Goal: Task Accomplishment & Management: Use online tool/utility

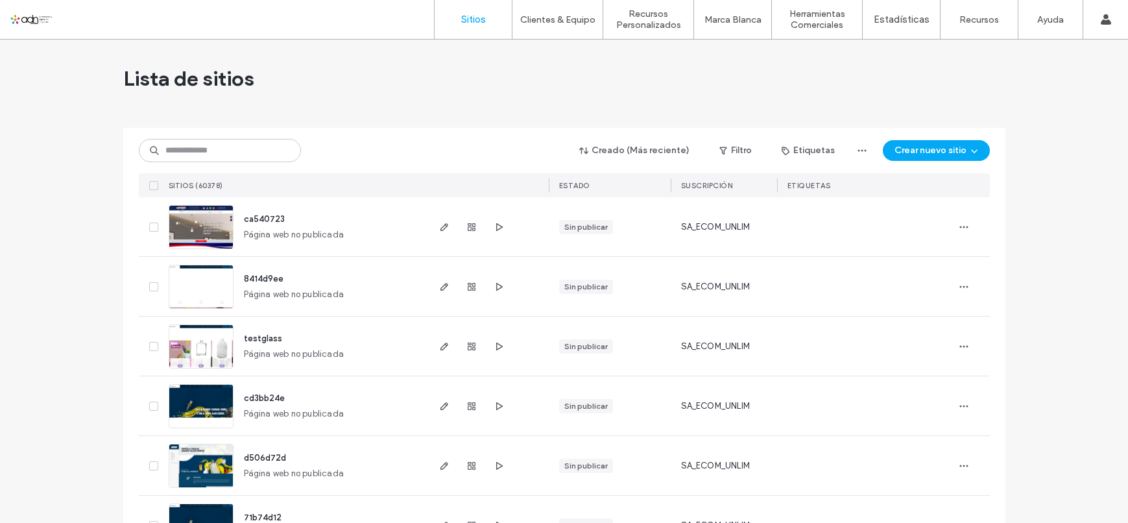
click at [230, 162] on input at bounding box center [220, 150] width 162 height 23
paste input "*********"
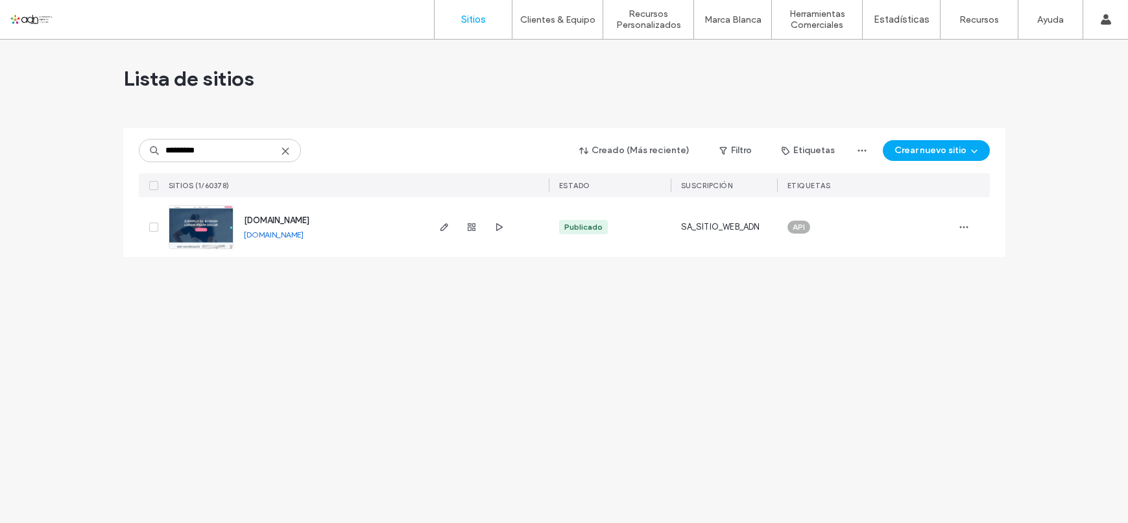
click at [248, 165] on div "********* Creado (Más reciente) Filtro Etiquetas Crear nuevo sitio SITIOS (1/60…" at bounding box center [564, 162] width 851 height 69
click at [238, 139] on input "*********" at bounding box center [220, 150] width 162 height 23
paste input
type input "*********"
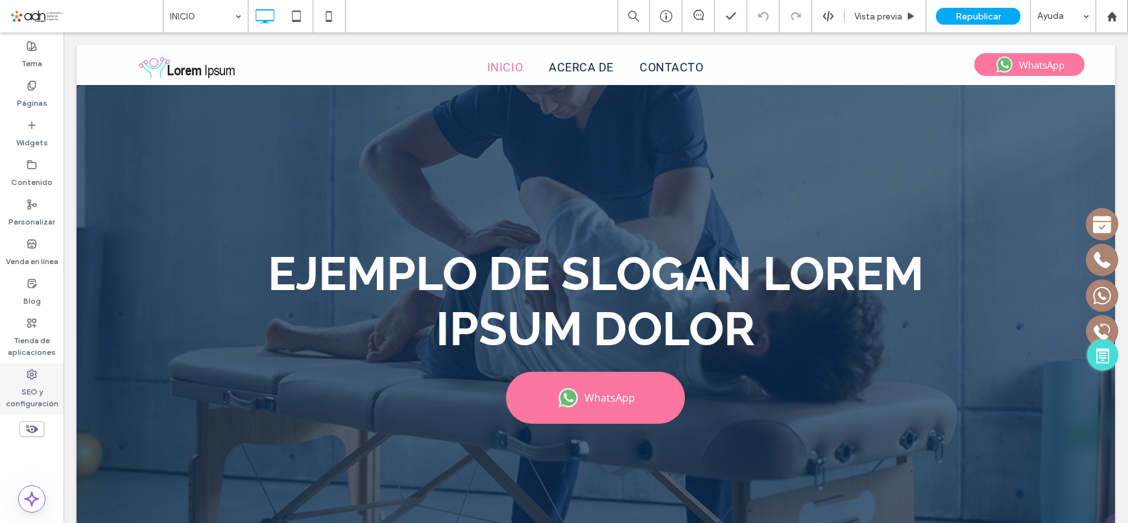
click at [45, 381] on label "SEO y configuración" at bounding box center [32, 394] width 64 height 30
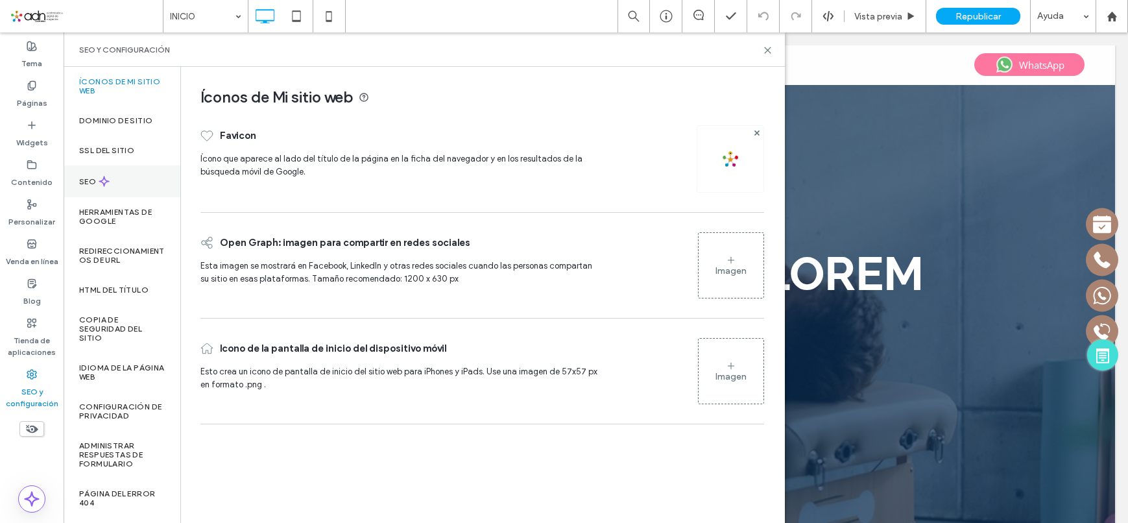
click at [121, 177] on div "SEO" at bounding box center [122, 181] width 117 height 32
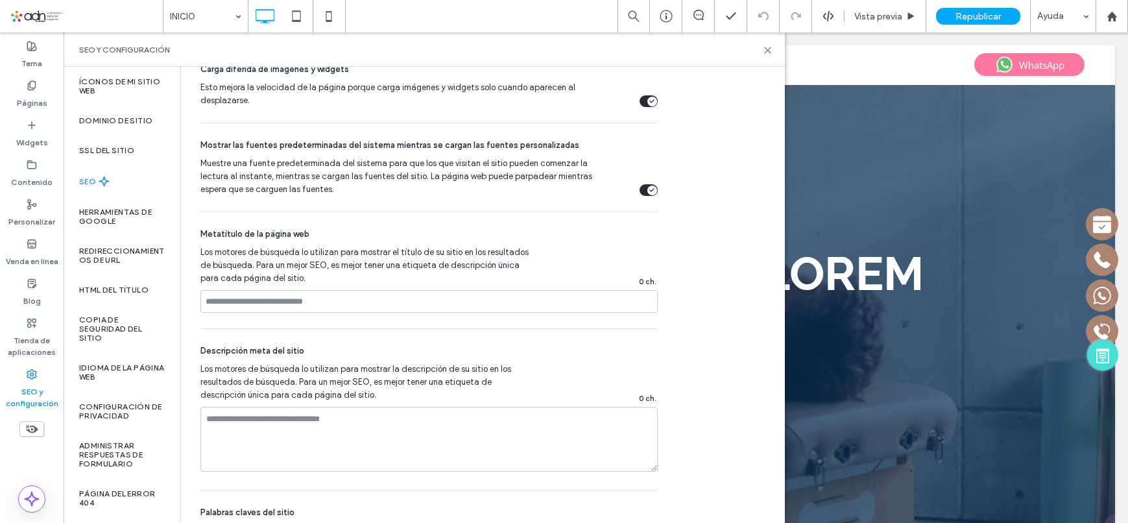
scroll to position [649, 0]
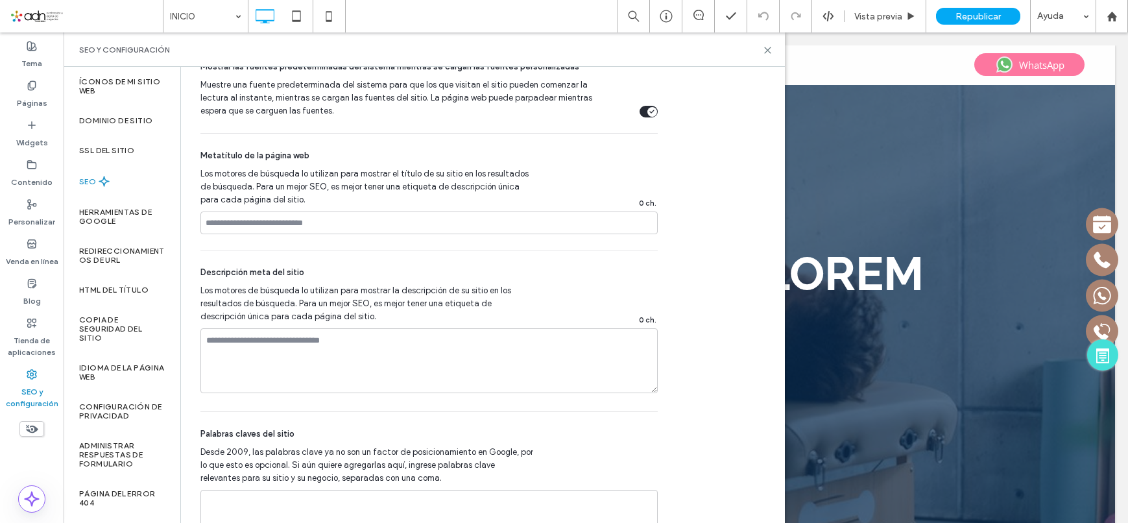
drag, startPoint x: 368, startPoint y: 202, endPoint x: 368, endPoint y: 229, distance: 26.6
click at [369, 202] on span "Los motores de búsqueda lo utilizan para mostrar el título de su sitio en los r…" at bounding box center [366, 186] width 333 height 39
click at [368, 229] on input at bounding box center [428, 222] width 457 height 23
paste input "**********"
type input "**********"
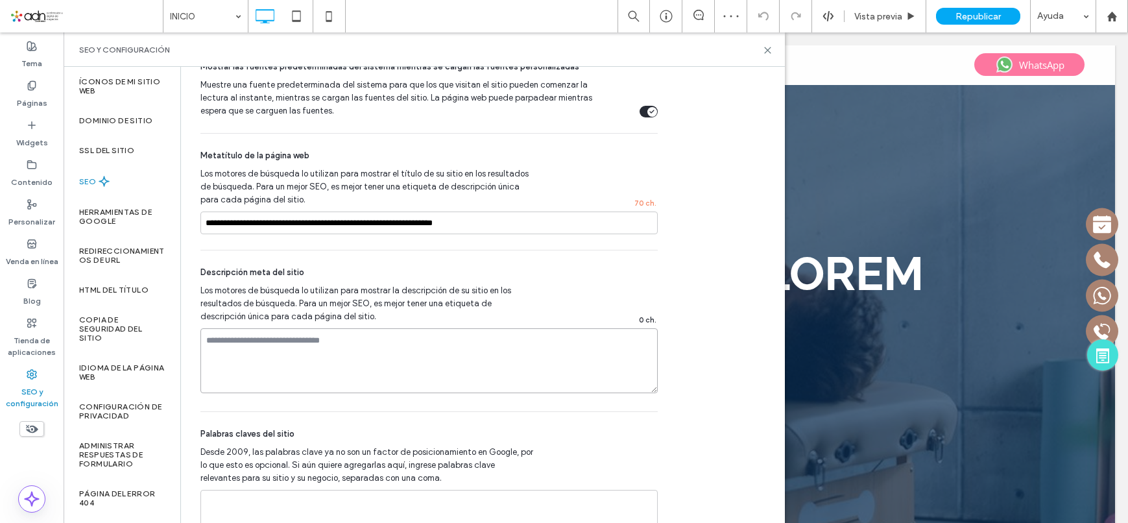
click at [311, 367] on textarea at bounding box center [428, 360] width 457 height 65
paste textarea "**********"
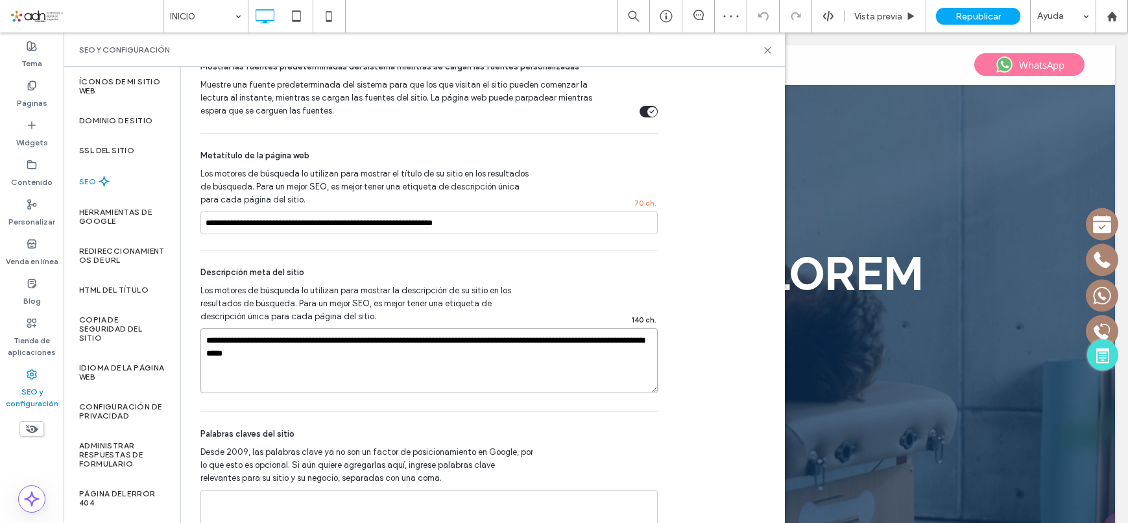
type textarea "**********"
click at [330, 254] on div "**********" at bounding box center [428, 330] width 457 height 161
click at [40, 95] on label "Páginas" at bounding box center [32, 100] width 30 height 18
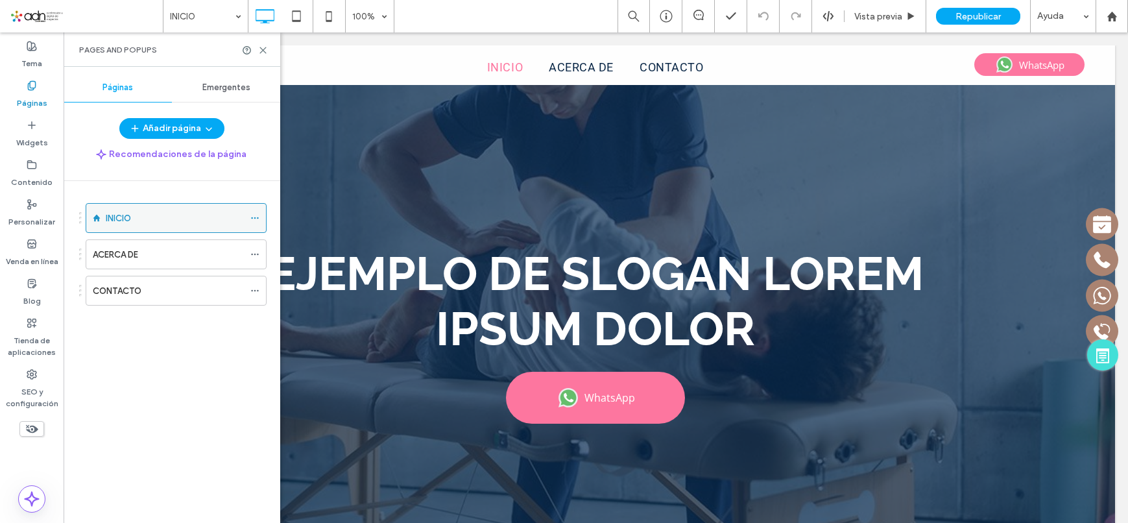
click at [253, 216] on icon at bounding box center [254, 217] width 9 height 9
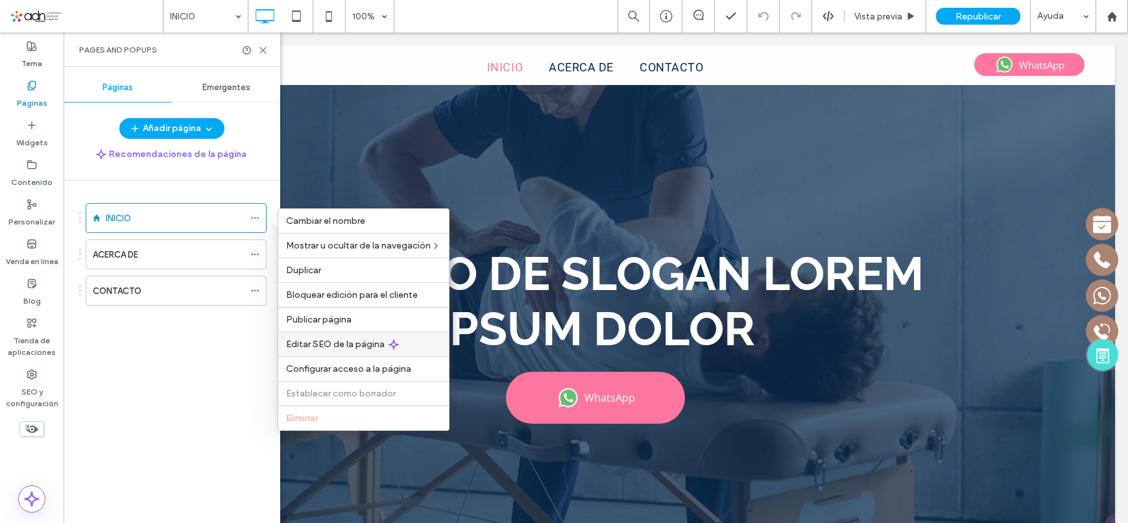
click at [370, 346] on span "Editar SEO de la página" at bounding box center [335, 344] width 99 height 11
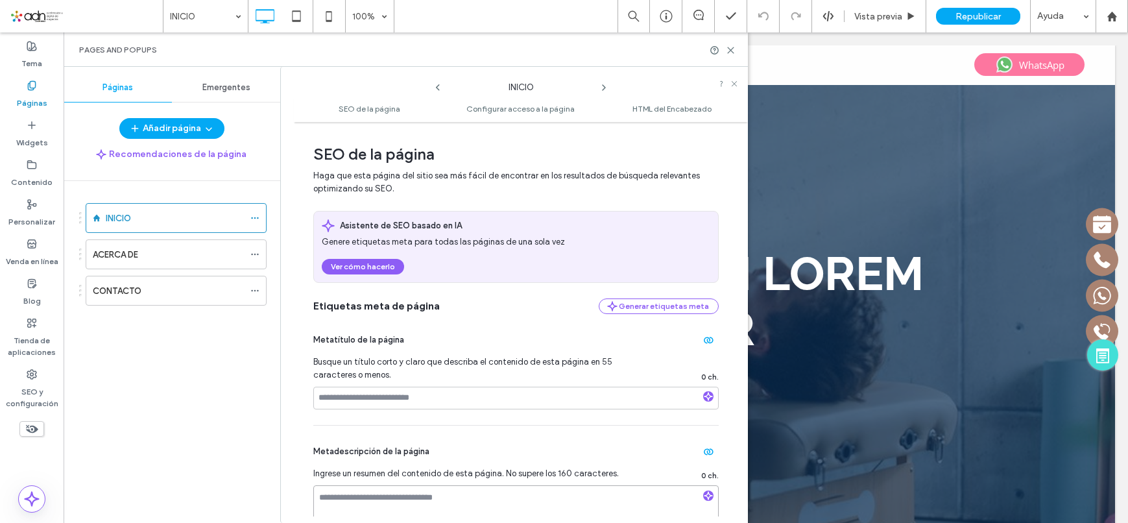
click at [407, 485] on textarea at bounding box center [515, 517] width 405 height 65
paste textarea "**********"
type textarea "**********"
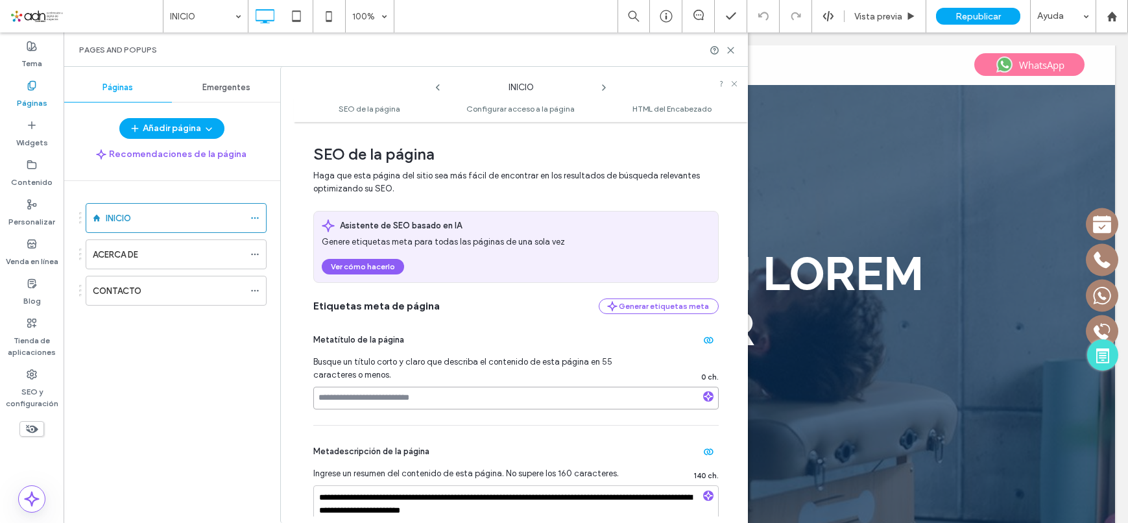
click at [385, 407] on input at bounding box center [515, 398] width 405 height 23
paste input "**********"
type input "**********"
click at [459, 316] on div "**********" at bounding box center [515, 369] width 405 height 111
drag, startPoint x: 732, startPoint y: 47, endPoint x: 647, endPoint y: 6, distance: 94.3
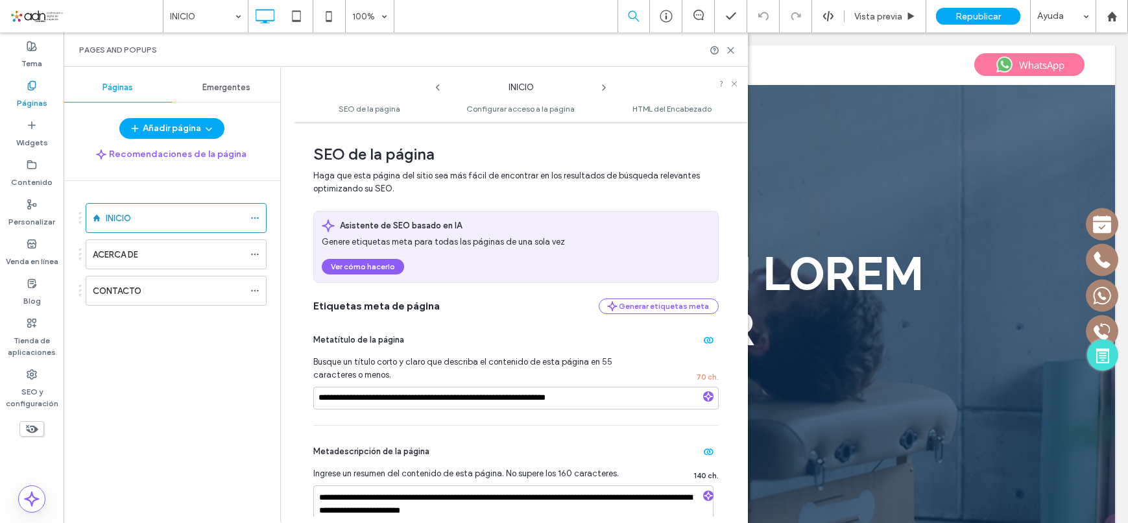
click at [732, 47] on icon at bounding box center [731, 50] width 10 height 10
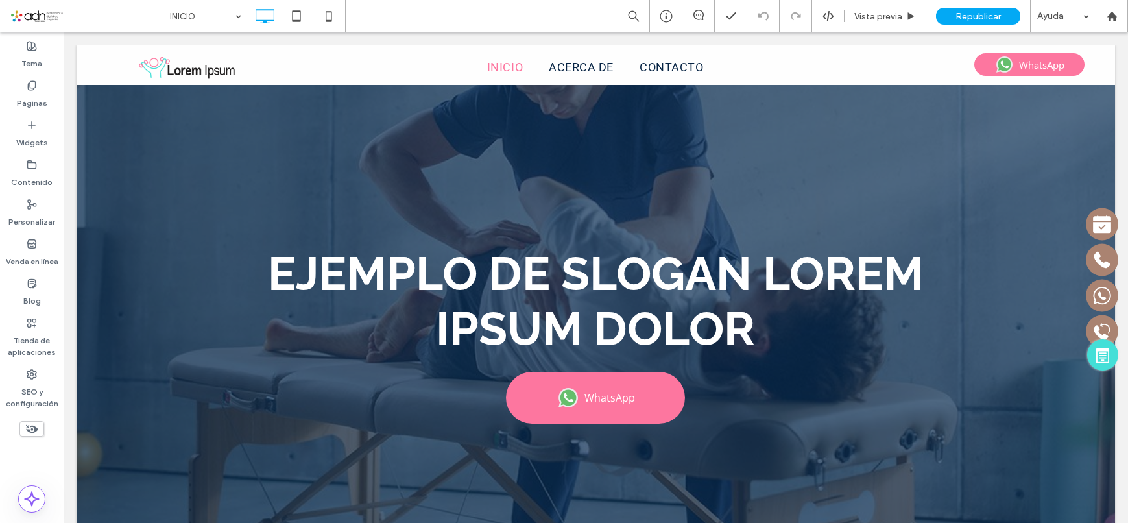
click at [7, 455] on div "Tema Páginas Widgets Contenido Personalizar Venda en línea Blog Tienda de aplic…" at bounding box center [32, 277] width 64 height 490
drag, startPoint x: 39, startPoint y: 378, endPoint x: 83, endPoint y: 431, distance: 68.6
click at [39, 378] on div "SEO y configuración" at bounding box center [32, 388] width 64 height 51
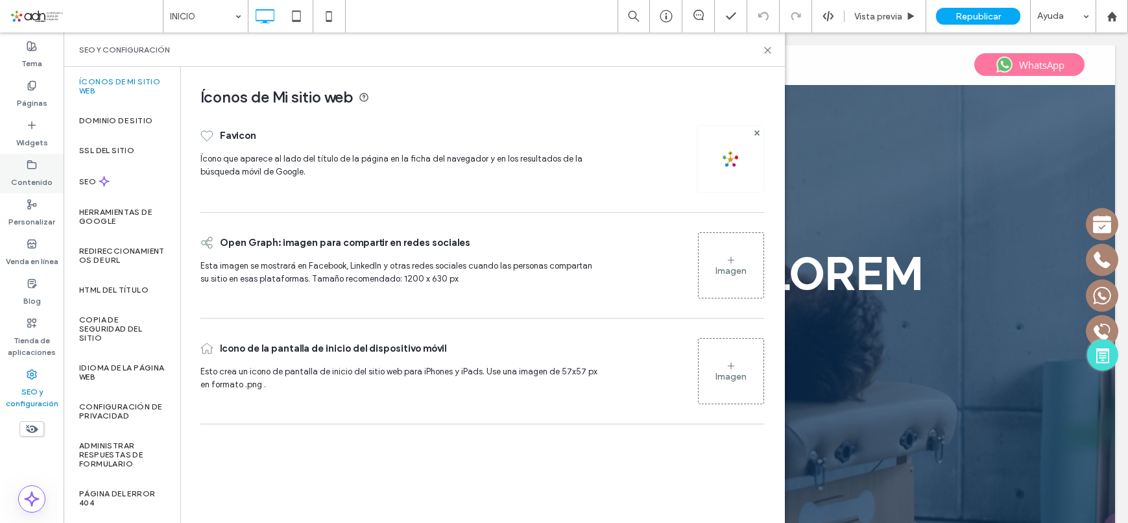
click at [33, 175] on label "Contenido" at bounding box center [32, 179] width 42 height 18
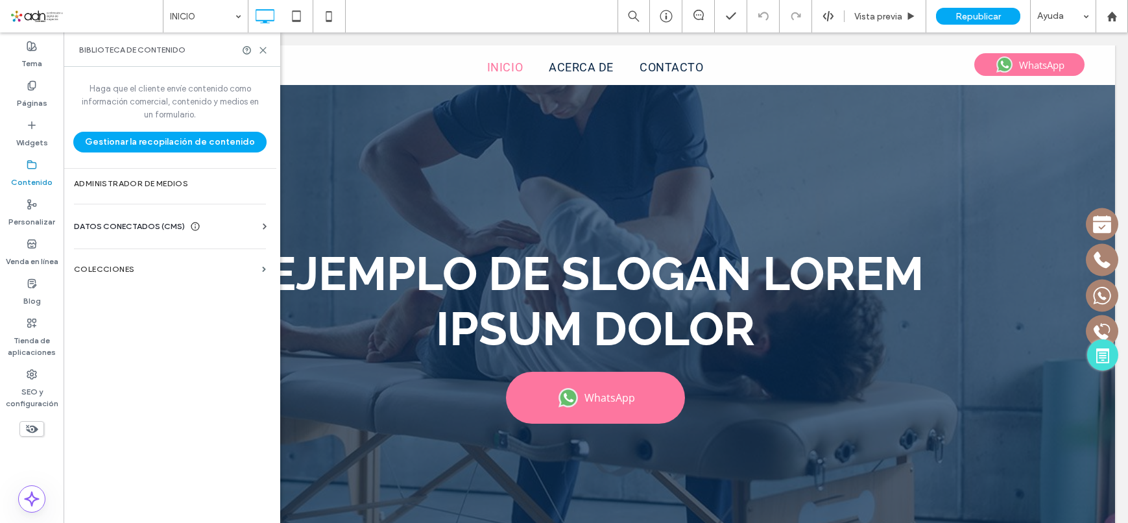
click at [142, 234] on div "Información del negocio Texto comercial Imágenes comerciales Buscar y reemplazar" at bounding box center [172, 238] width 197 height 10
click at [143, 225] on span "DATOS CONECTADOS (CMS)" at bounding box center [129, 226] width 111 height 13
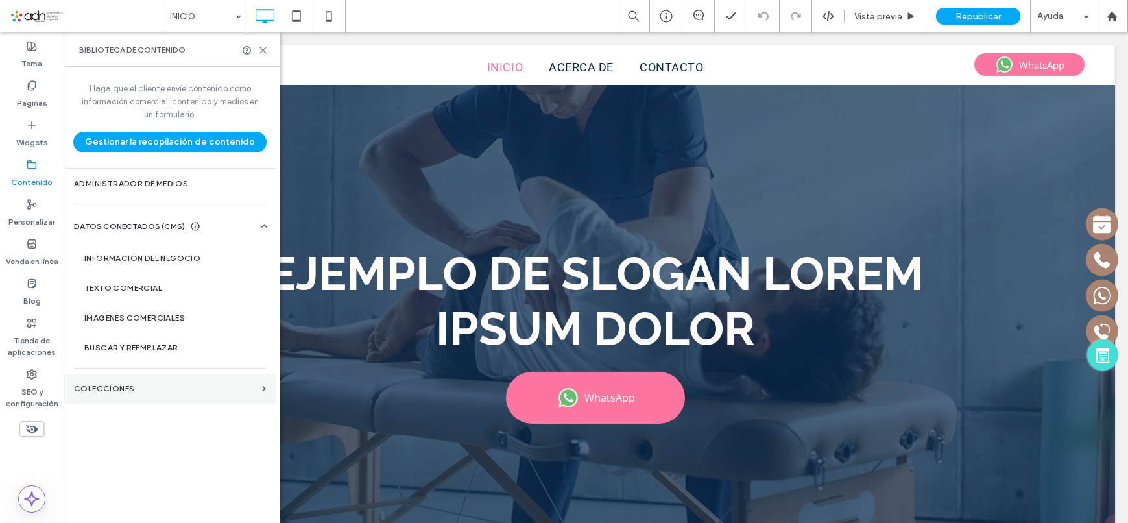
click at [181, 385] on label "COLECCIONES" at bounding box center [165, 388] width 183 height 9
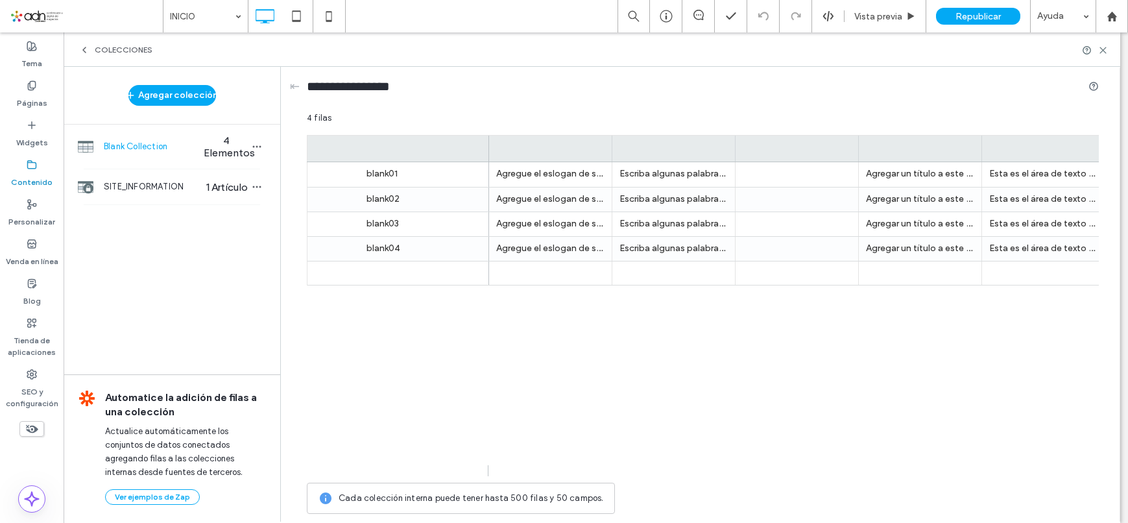
click at [92, 50] on div "COLECCIONES" at bounding box center [115, 50] width 73 height 10
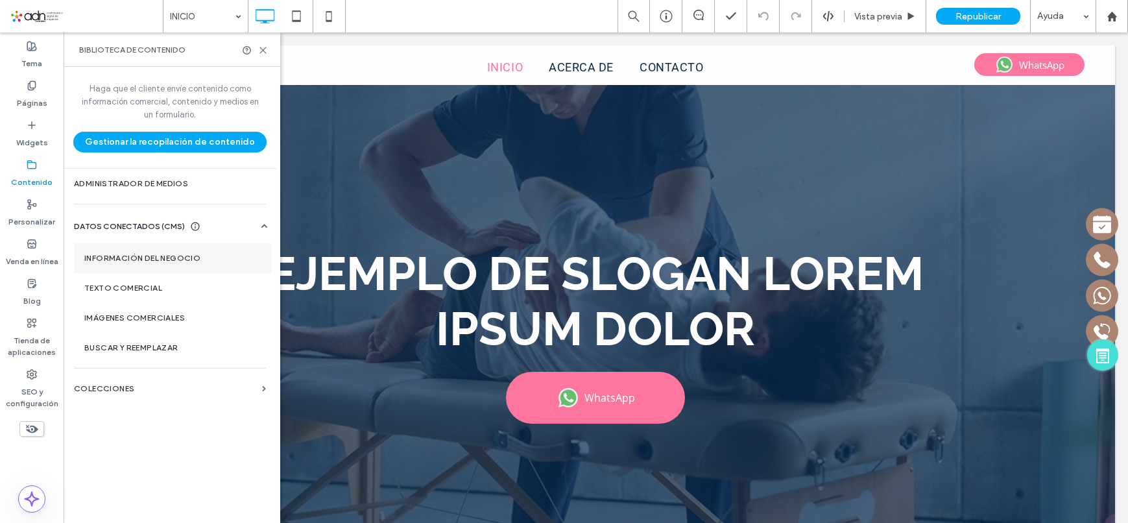
click at [145, 261] on label "Información del negocio" at bounding box center [172, 258] width 176 height 9
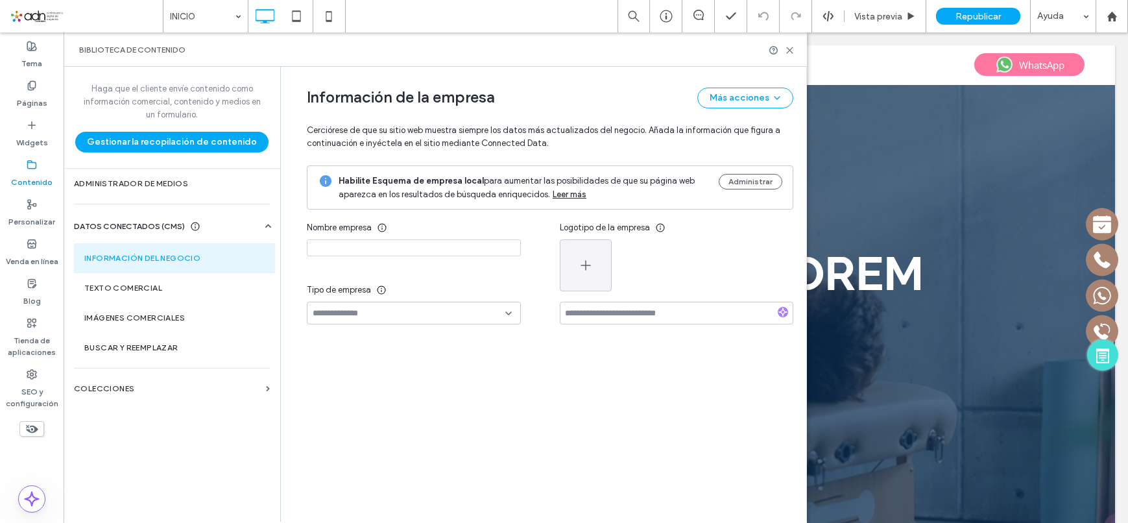
type input "**********"
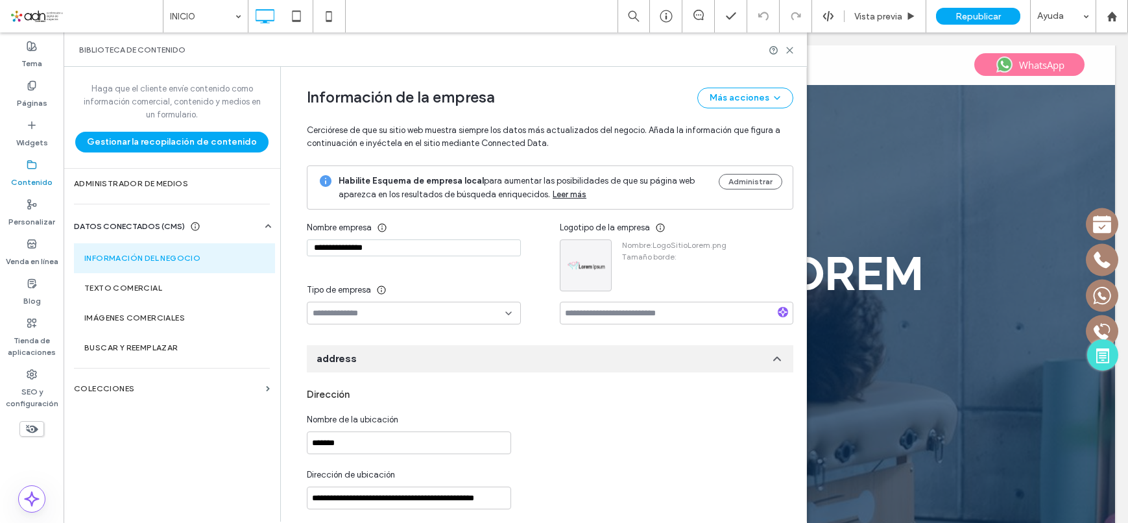
click at [569, 254] on div at bounding box center [585, 265] width 51 height 51
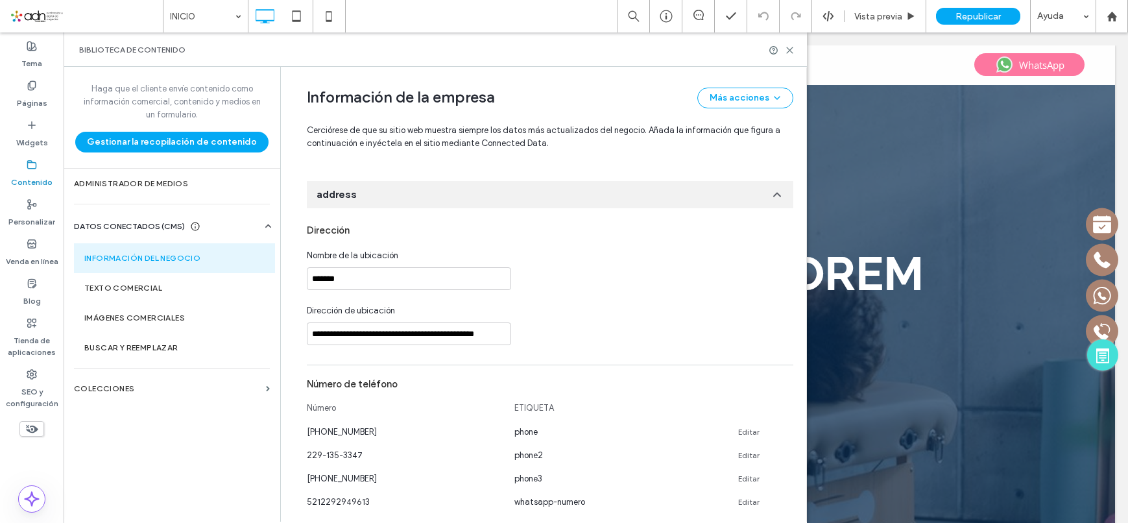
scroll to position [0, 0]
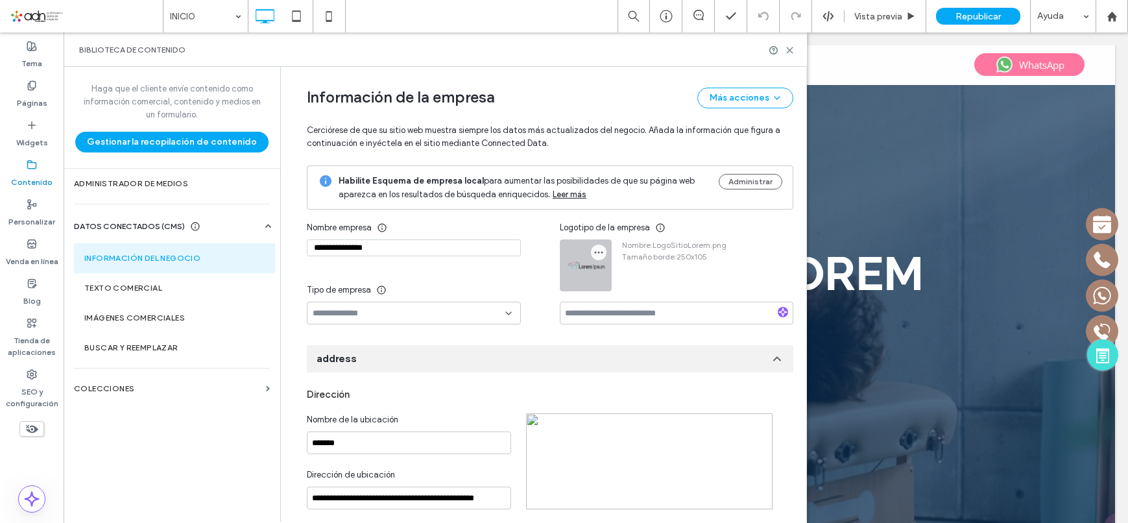
click at [595, 248] on icon "button" at bounding box center [599, 252] width 10 height 10
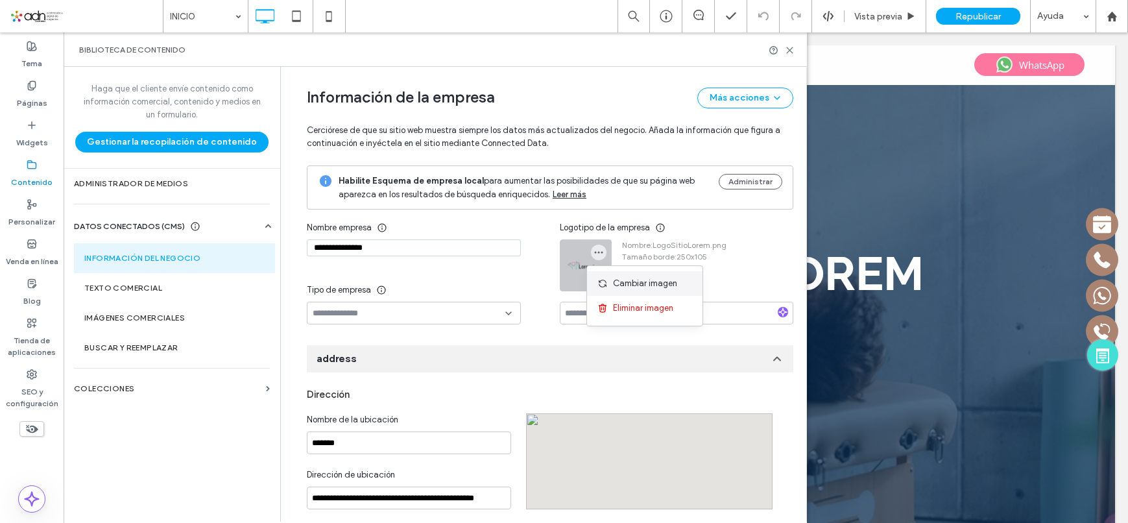
click at [618, 282] on span "Cambiar imagen" at bounding box center [645, 283] width 64 height 13
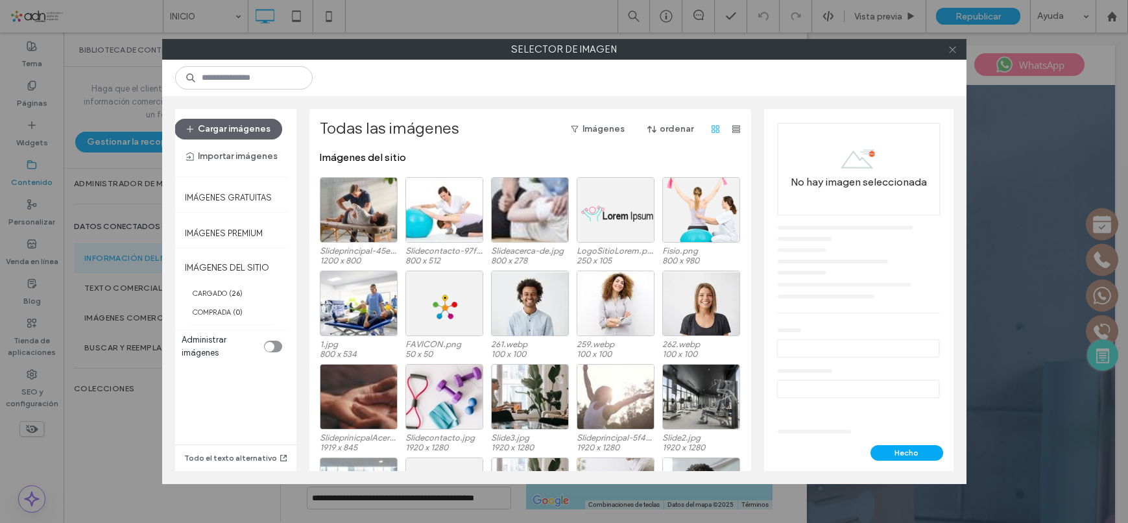
click at [951, 53] on icon at bounding box center [953, 50] width 10 height 10
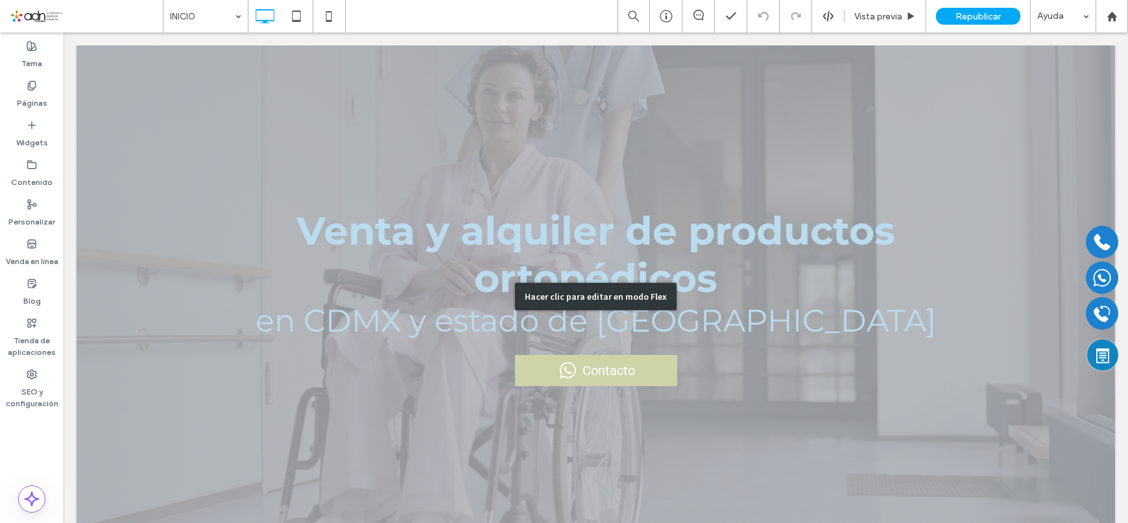
click at [422, 143] on div "Hacer clic para editar en modo Flex" at bounding box center [596, 295] width 1039 height 501
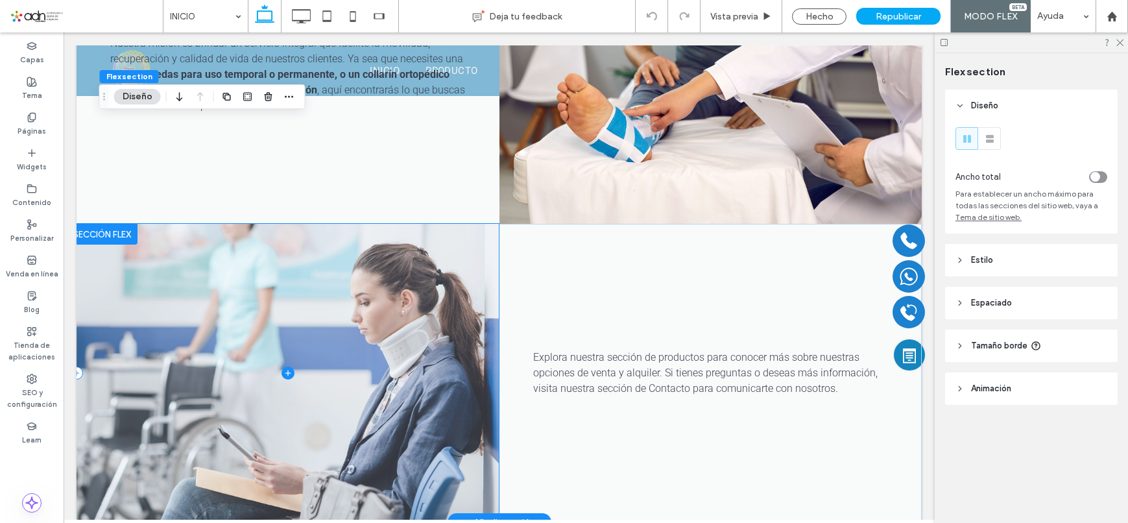
scroll to position [908, 0]
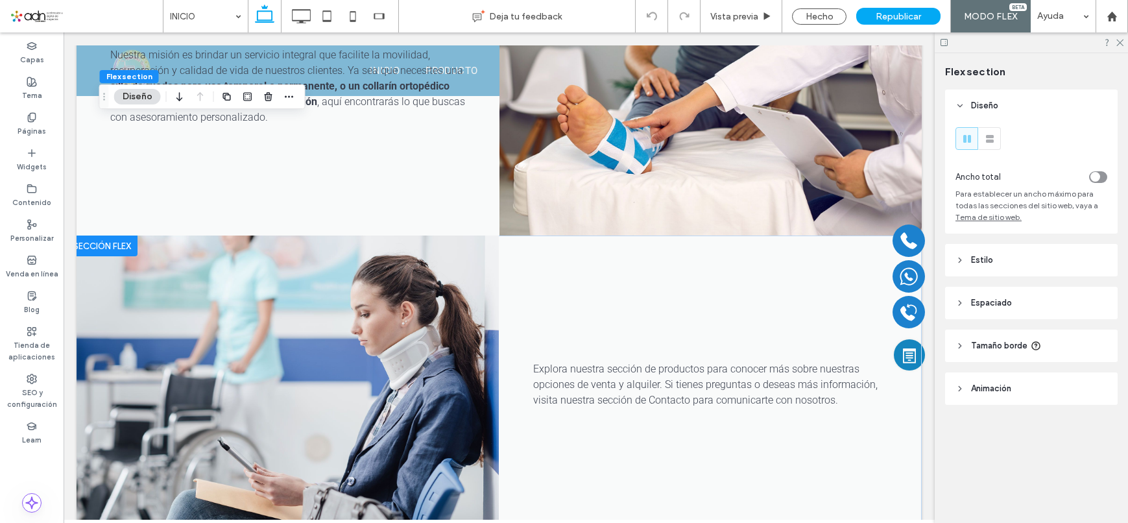
click at [97, 244] on div at bounding box center [102, 245] width 71 height 21
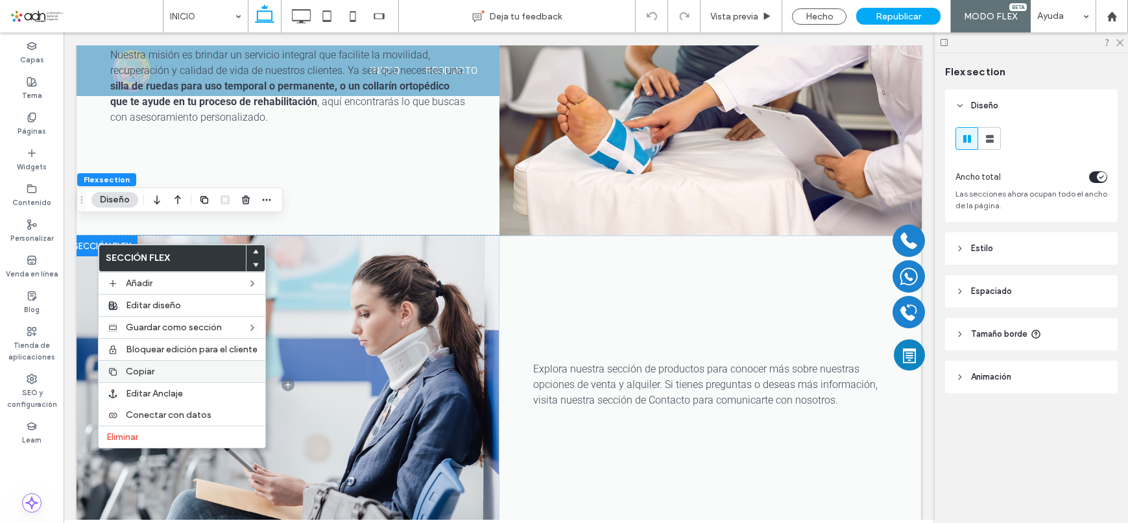
scroll to position [922, 0]
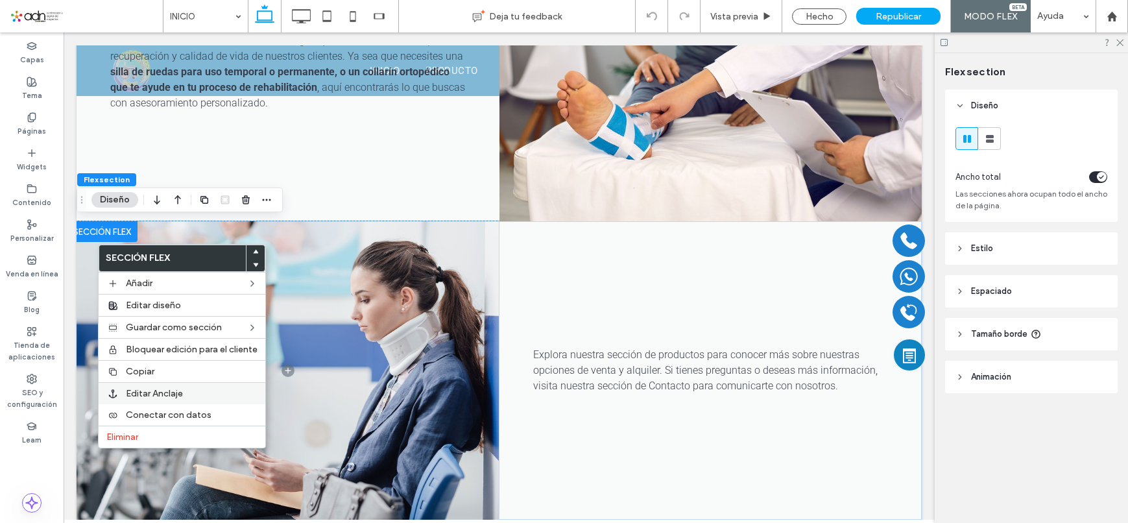
drag, startPoint x: 173, startPoint y: 396, endPoint x: 133, endPoint y: 396, distance: 40.2
click at [133, 396] on span "Editar Anclaje" at bounding box center [154, 393] width 57 height 11
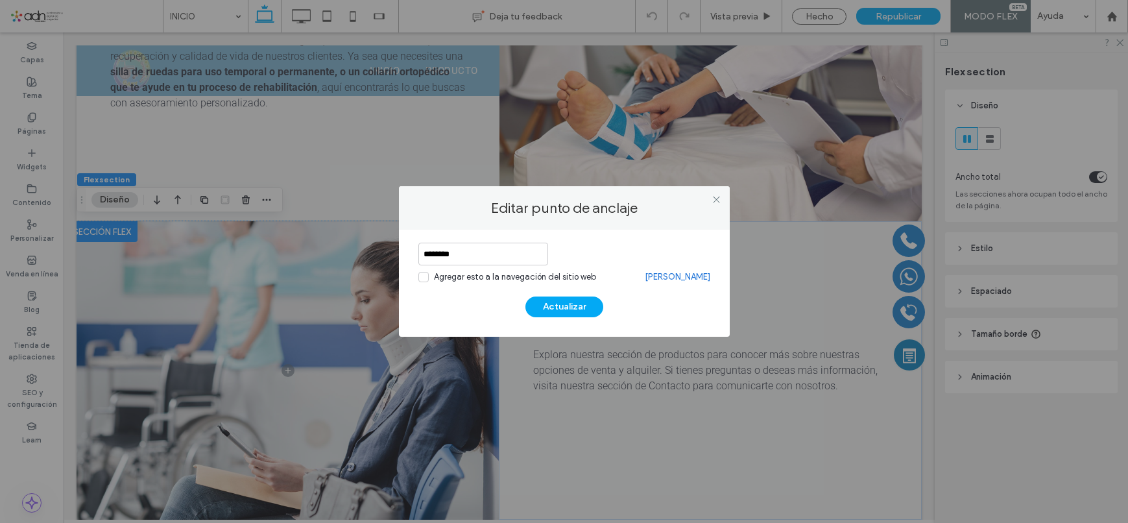
click at [674, 280] on link "[PERSON_NAME]" at bounding box center [678, 277] width 66 height 13
click at [675, 279] on link "[PERSON_NAME]" at bounding box center [678, 277] width 66 height 13
click at [553, 277] on div "Agregar esto a la navegación del sitio web" at bounding box center [515, 277] width 162 height 13
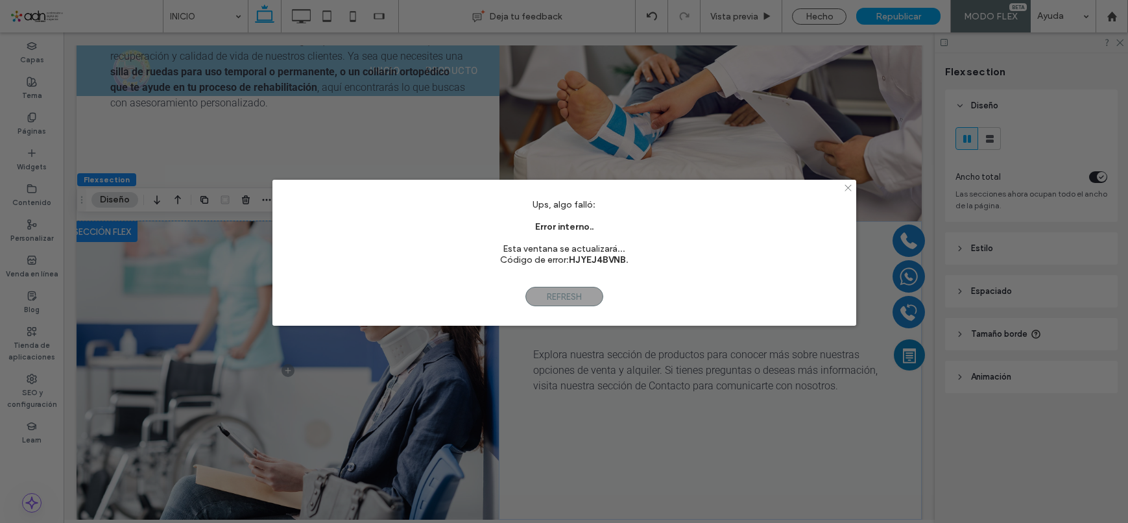
click at [845, 186] on icon at bounding box center [848, 188] width 10 height 10
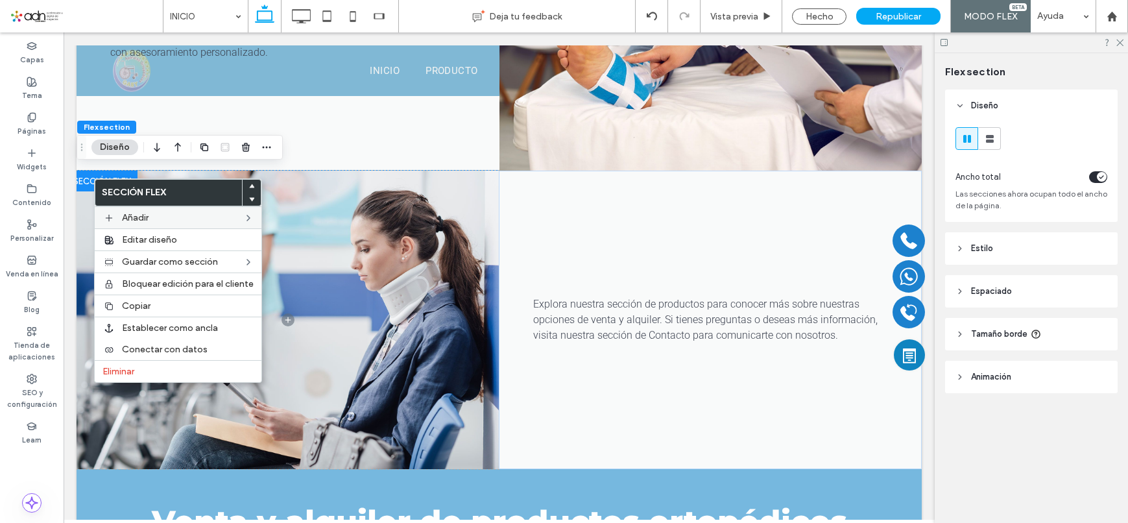
scroll to position [0, 0]
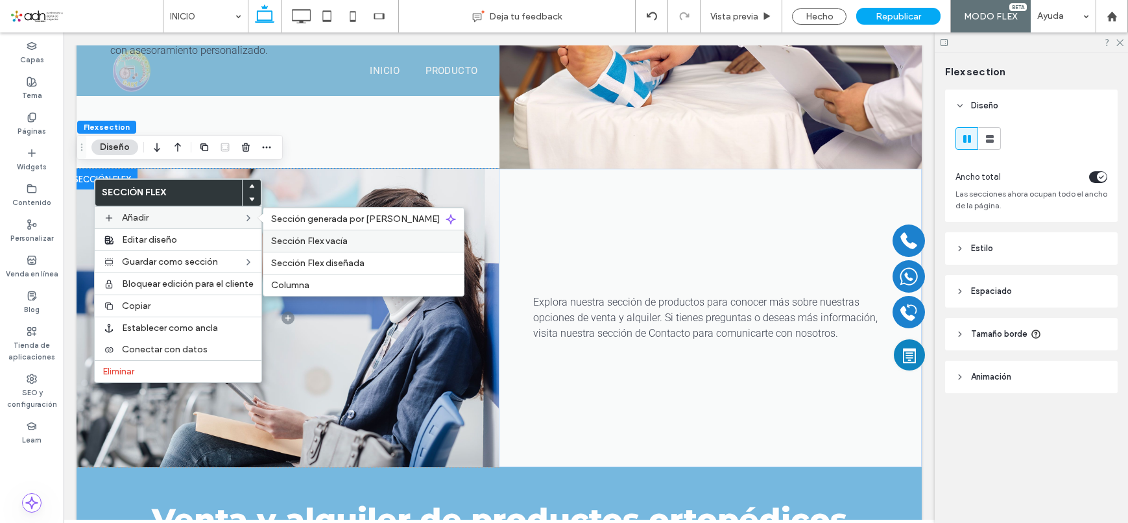
drag, startPoint x: 333, startPoint y: 239, endPoint x: 647, endPoint y: 266, distance: 315.1
click at [333, 239] on span "Sección Flex vacía" at bounding box center [309, 240] width 77 height 11
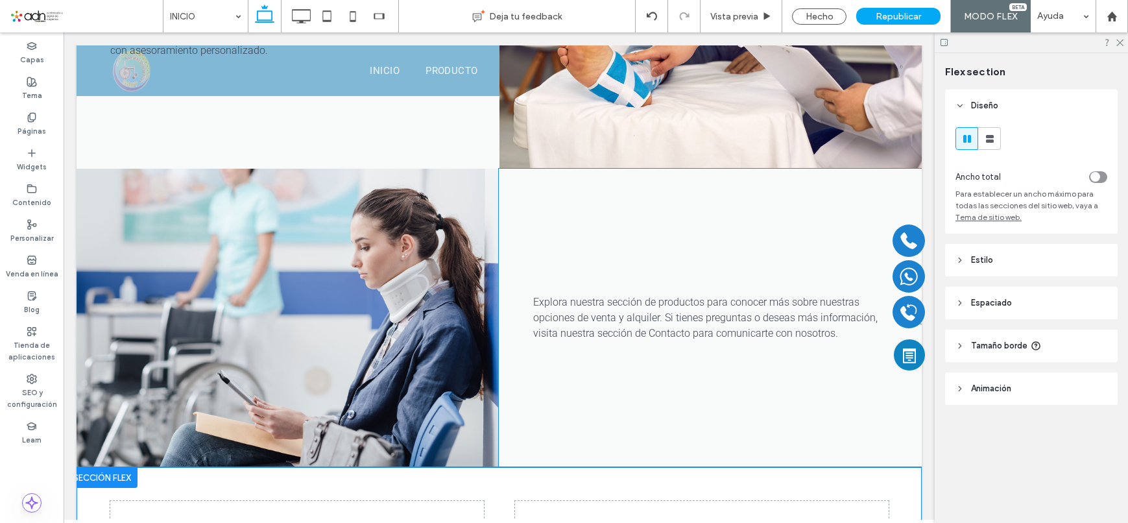
scroll to position [1297, 0]
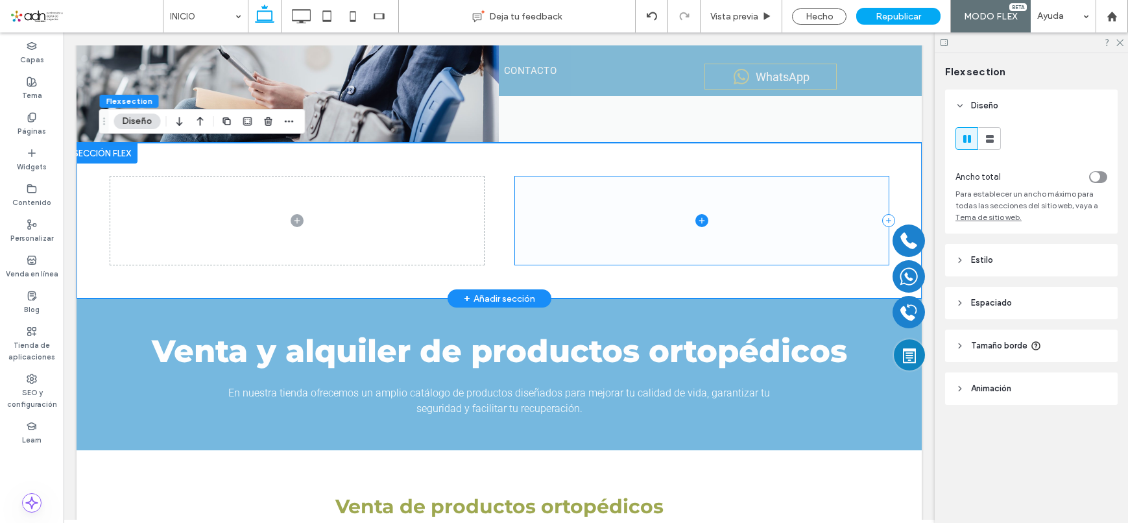
click at [593, 228] on span at bounding box center [702, 220] width 374 height 88
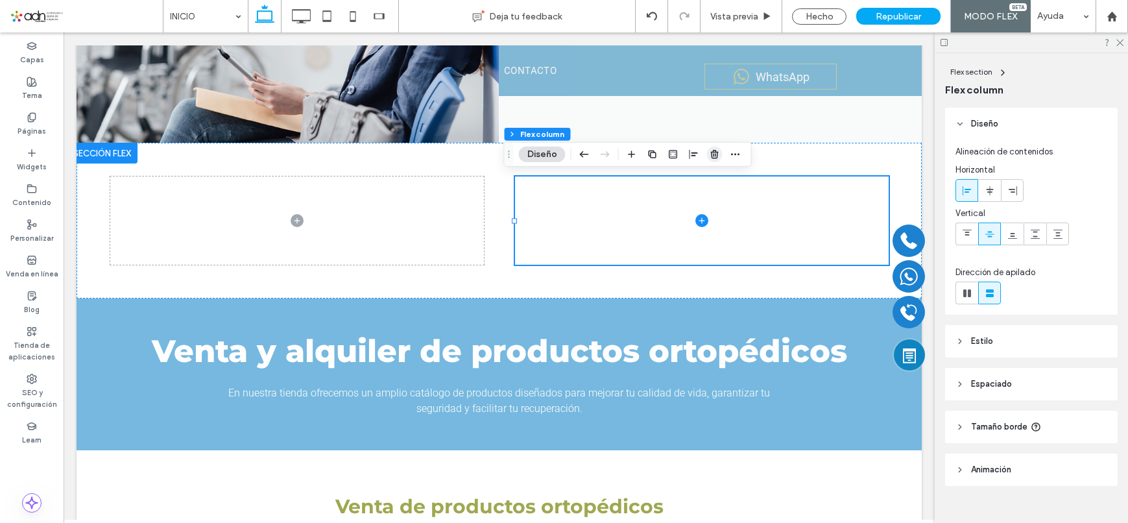
drag, startPoint x: 719, startPoint y: 147, endPoint x: 583, endPoint y: 203, distance: 147.8
click at [719, 147] on span "button" at bounding box center [715, 155] width 16 height 16
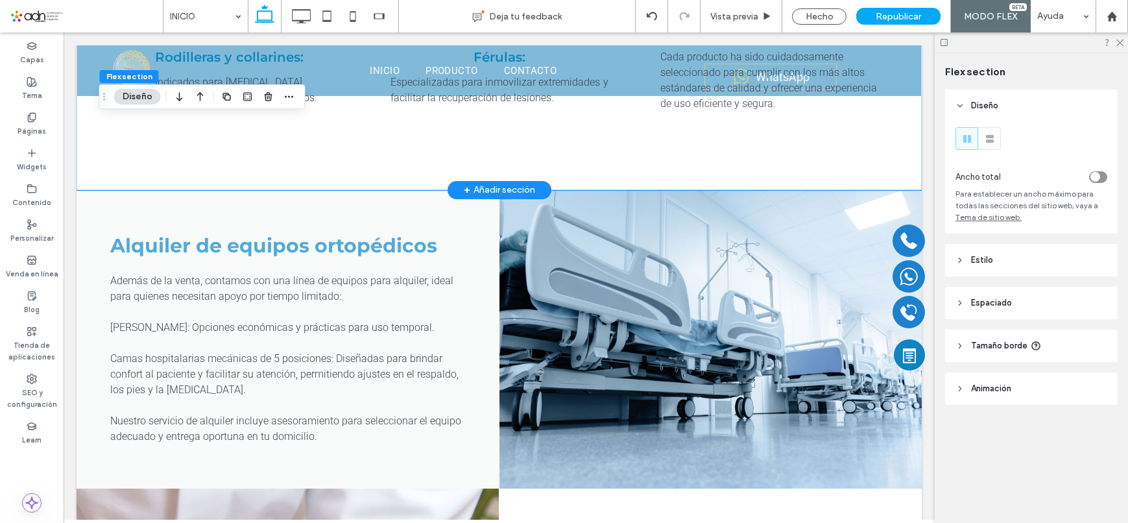
scroll to position [2011, 0]
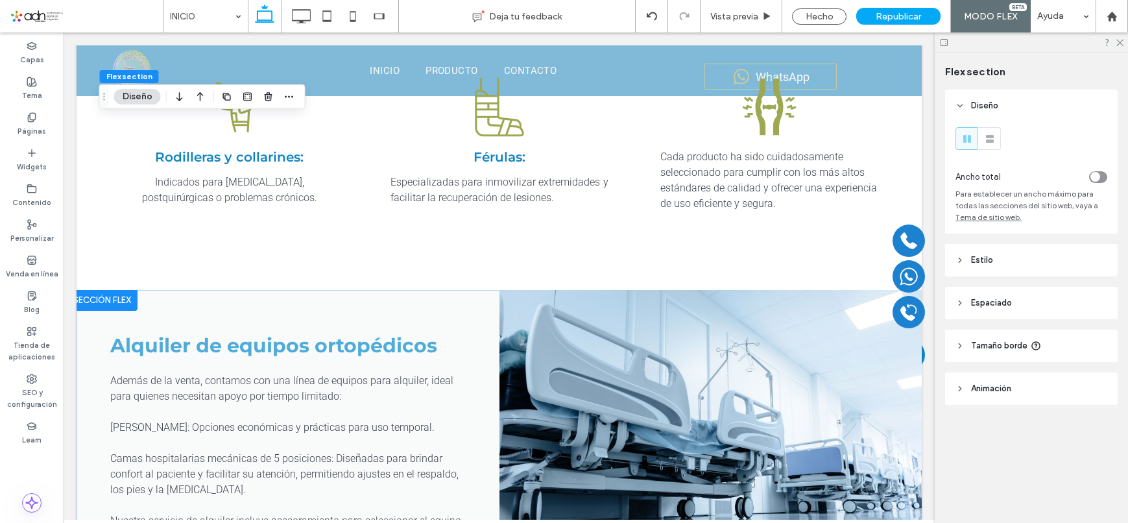
click at [92, 293] on div at bounding box center [102, 300] width 71 height 21
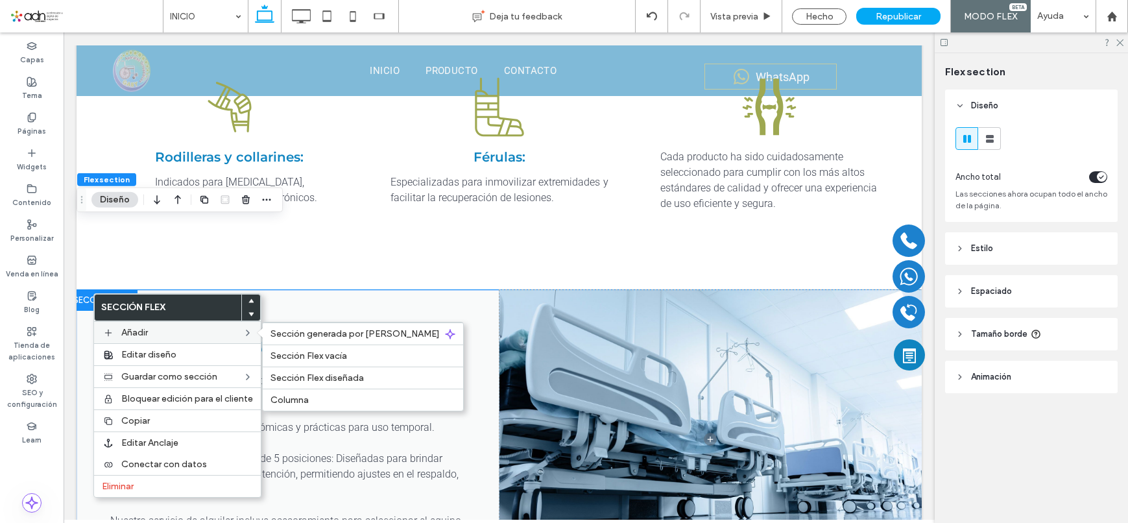
scroll to position [2075, 0]
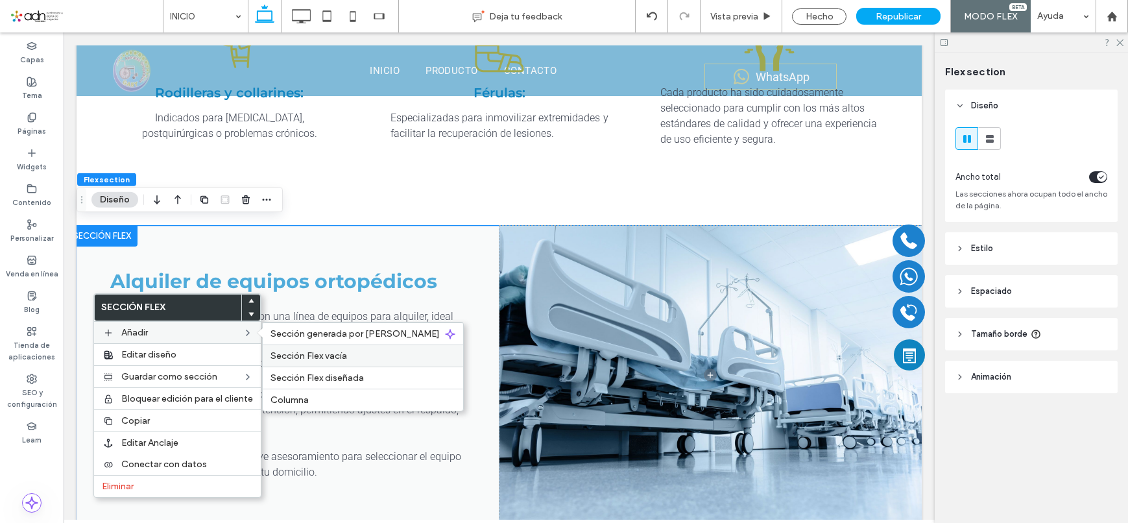
drag, startPoint x: 576, startPoint y: 330, endPoint x: 322, endPoint y: 353, distance: 254.7
click at [322, 353] on span "Sección Flex vacía" at bounding box center [309, 355] width 77 height 11
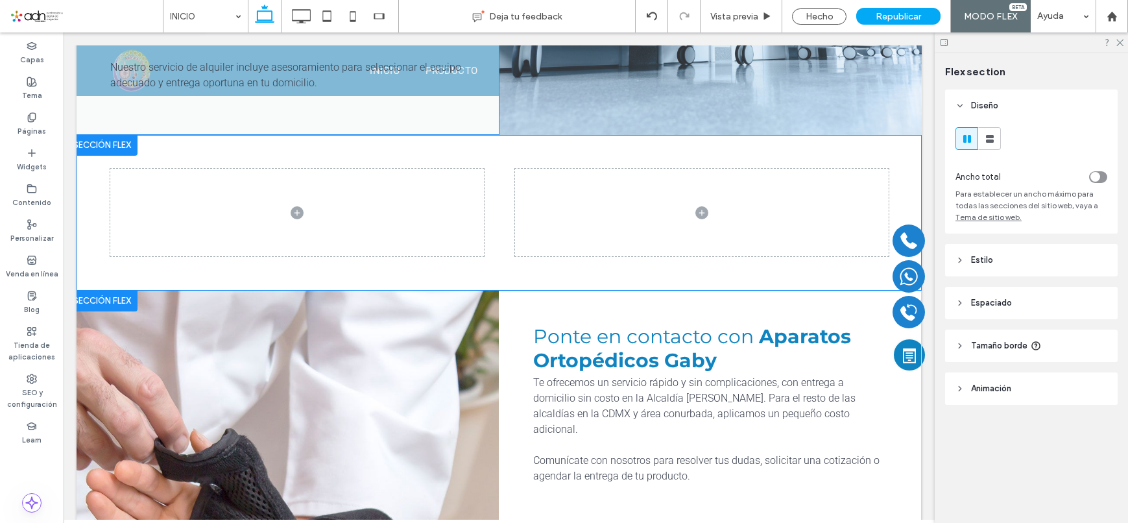
scroll to position [2, 0]
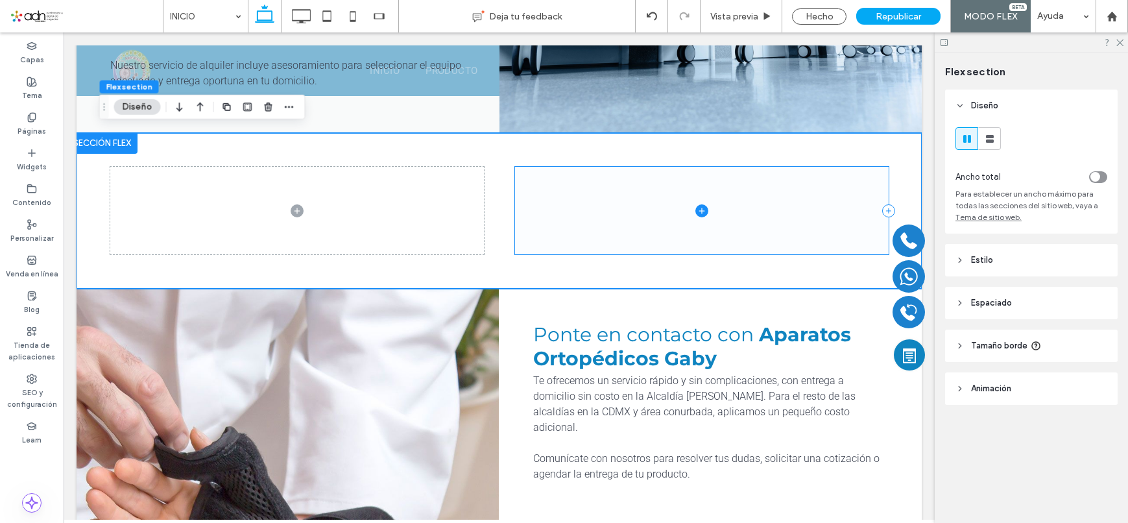
click at [584, 228] on span at bounding box center [702, 211] width 374 height 88
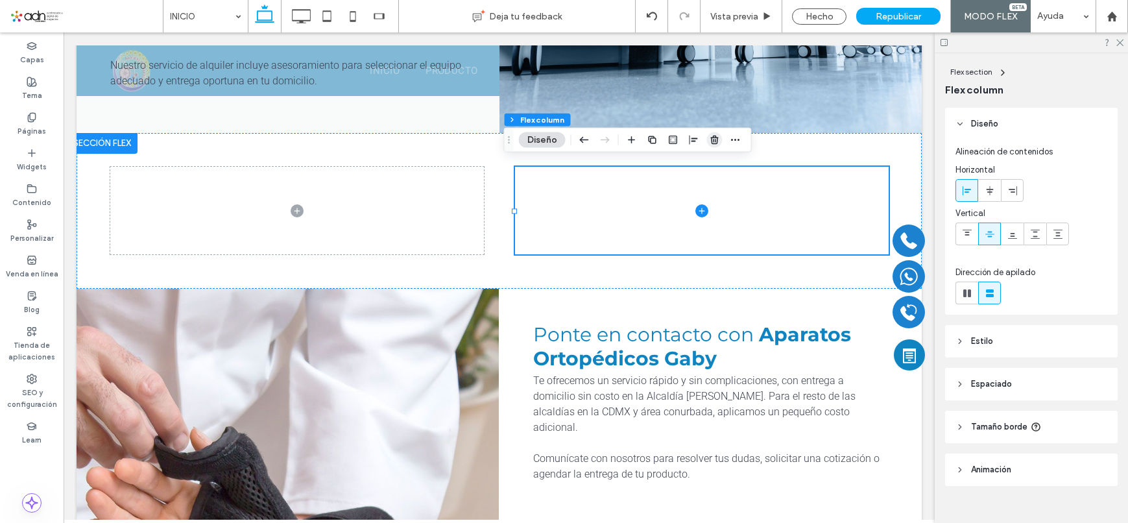
drag, startPoint x: 718, startPoint y: 139, endPoint x: 620, endPoint y: 265, distance: 160.4
click at [718, 139] on icon "button" at bounding box center [715, 140] width 10 height 10
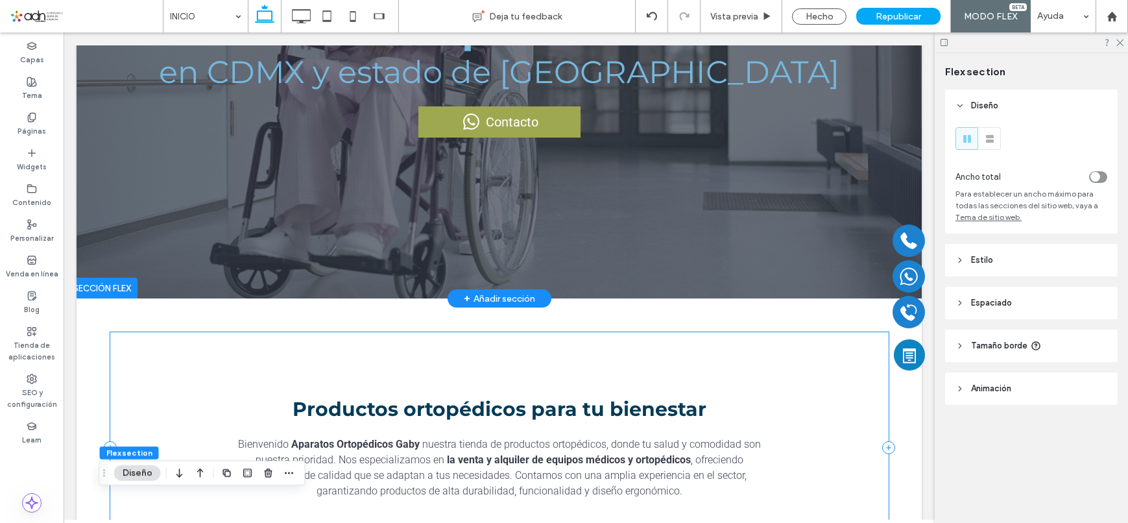
scroll to position [0, 0]
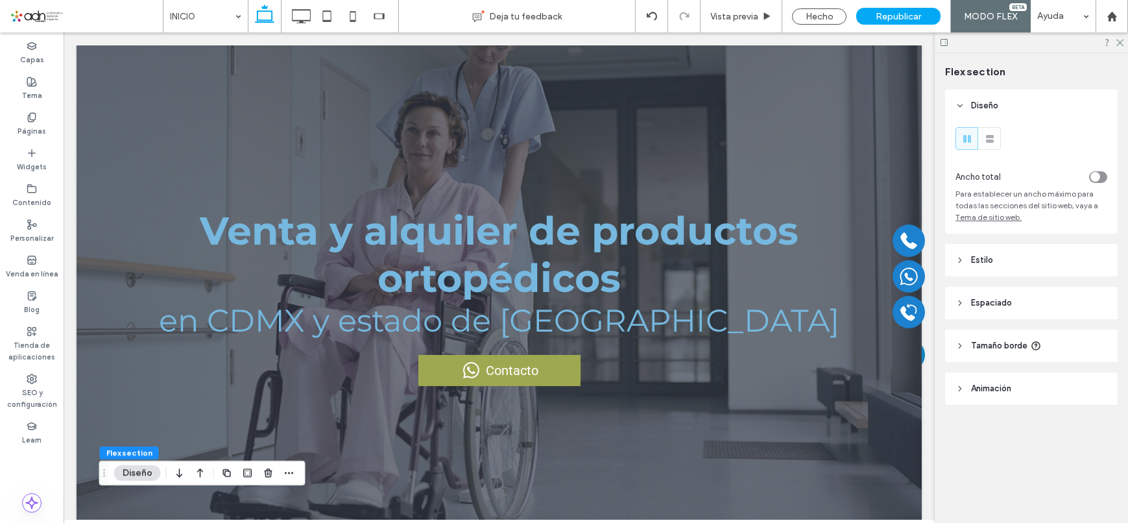
click at [505, 65] on div "Venta y alquiler de productos ortopédicos en CDMX y estado de [GEOGRAPHIC_DATA]…" at bounding box center [499, 295] width 778 height 501
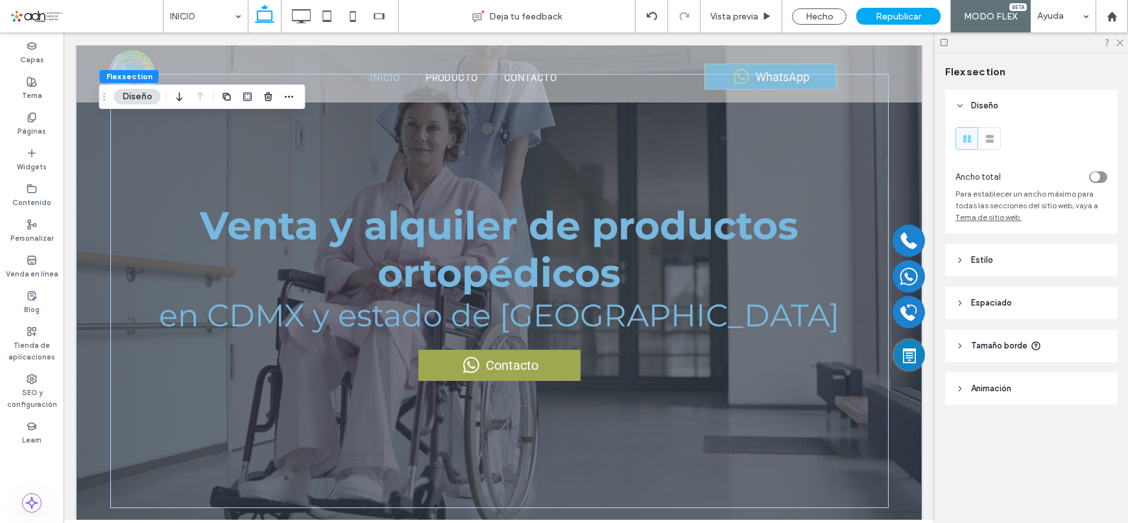
scroll to position [13, 0]
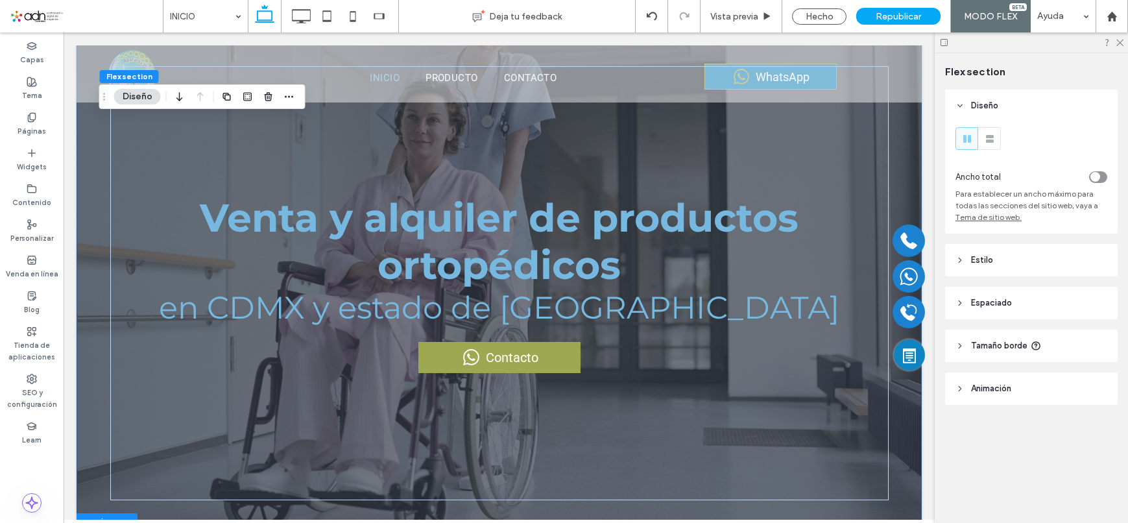
click at [998, 348] on span "Tamaño borde" at bounding box center [999, 345] width 56 height 13
click at [985, 245] on header "Estilo" at bounding box center [1031, 260] width 173 height 32
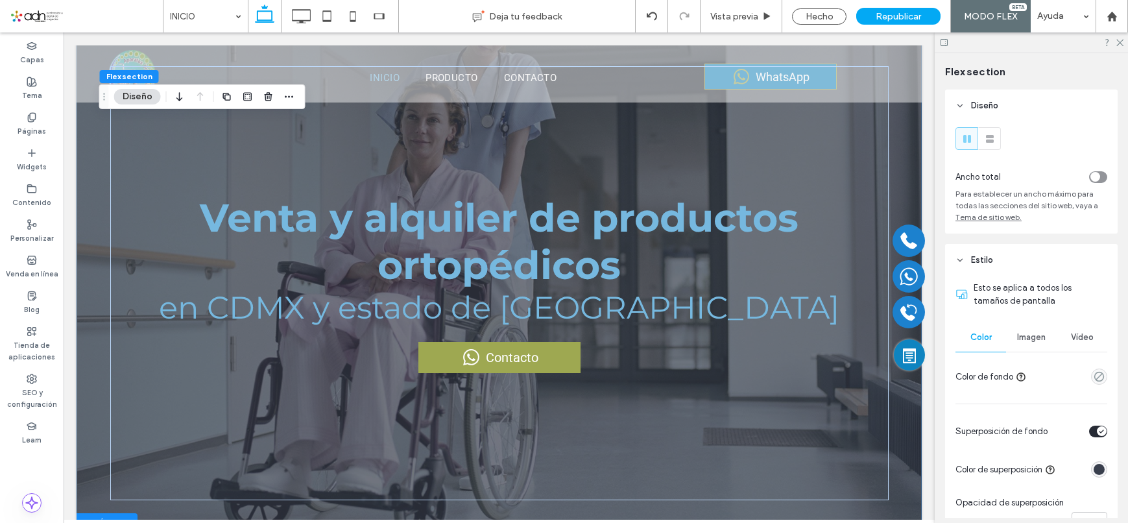
click at [985, 261] on span "Estilo" at bounding box center [982, 260] width 22 height 13
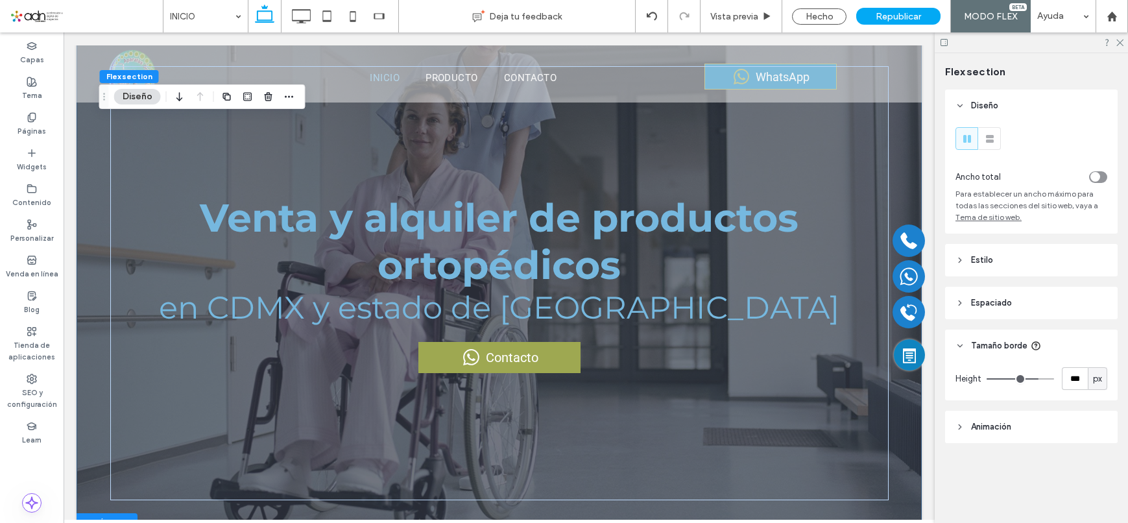
click at [989, 261] on span "Estilo" at bounding box center [982, 260] width 22 height 13
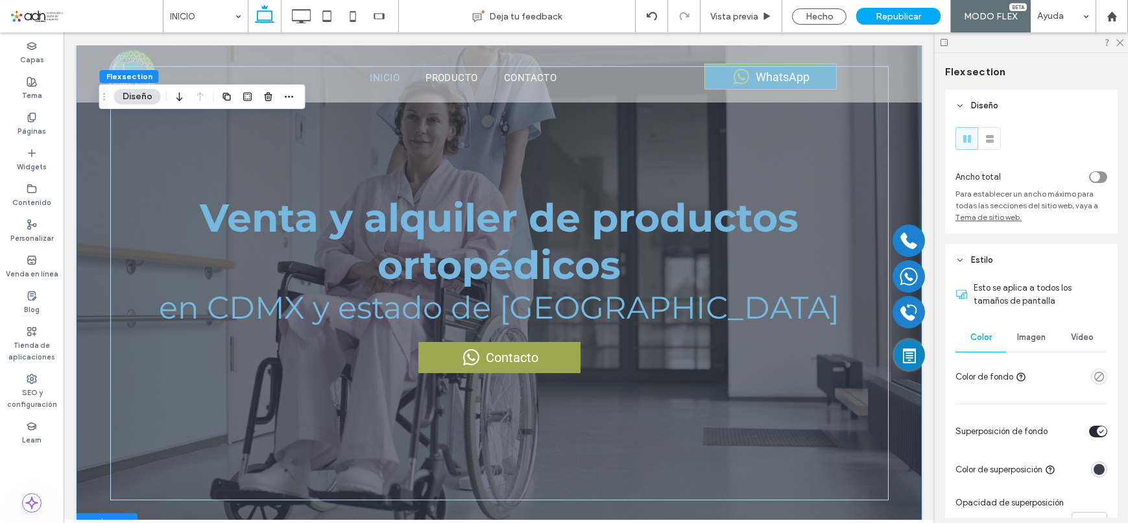
click at [1035, 330] on div "Imagen" at bounding box center [1031, 337] width 51 height 29
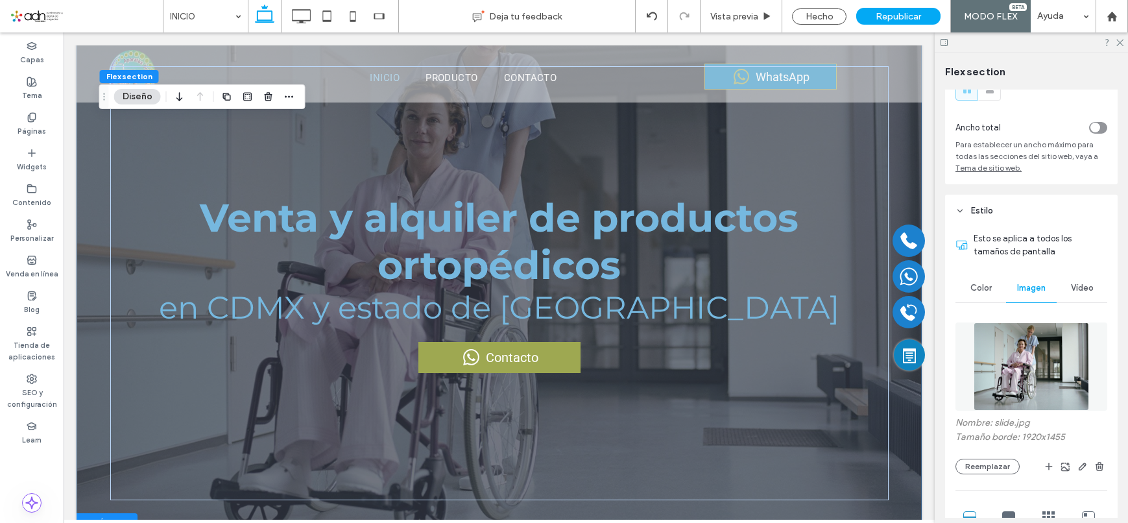
scroll to position [130, 0]
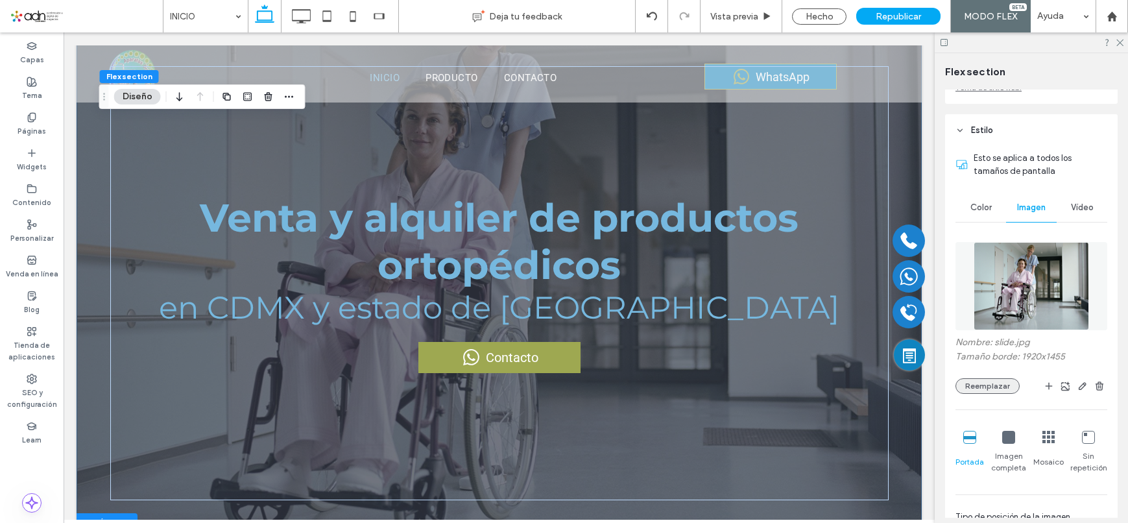
click at [982, 392] on button "Reemplazar" at bounding box center [988, 386] width 64 height 16
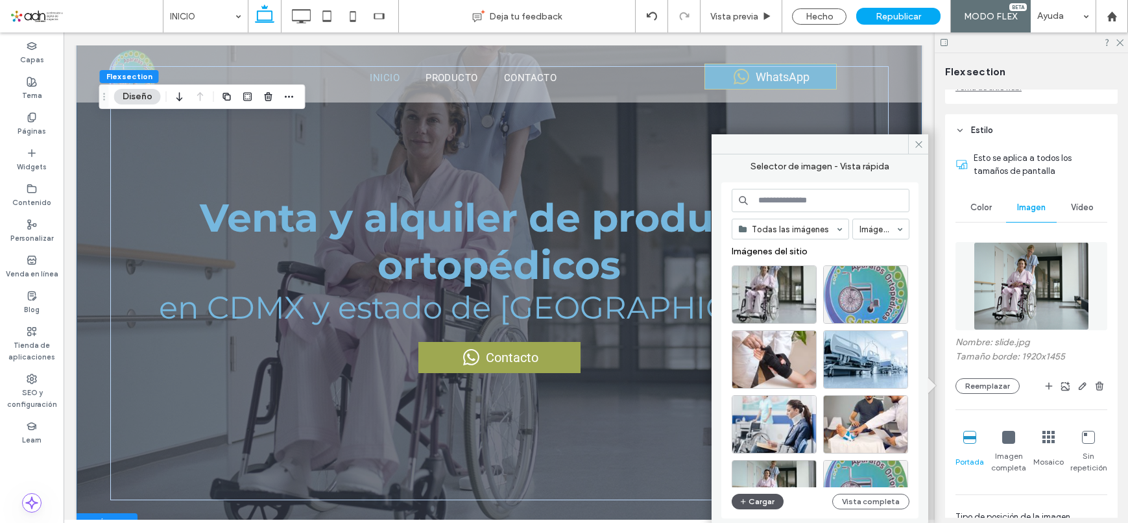
click at [755, 507] on button "Cargar" at bounding box center [758, 502] width 52 height 16
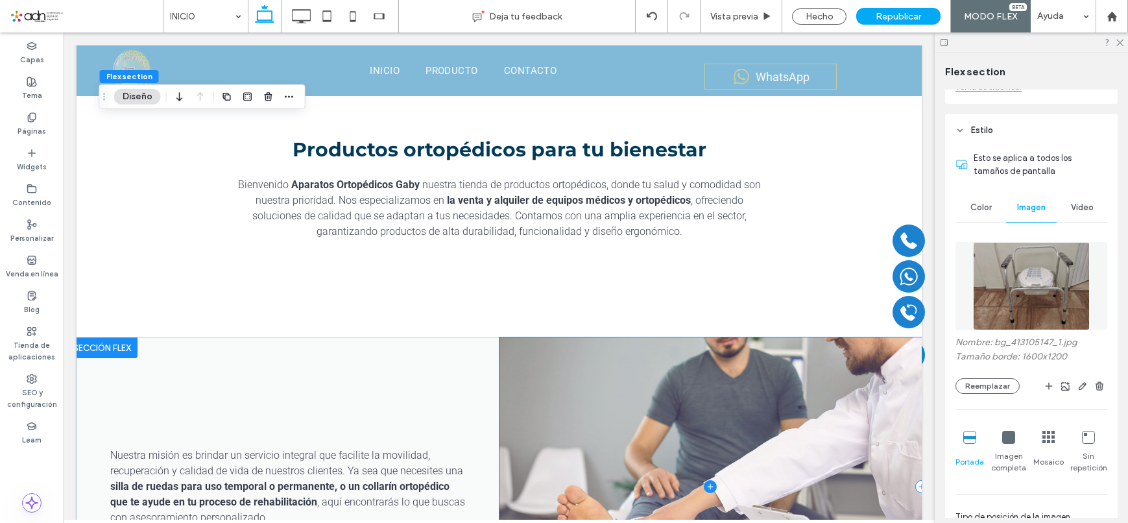
scroll to position [597, 0]
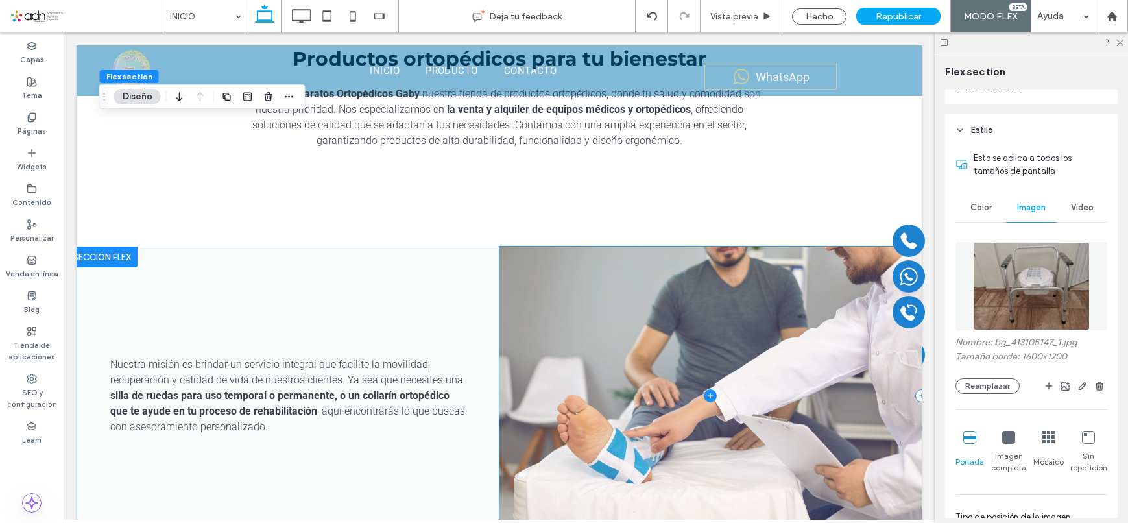
click at [591, 278] on span at bounding box center [711, 396] width 422 height 298
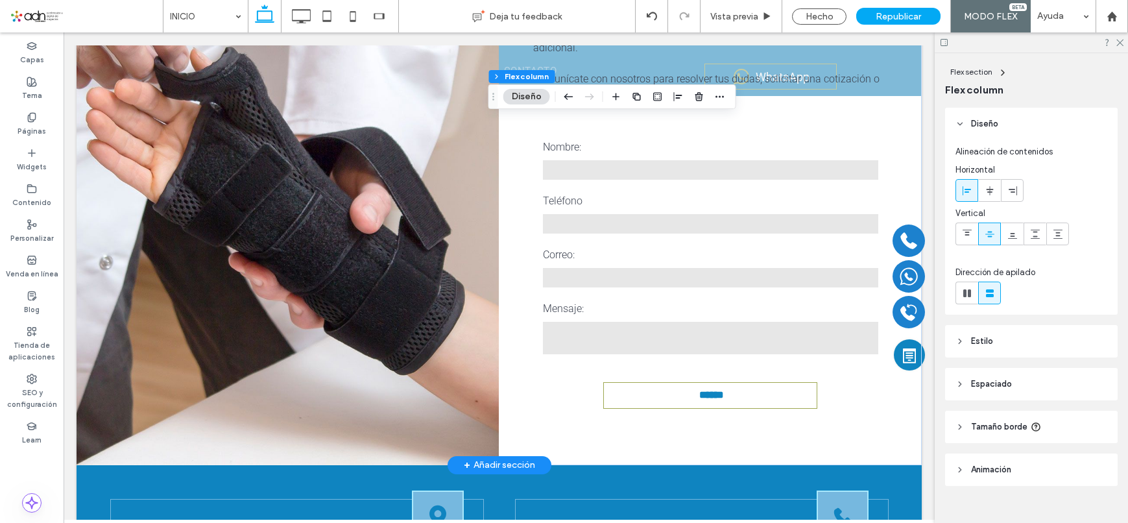
scroll to position [2673, 0]
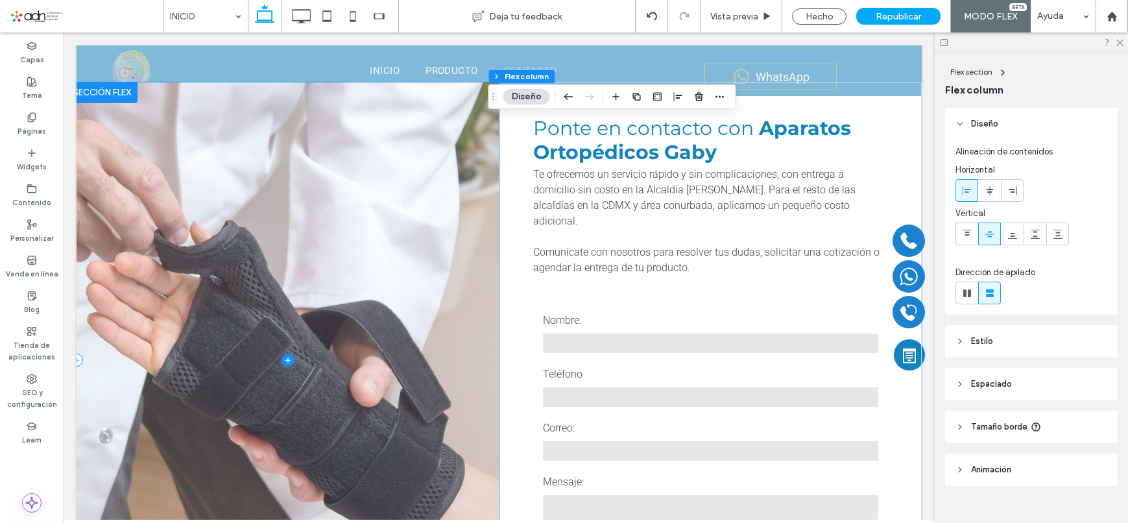
click at [341, 235] on span at bounding box center [288, 360] width 422 height 556
click at [358, 197] on span at bounding box center [288, 360] width 422 height 556
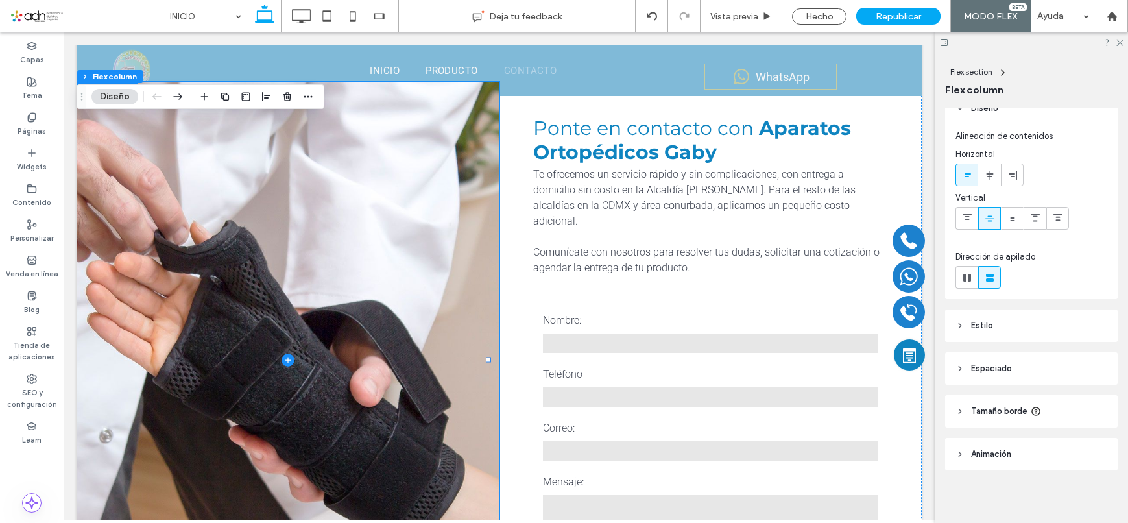
scroll to position [20, 0]
click at [990, 407] on span "Tamaño borde" at bounding box center [999, 406] width 56 height 13
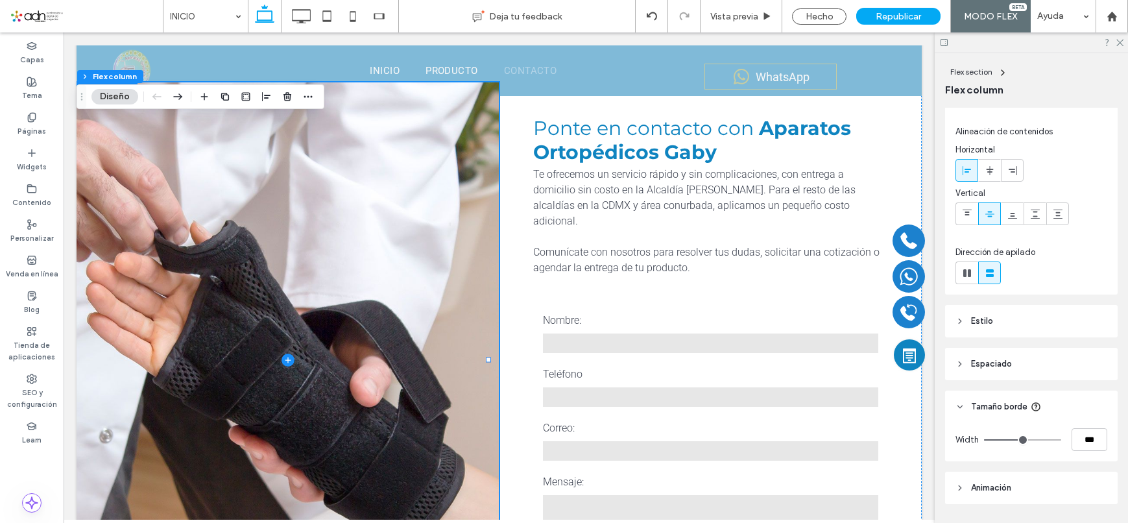
scroll to position [58, 0]
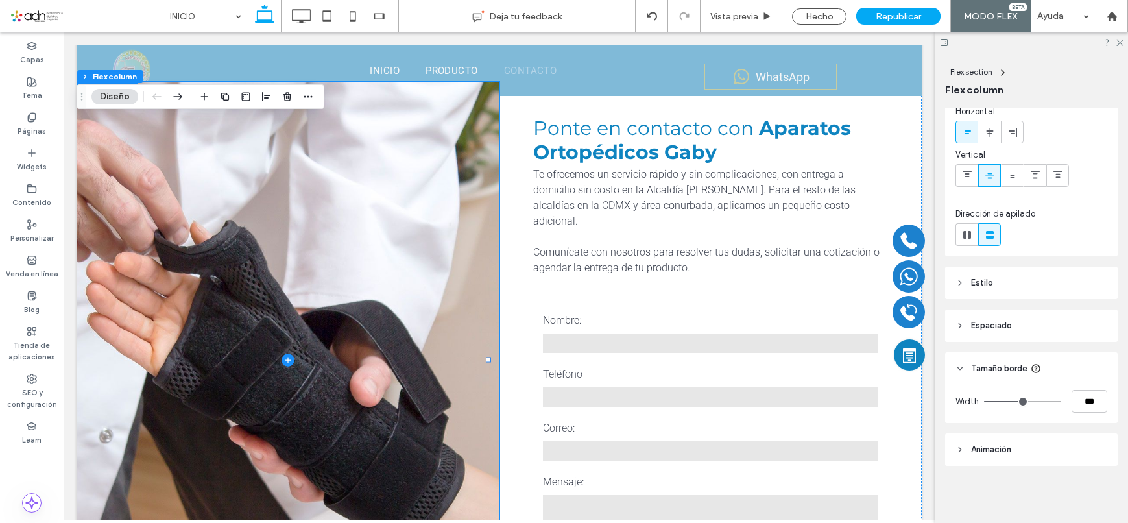
click at [978, 282] on span "Estilo" at bounding box center [982, 282] width 22 height 13
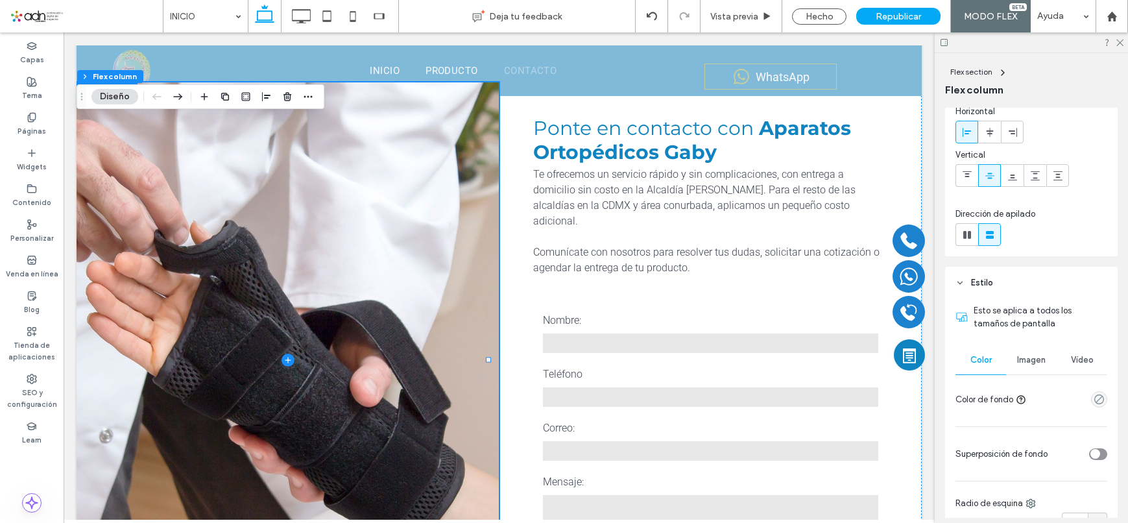
click at [1033, 356] on span "Imagen" at bounding box center [1031, 360] width 29 height 10
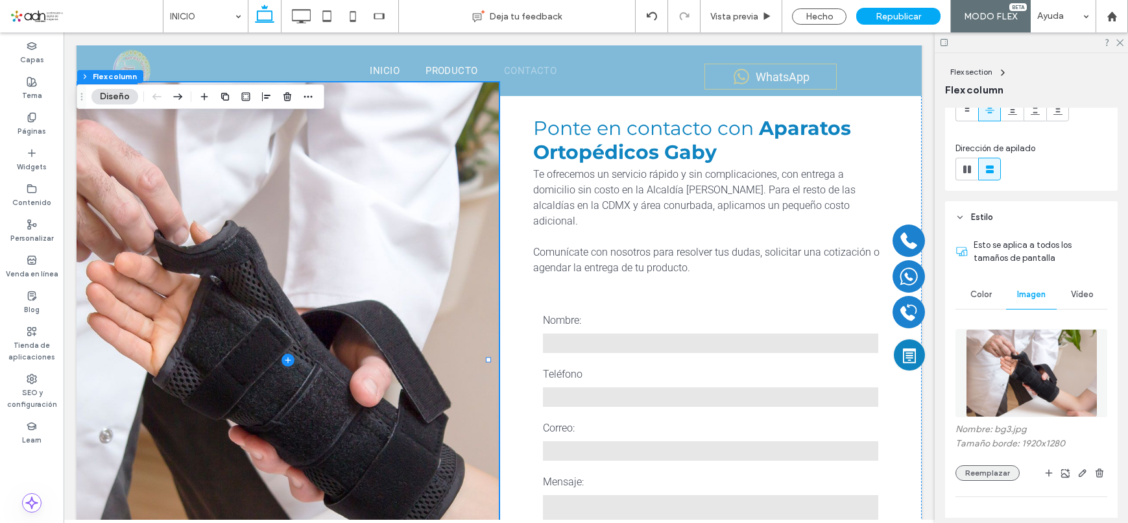
scroll to position [188, 0]
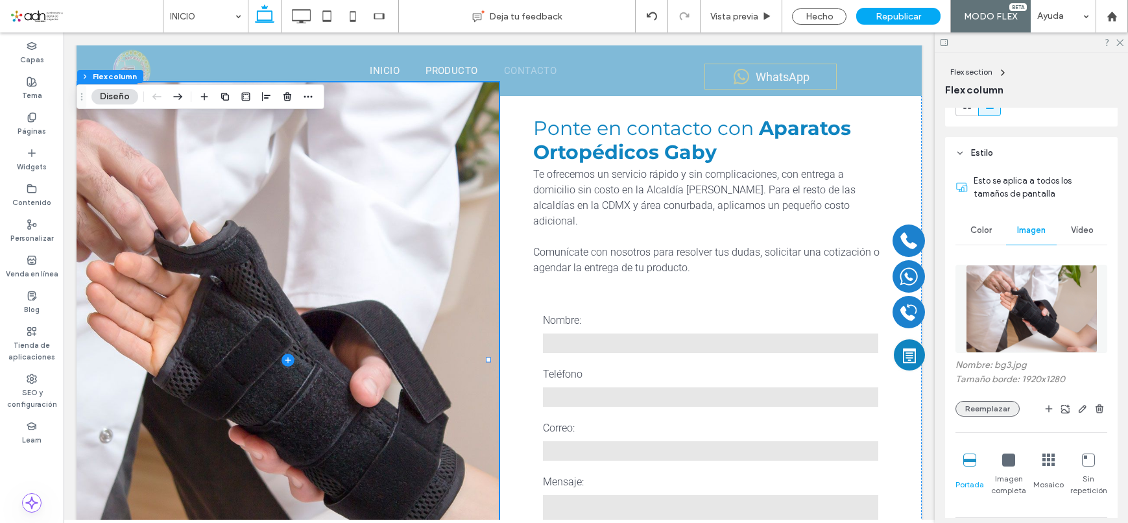
click at [991, 405] on button "Reemplazar" at bounding box center [988, 409] width 64 height 16
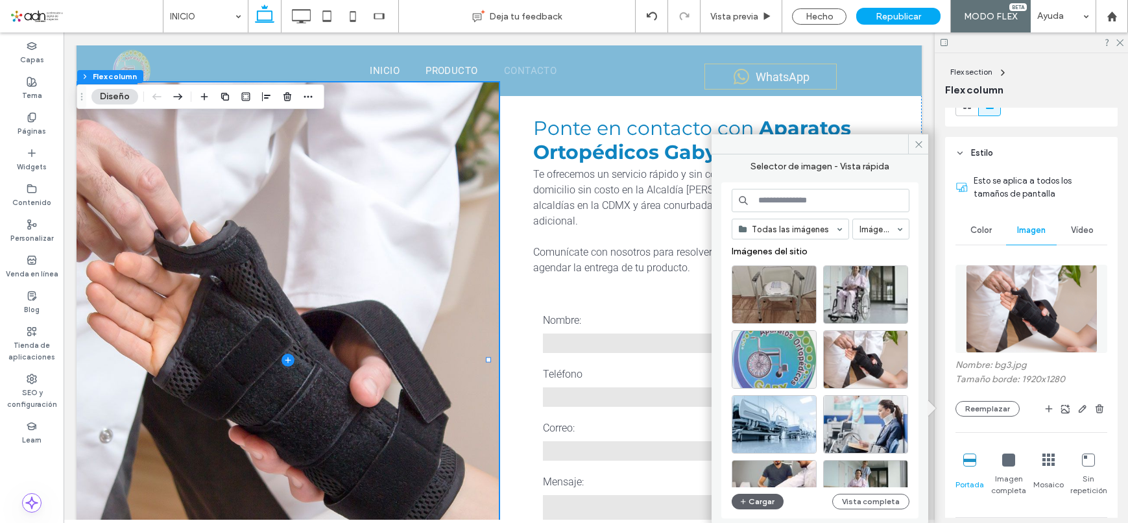
click at [758, 509] on div "Todas las imágenes Imágenes Imágenes del sitio Cargar Vista completa" at bounding box center [821, 351] width 178 height 324
click at [755, 505] on button "Cargar" at bounding box center [758, 502] width 52 height 16
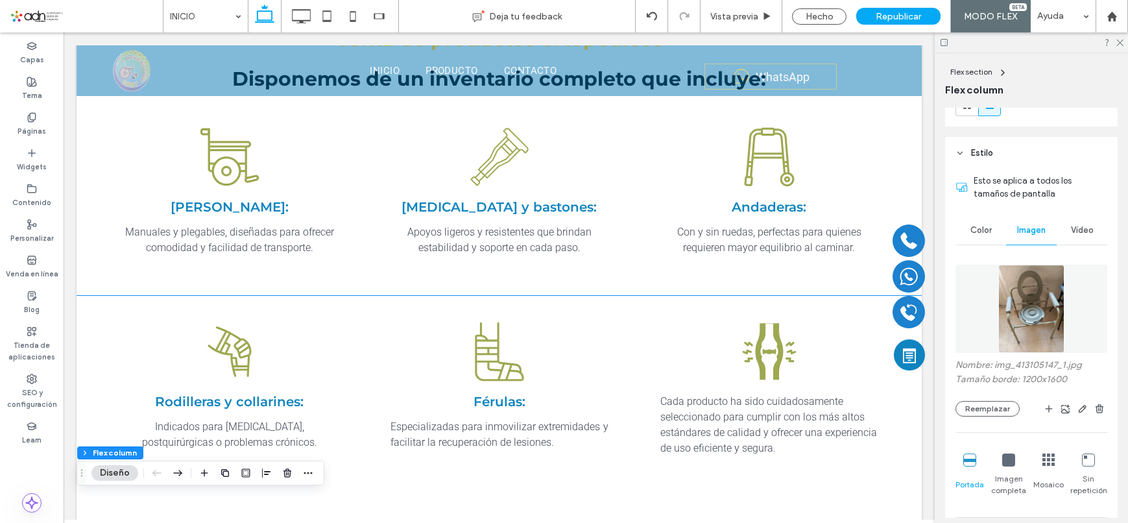
scroll to position [2089, 0]
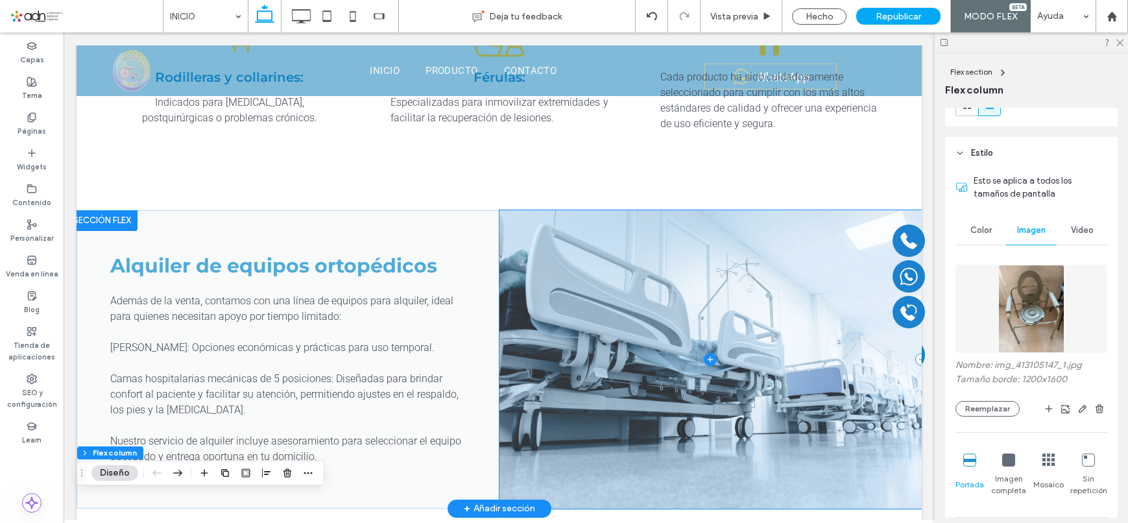
click at [614, 272] on span at bounding box center [711, 359] width 422 height 298
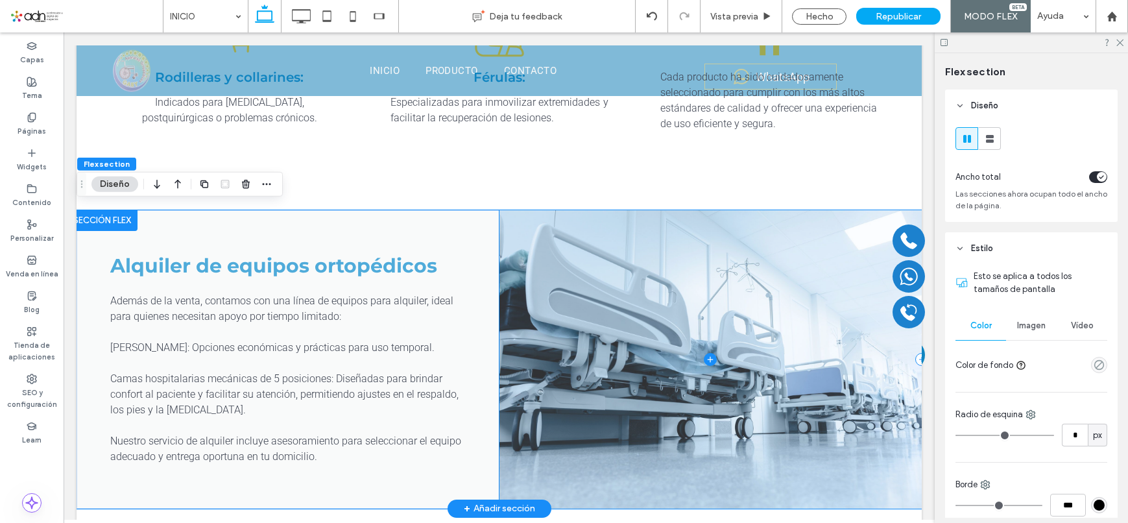
click at [547, 273] on span at bounding box center [711, 359] width 422 height 298
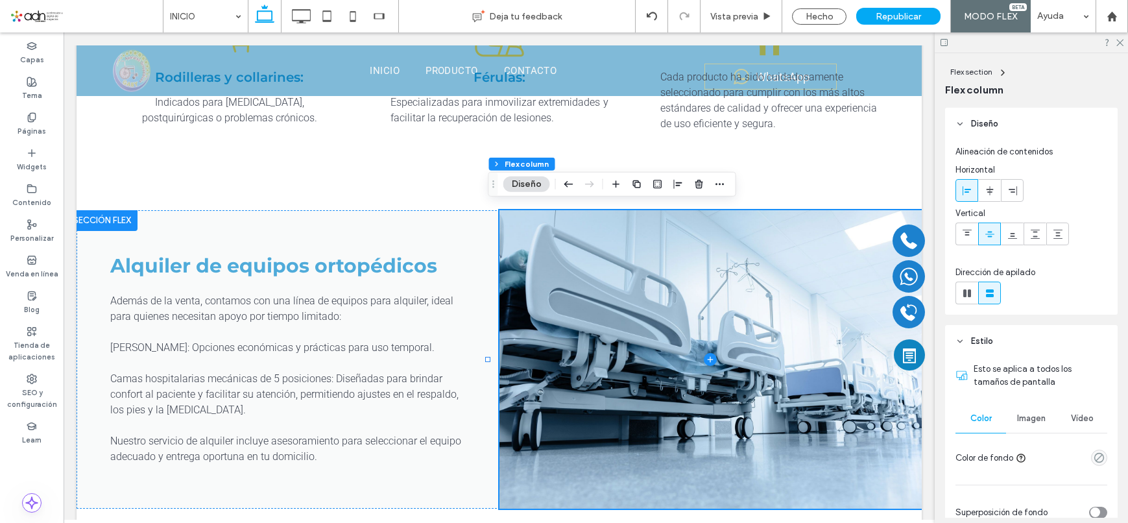
click at [1029, 412] on div "Imagen" at bounding box center [1031, 418] width 51 height 29
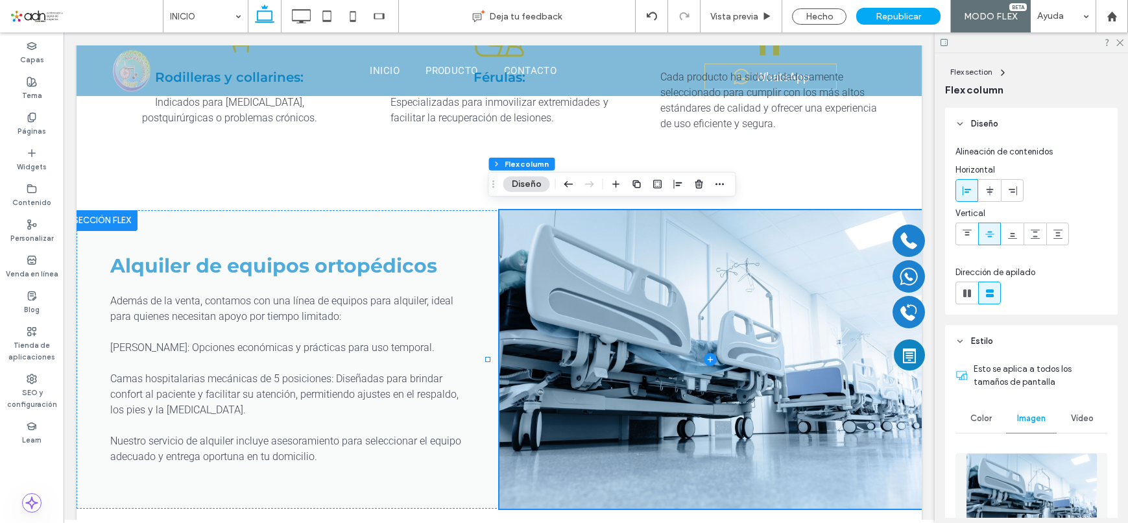
scroll to position [259, 0]
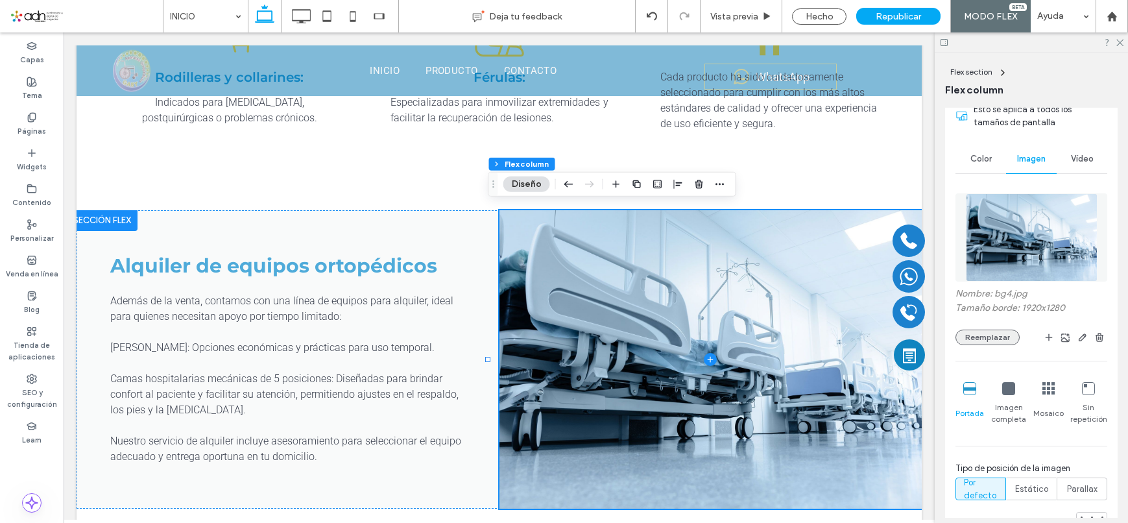
click at [980, 338] on button "Reemplazar" at bounding box center [988, 338] width 64 height 16
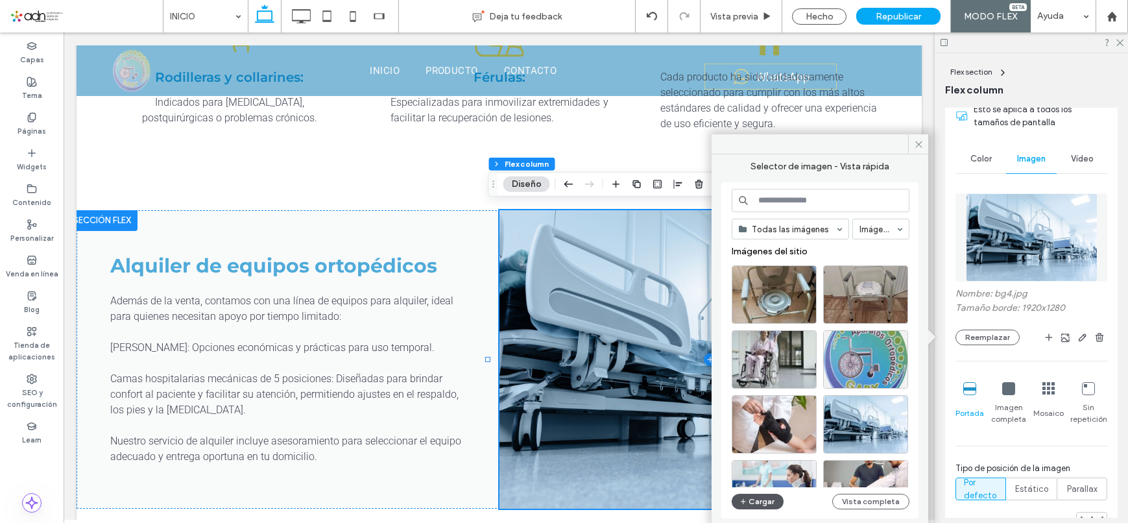
click at [762, 496] on button "Cargar" at bounding box center [758, 502] width 52 height 16
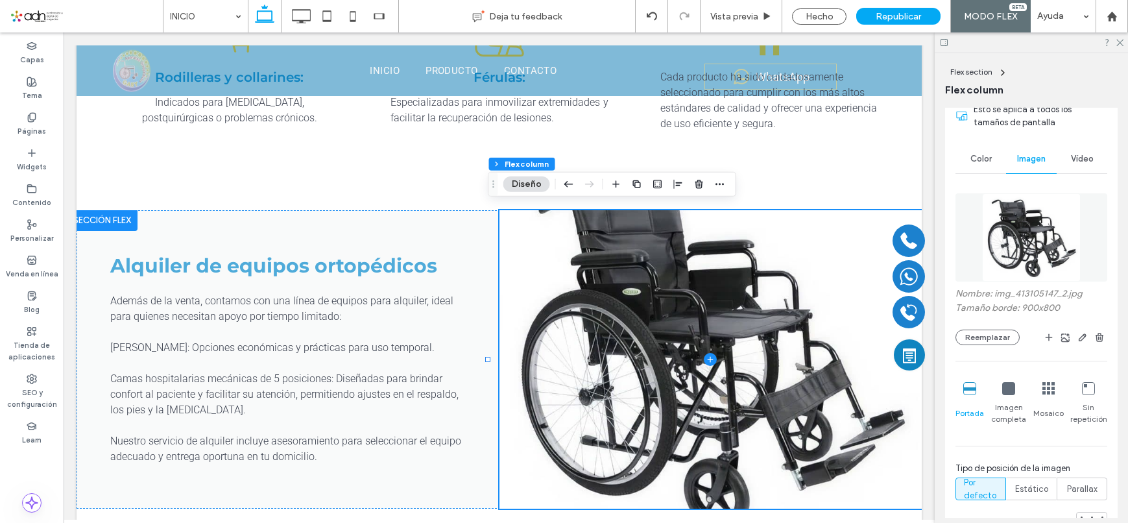
click at [1004, 391] on icon at bounding box center [1008, 388] width 13 height 13
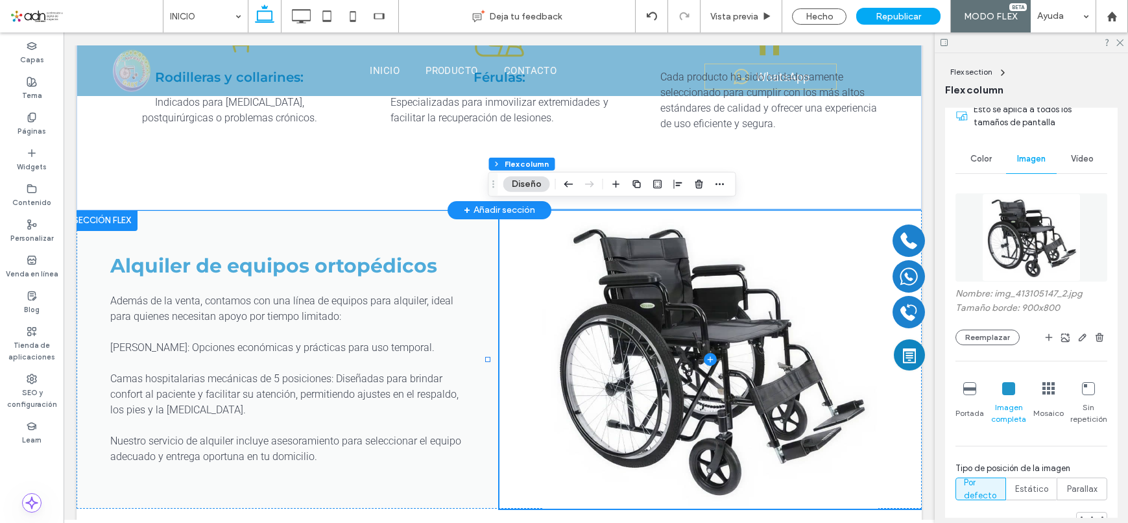
click at [421, 179] on div "Rodilleras y collarines: Indicados para [MEDICAL_DATA], postquirúrgicas o probl…" at bounding box center [499, 90] width 778 height 238
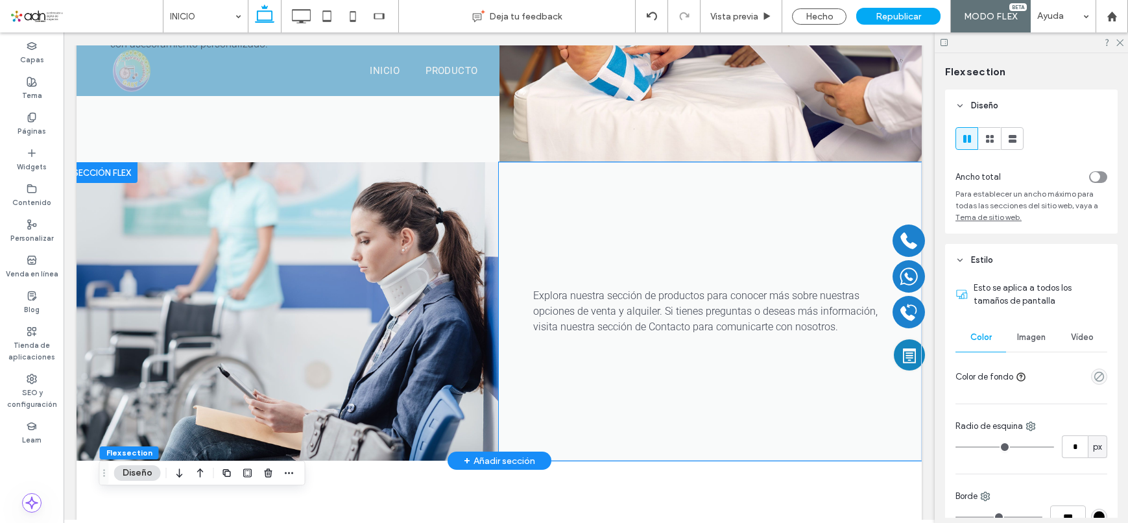
scroll to position [987, 0]
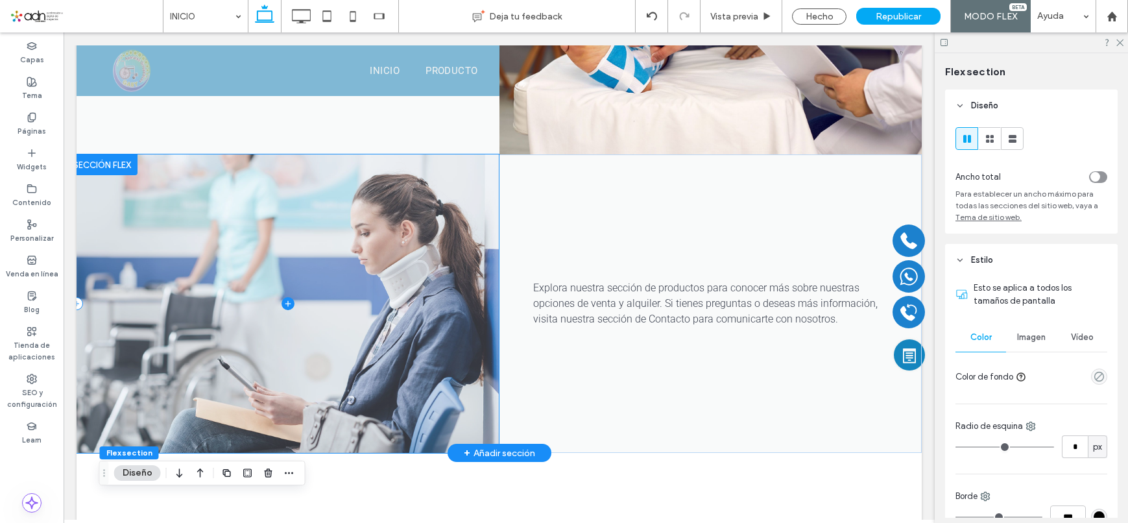
click at [368, 216] on span at bounding box center [288, 303] width 422 height 298
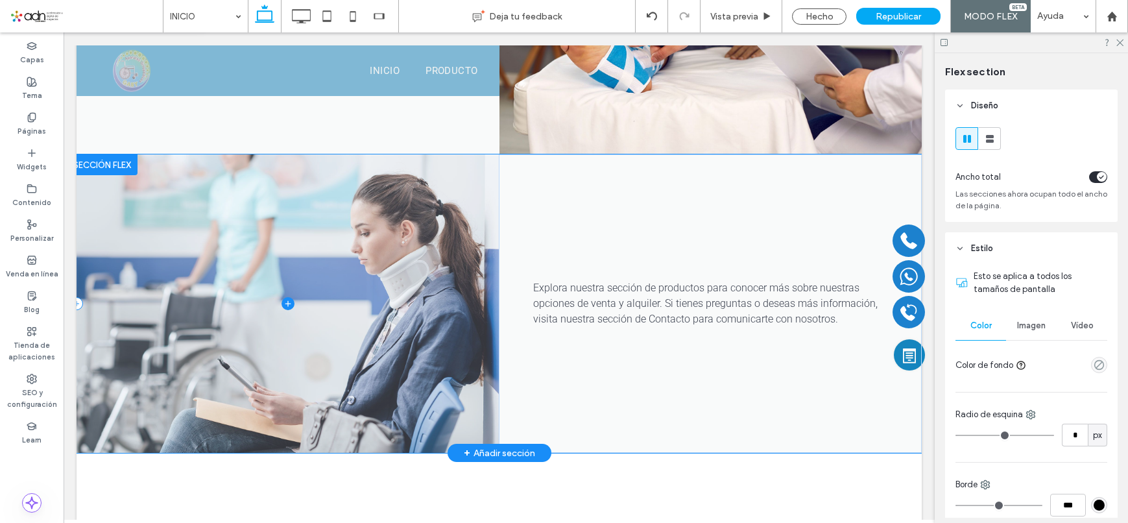
click at [368, 216] on span at bounding box center [288, 303] width 422 height 298
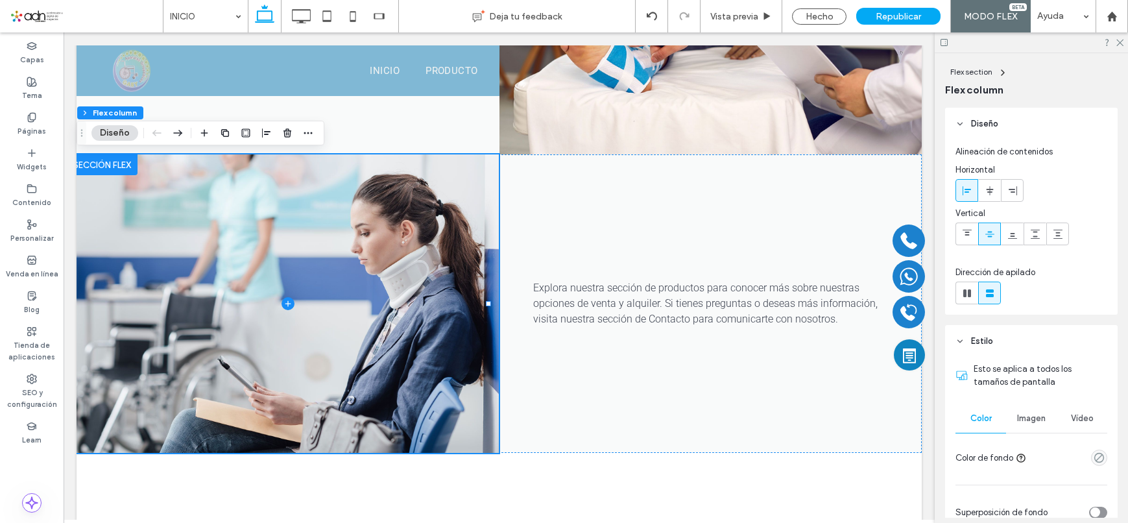
click at [1022, 413] on div "Imagen" at bounding box center [1031, 418] width 51 height 29
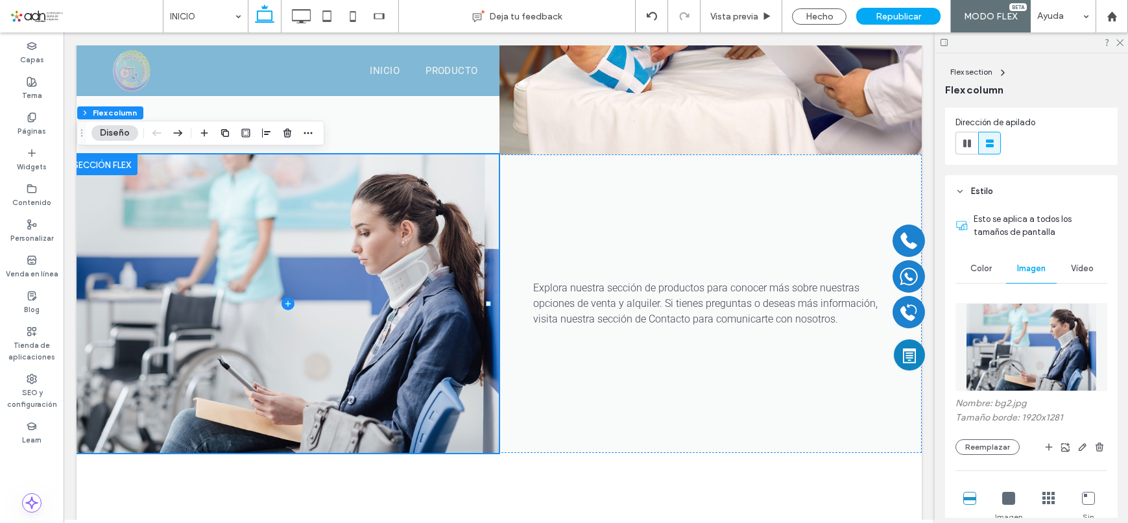
scroll to position [195, 0]
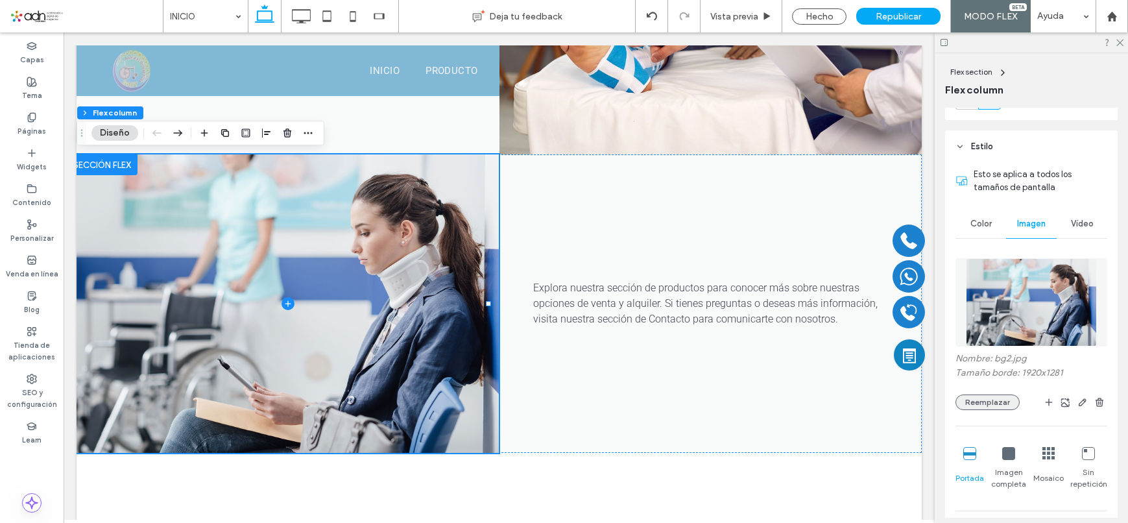
click at [994, 400] on button "Reemplazar" at bounding box center [988, 402] width 64 height 16
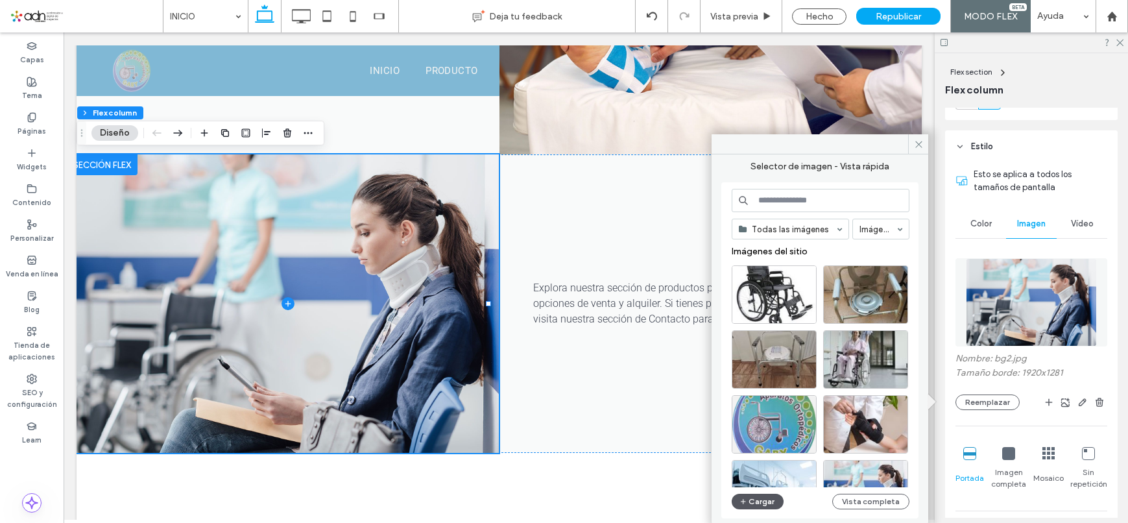
click at [760, 503] on button "Cargar" at bounding box center [758, 502] width 52 height 16
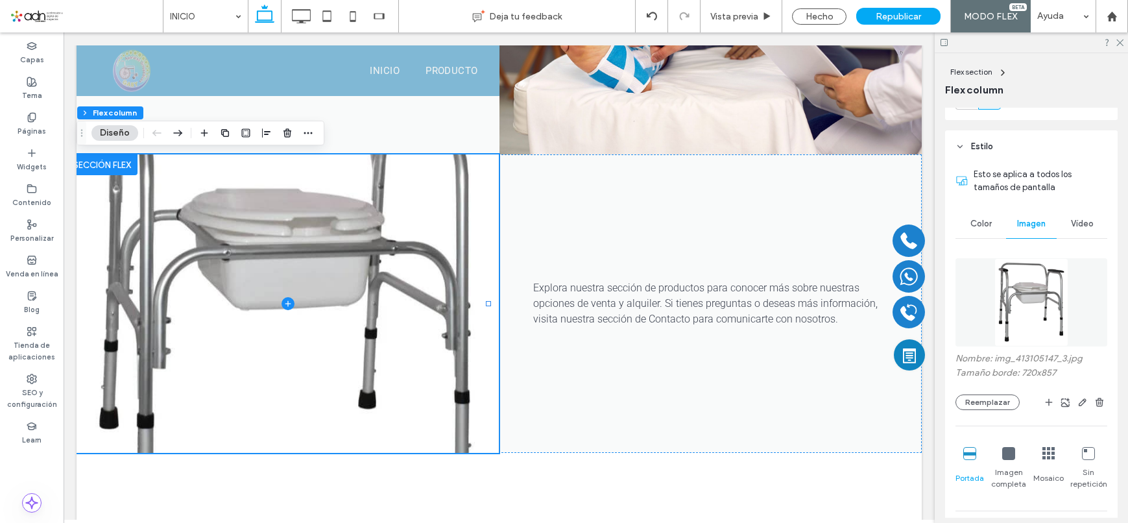
click at [1009, 453] on icon at bounding box center [1008, 453] width 13 height 13
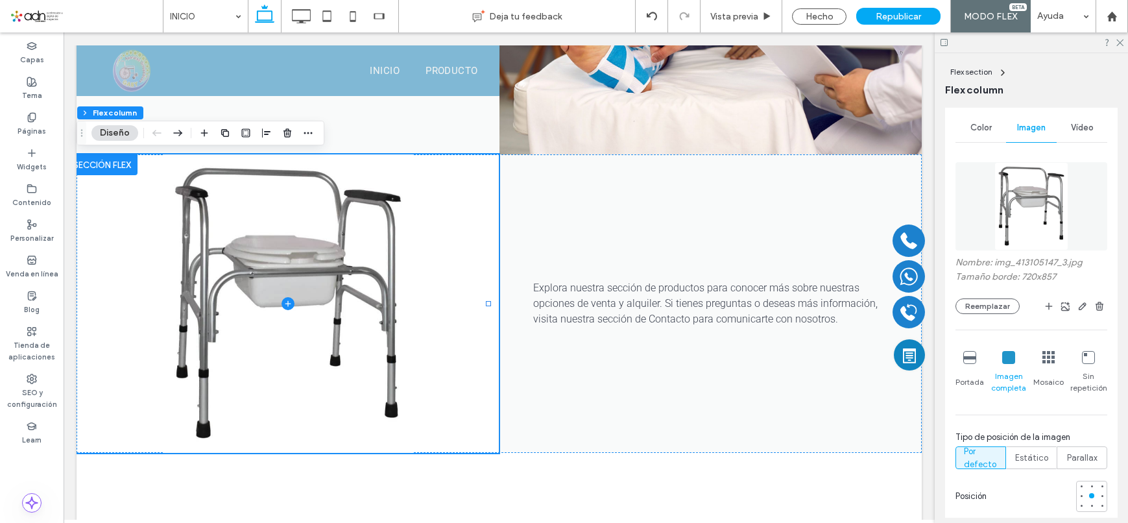
scroll to position [229, 0]
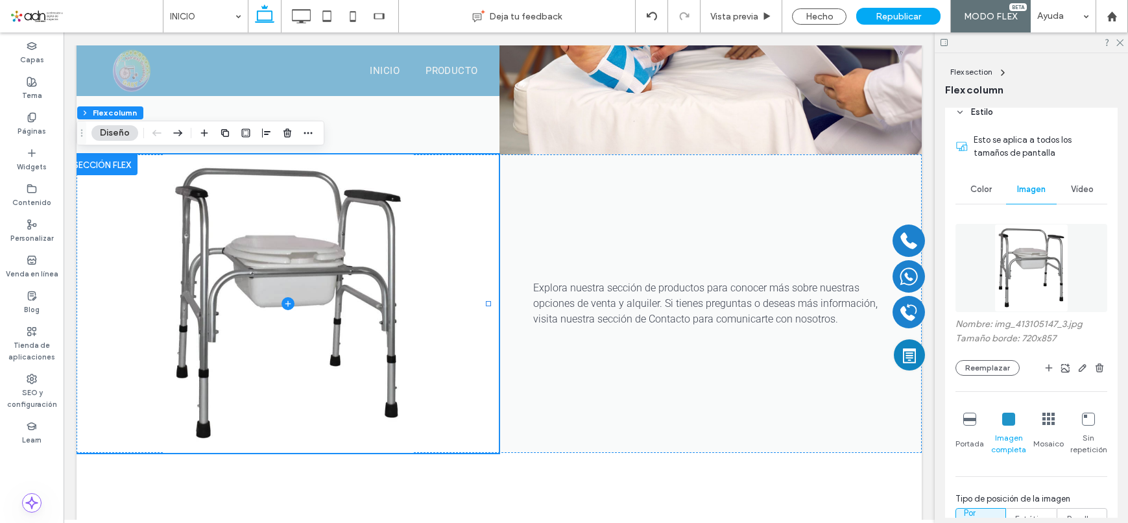
click at [974, 188] on span "Color" at bounding box center [980, 189] width 21 height 10
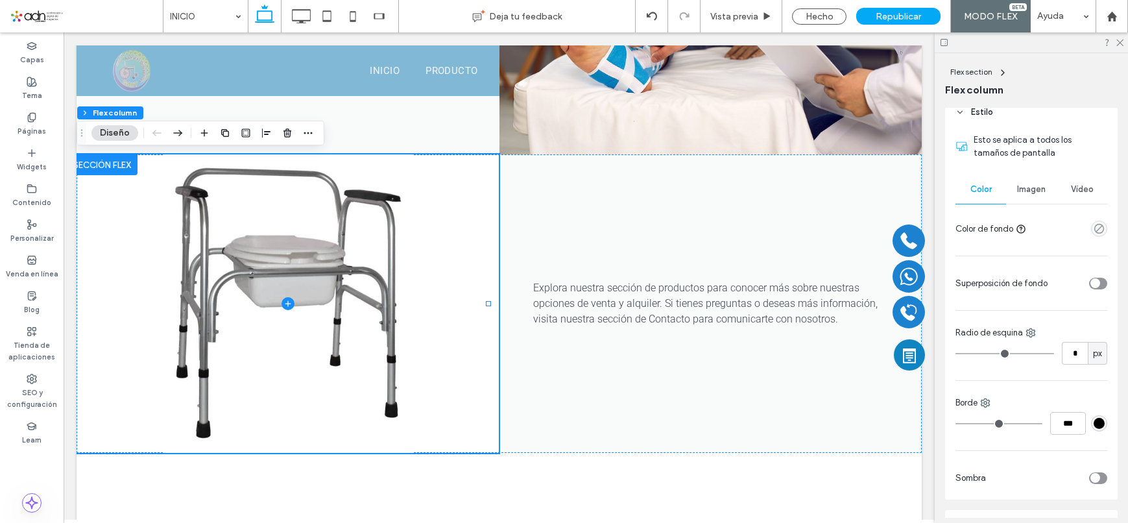
click at [1091, 235] on div "empty color" at bounding box center [1099, 229] width 16 height 16
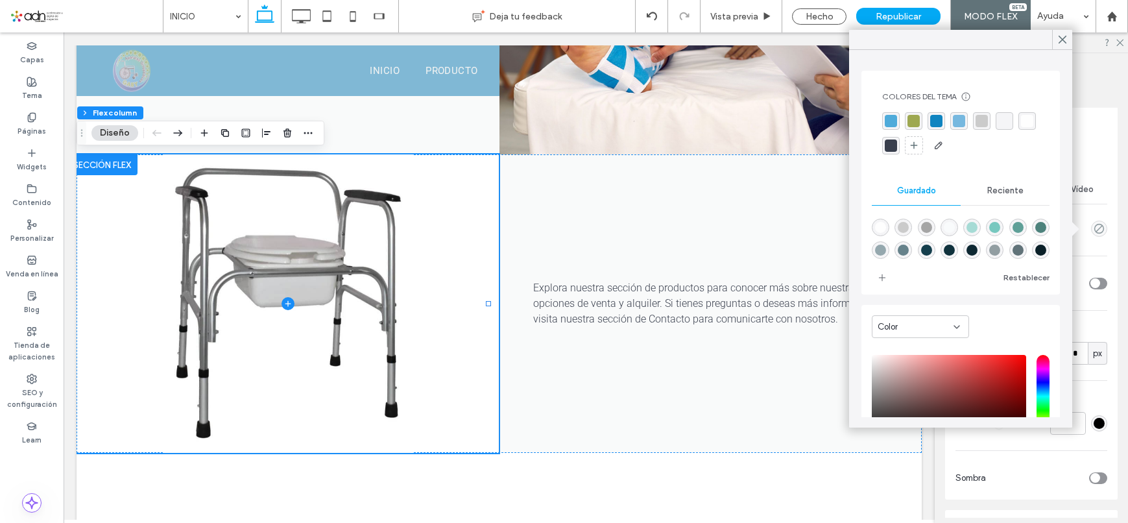
click at [881, 143] on div "Colores del tema Ahorre tiempo con los colores del tema Cree una paleta de colo…" at bounding box center [961, 123] width 178 height 85
click at [1021, 127] on div "rgba(254,254,254,1)" at bounding box center [1027, 121] width 12 height 12
click at [1061, 41] on use at bounding box center [1062, 39] width 6 height 7
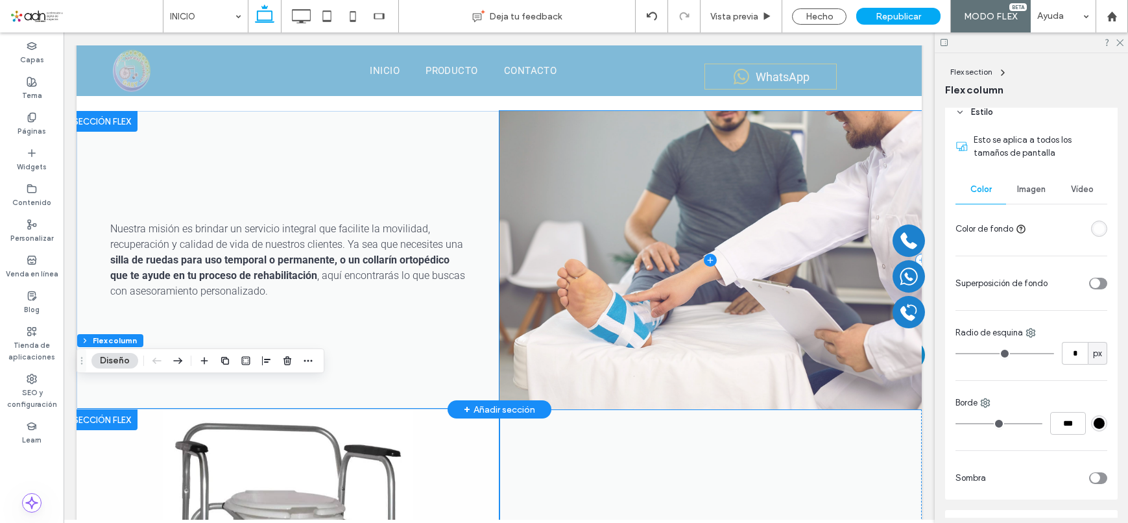
scroll to position [728, 0]
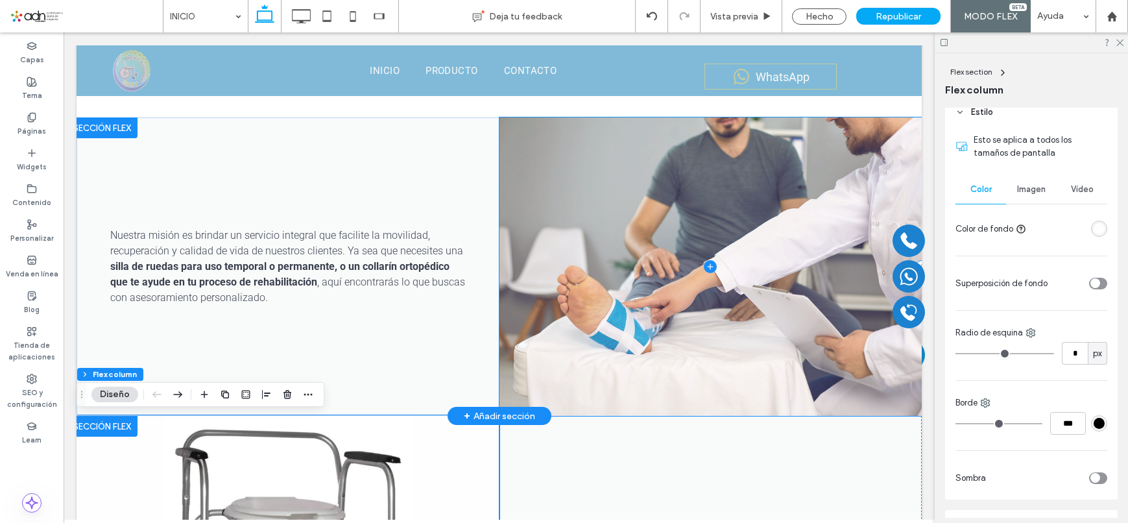
click at [593, 211] on span at bounding box center [711, 266] width 422 height 298
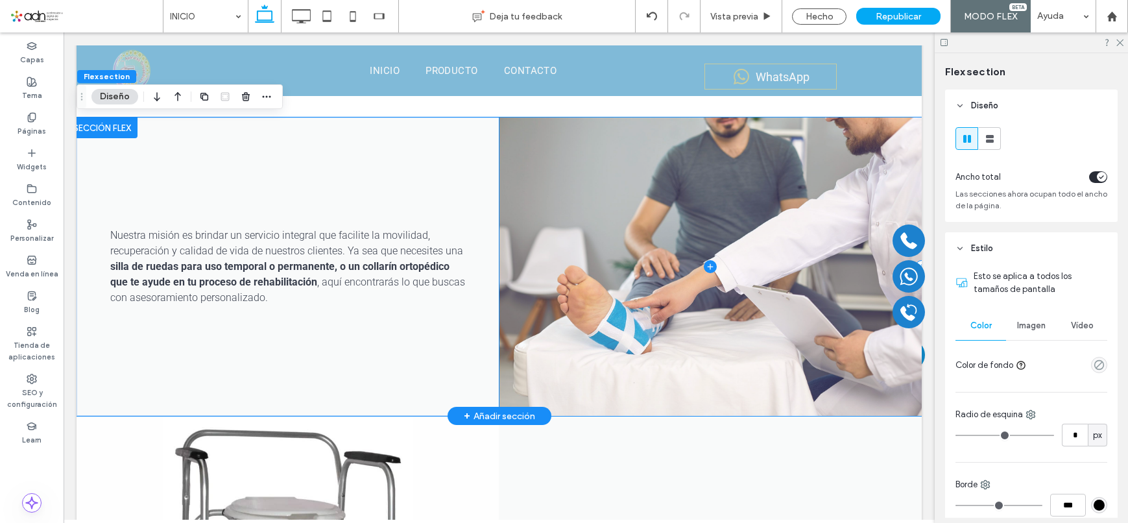
click at [513, 274] on span at bounding box center [711, 266] width 422 height 298
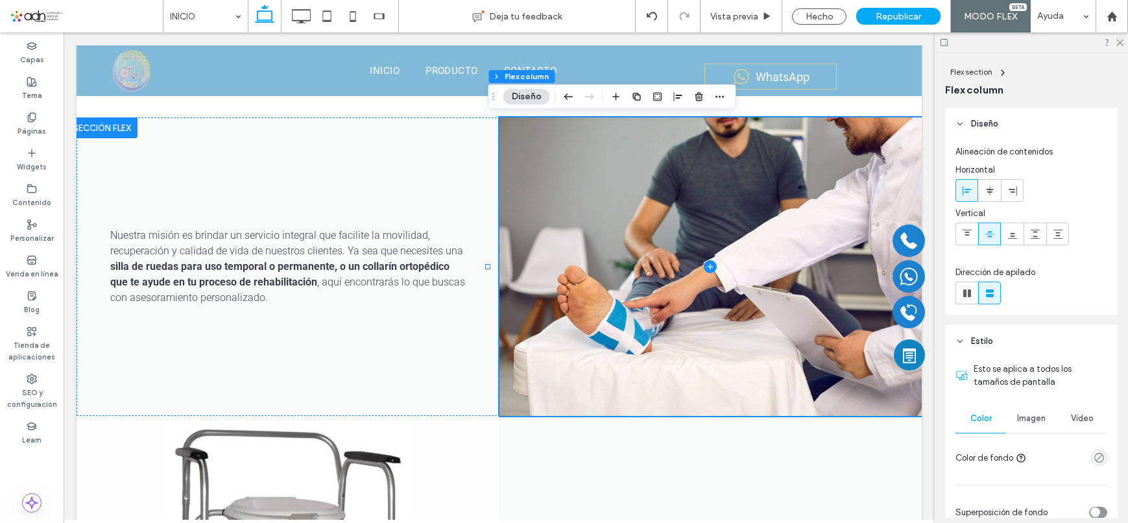
click at [16, 469] on div "Capas Tema Páginas Widgets Contenido Personalizar Venda en línea Blog Tienda de…" at bounding box center [32, 277] width 64 height 490
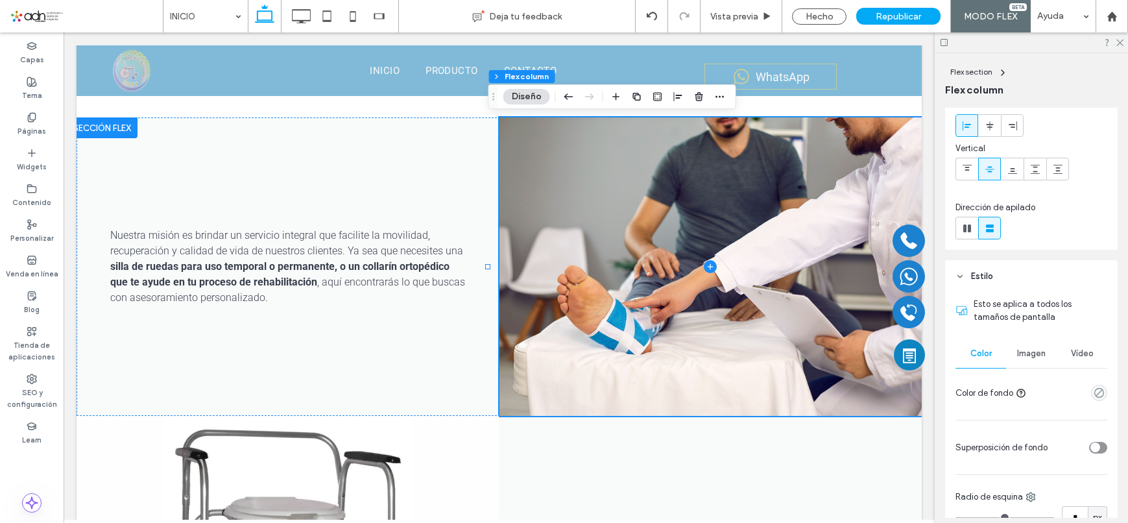
click at [1029, 348] on div "Imagen" at bounding box center [1031, 353] width 51 height 29
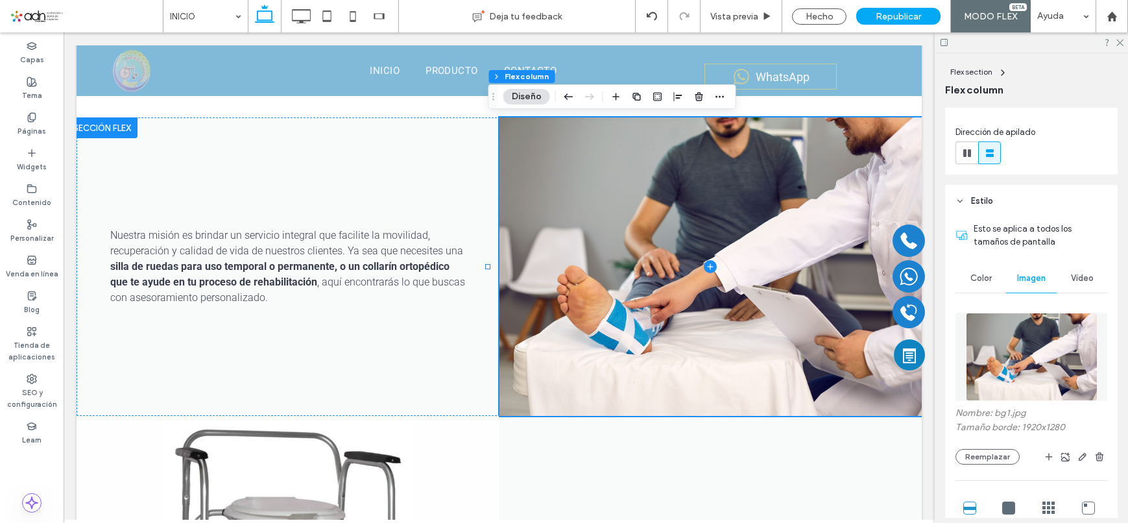
scroll to position [195, 0]
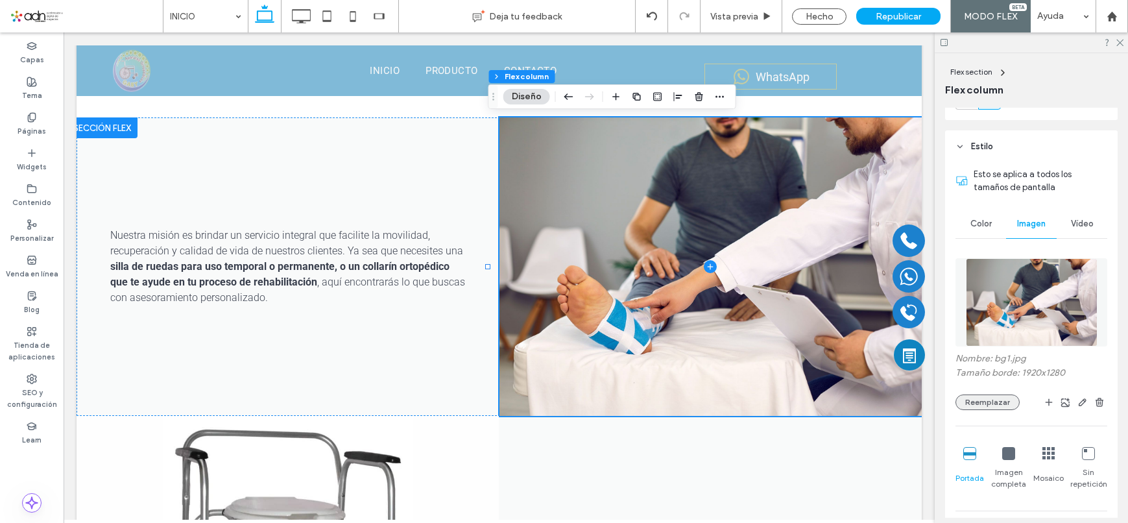
click at [1007, 396] on button "Reemplazar" at bounding box center [988, 402] width 64 height 16
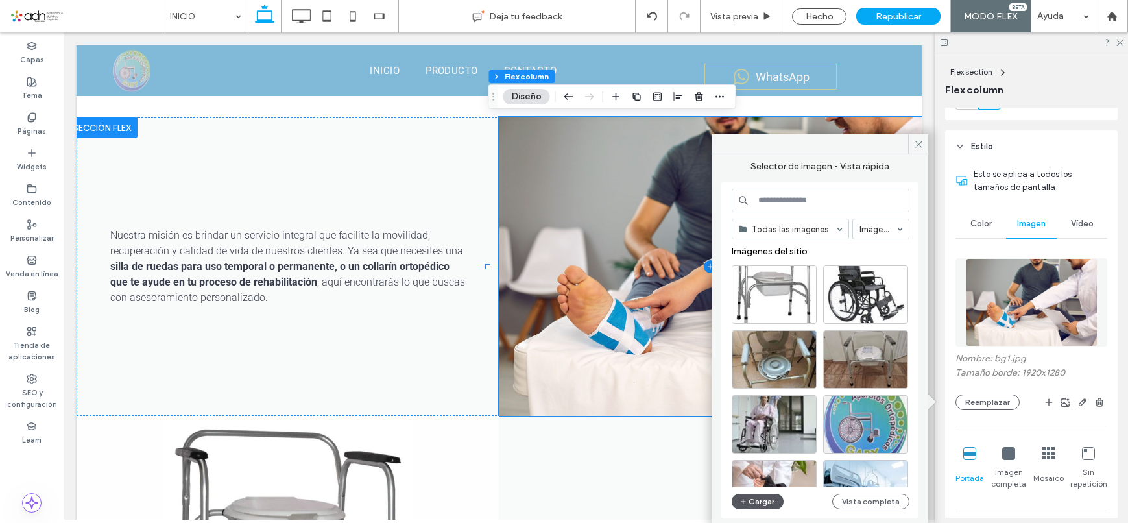
click at [756, 507] on button "Cargar" at bounding box center [758, 502] width 52 height 16
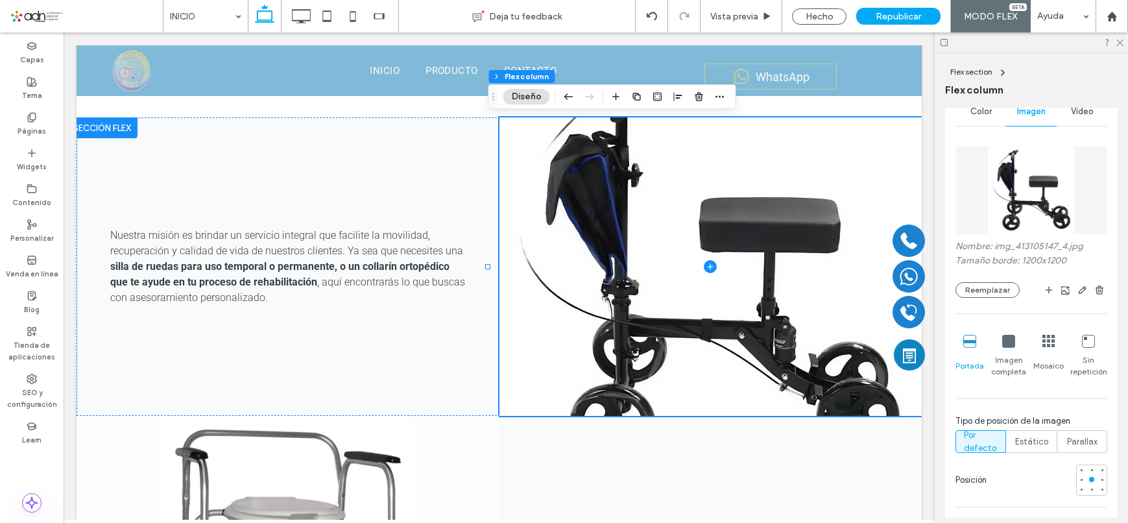
scroll to position [324, 0]
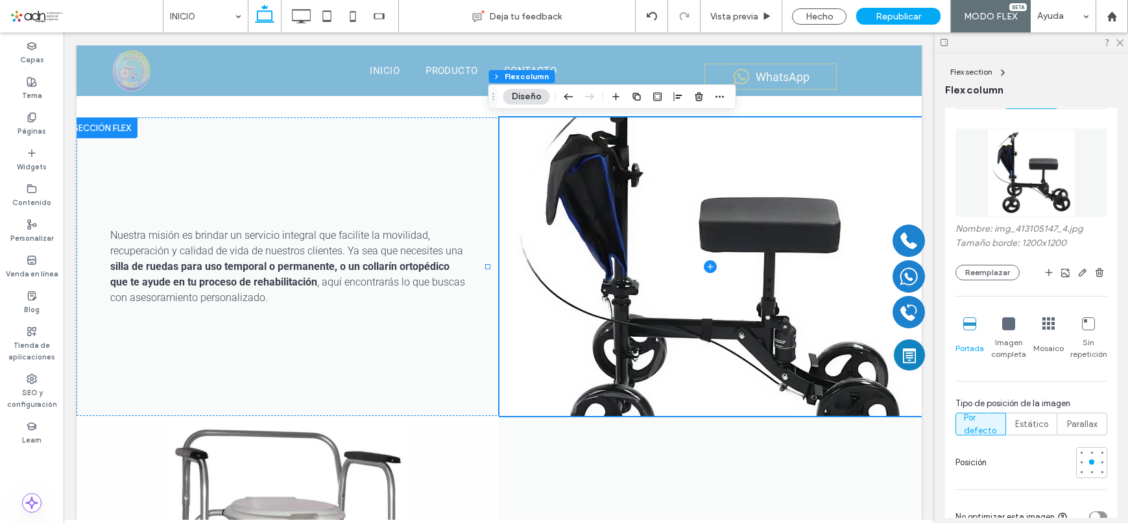
click at [1010, 331] on div "Imagen completa" at bounding box center [1009, 338] width 38 height 53
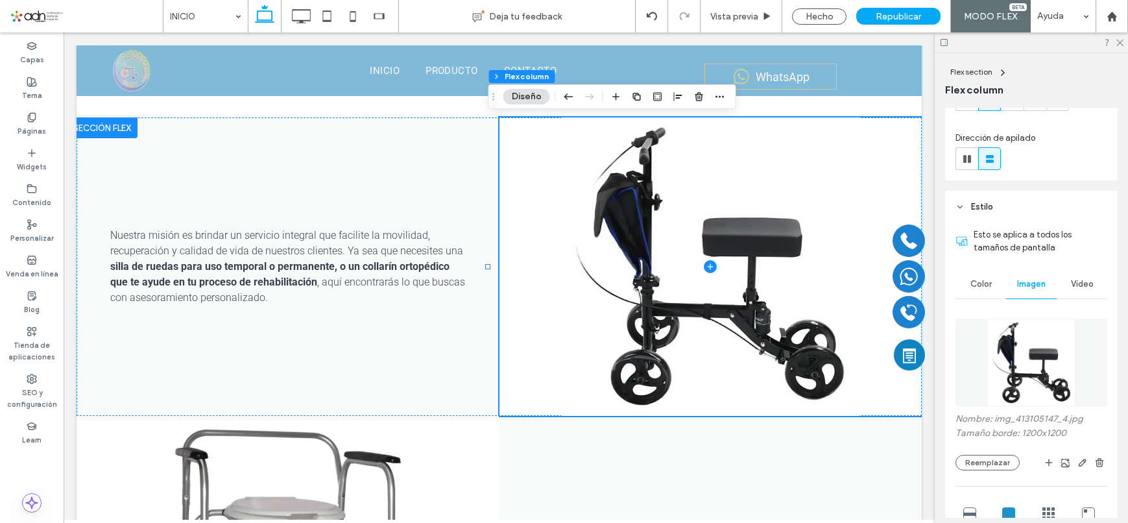
scroll to position [130, 0]
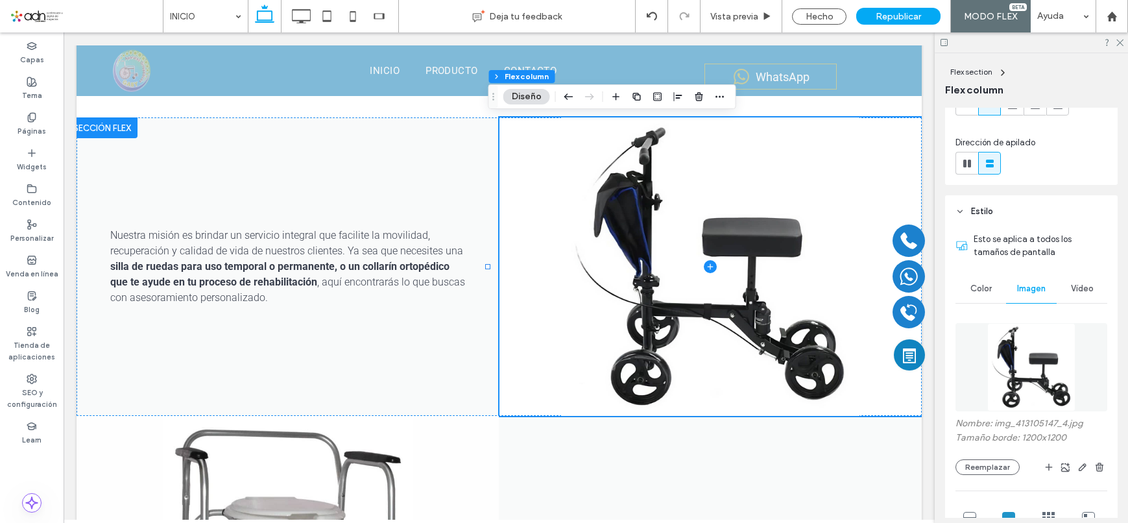
click at [977, 288] on span "Color" at bounding box center [980, 288] width 21 height 10
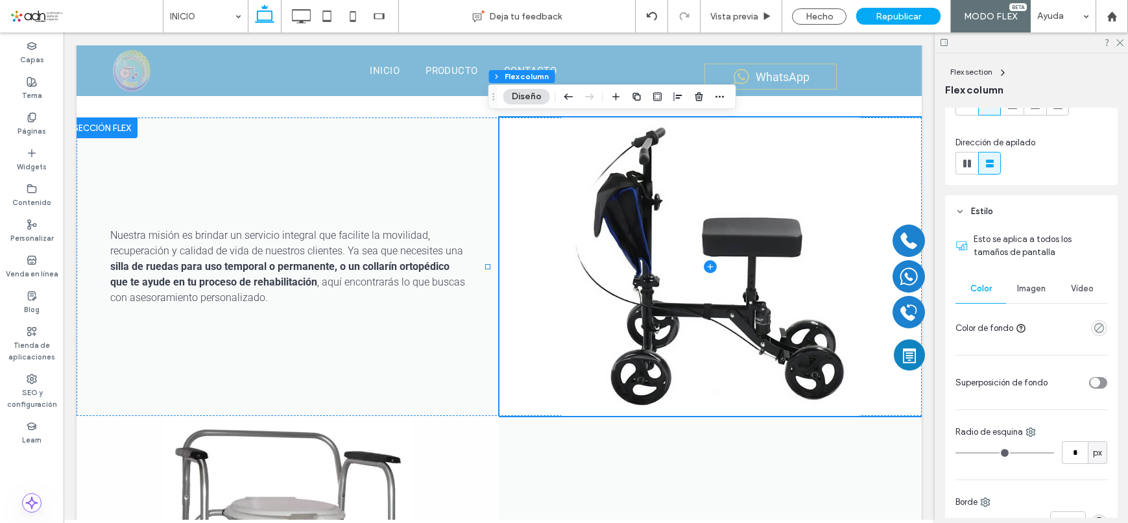
click at [1101, 330] on div "Esto se aplica a todos los tamaños de pantalla Color Imagen Vídeo Color de fond…" at bounding box center [1031, 413] width 173 height 371
click at [1098, 330] on div "empty color" at bounding box center [1099, 328] width 16 height 16
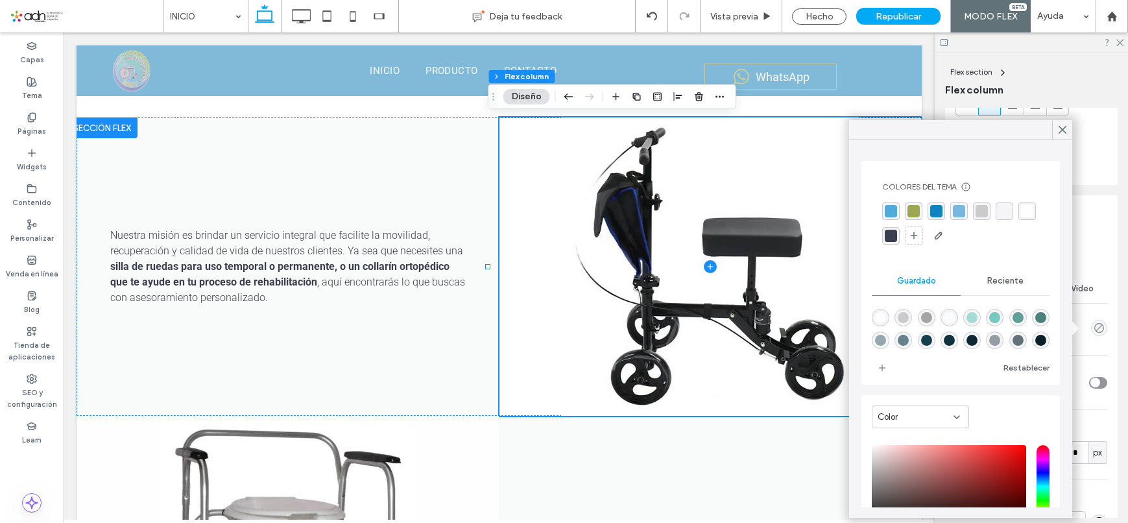
click at [1018, 220] on div "rgba(254,254,254,1)" at bounding box center [1027, 211] width 18 height 18
click at [1057, 126] on div at bounding box center [1062, 129] width 20 height 19
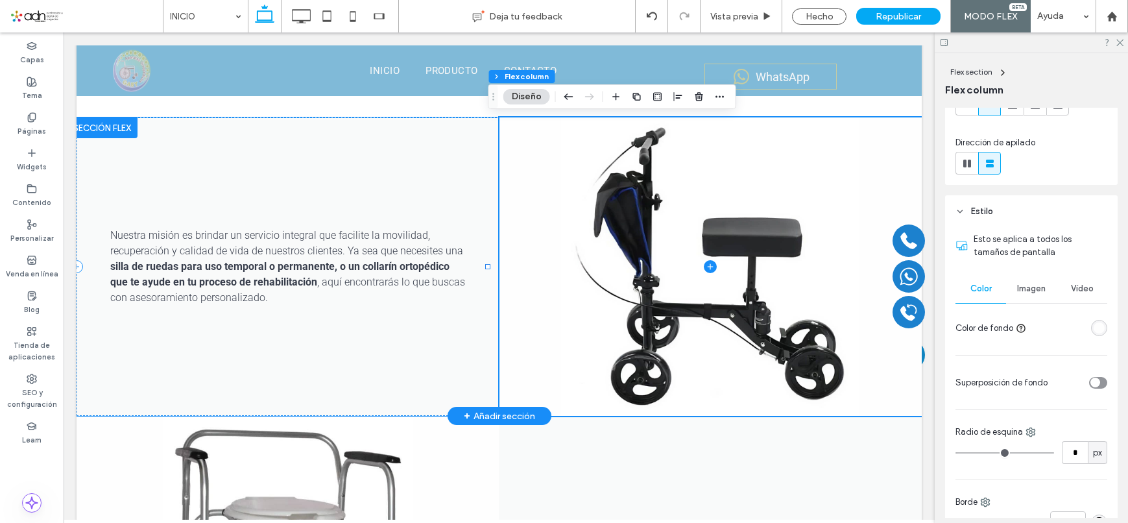
click at [345, 370] on div "Nuestra misión es brindar un servicio integral que facilite la movilidad, recup…" at bounding box center [288, 266] width 423 height 298
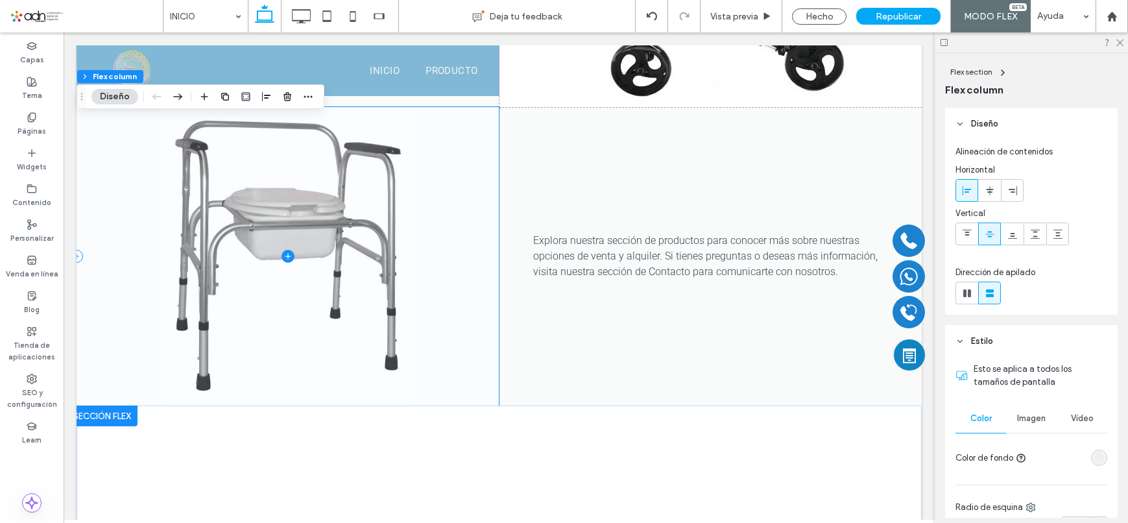
scroll to position [1117, 0]
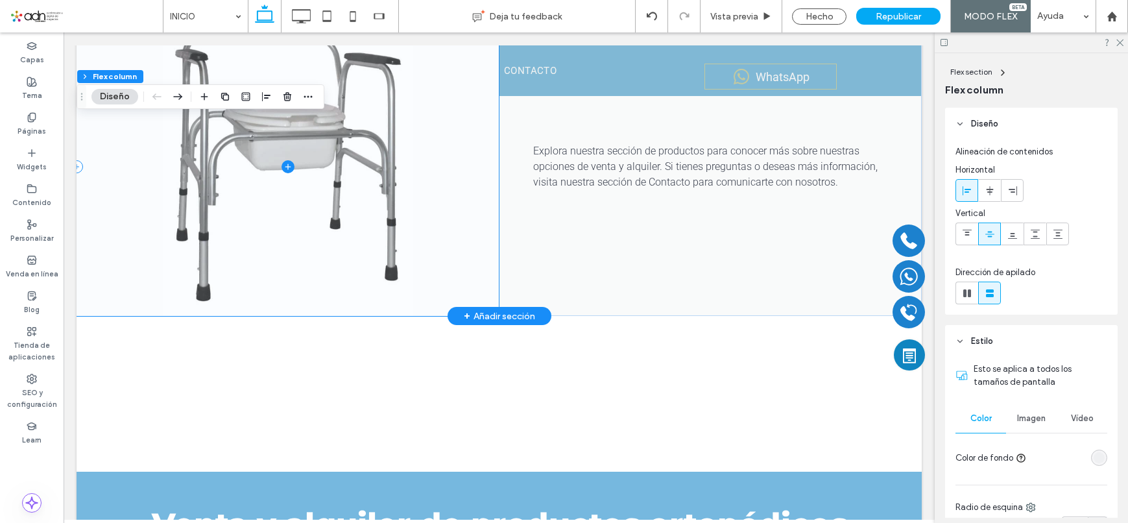
click at [430, 261] on span at bounding box center [288, 167] width 422 height 298
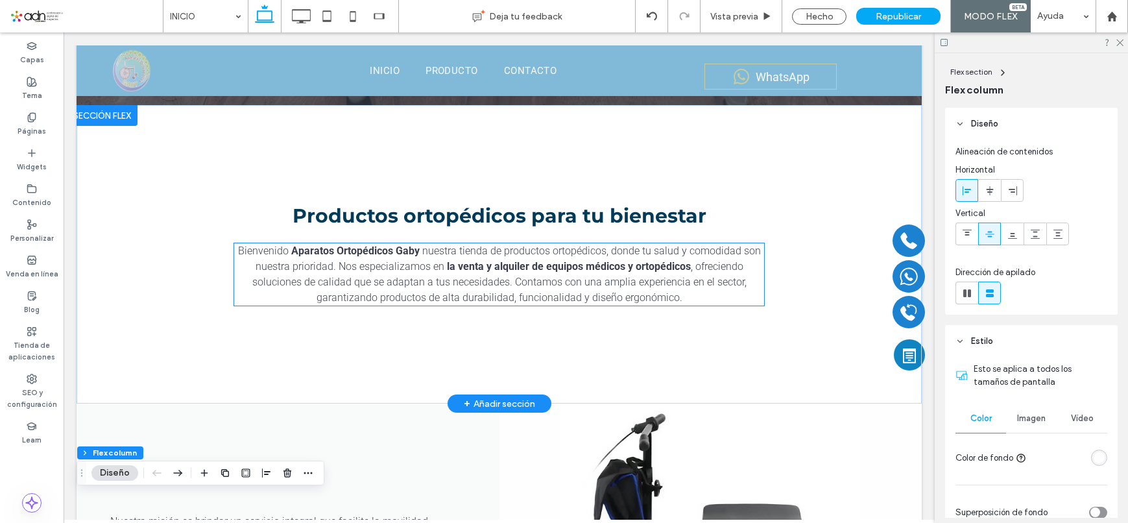
scroll to position [519, 0]
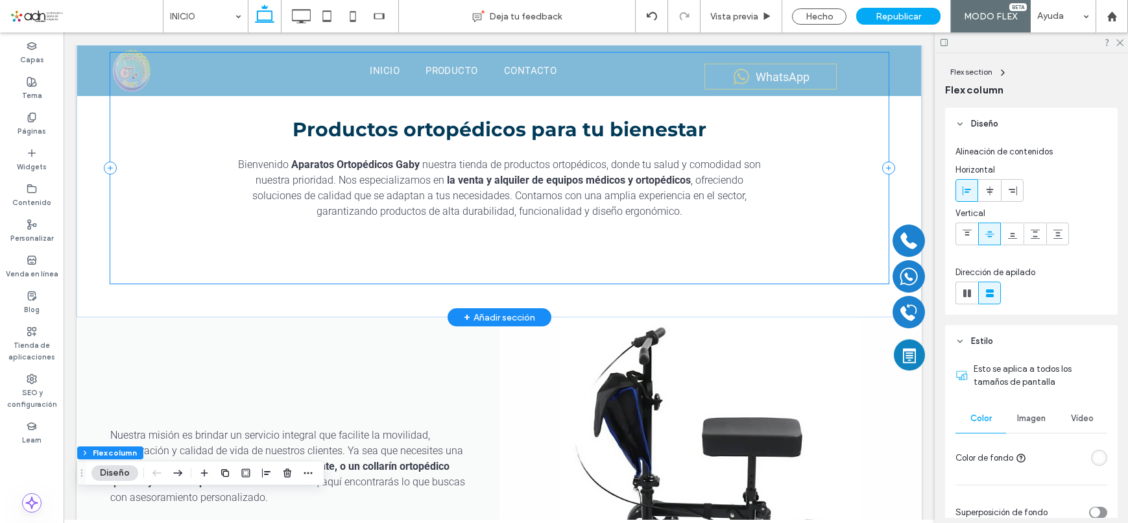
click at [452, 252] on div "Productos ortopédicos para tu bienestar Bienvenido Aparatos Ortopédicos Gaby nu…" at bounding box center [499, 168] width 778 height 231
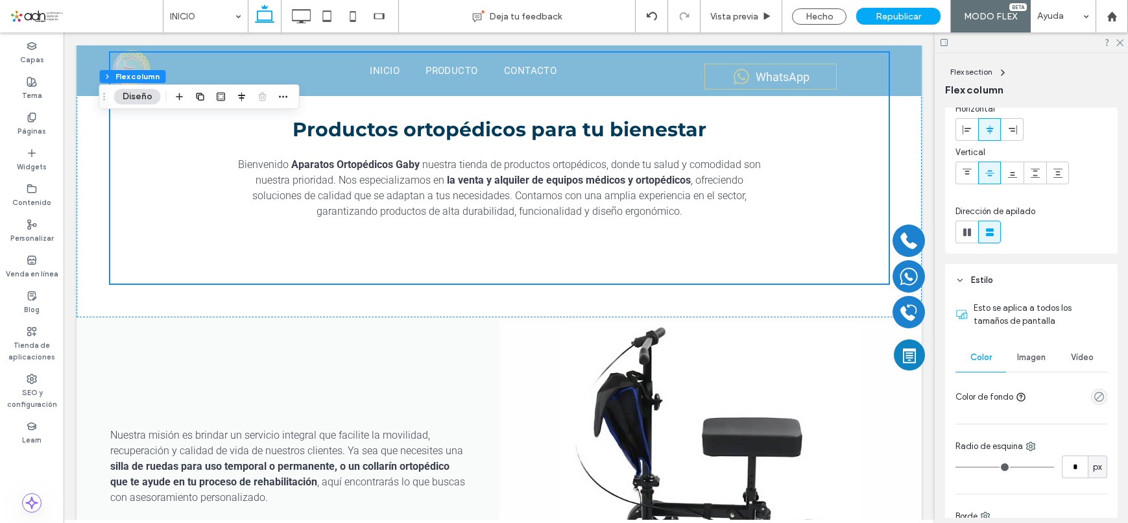
scroll to position [0, 0]
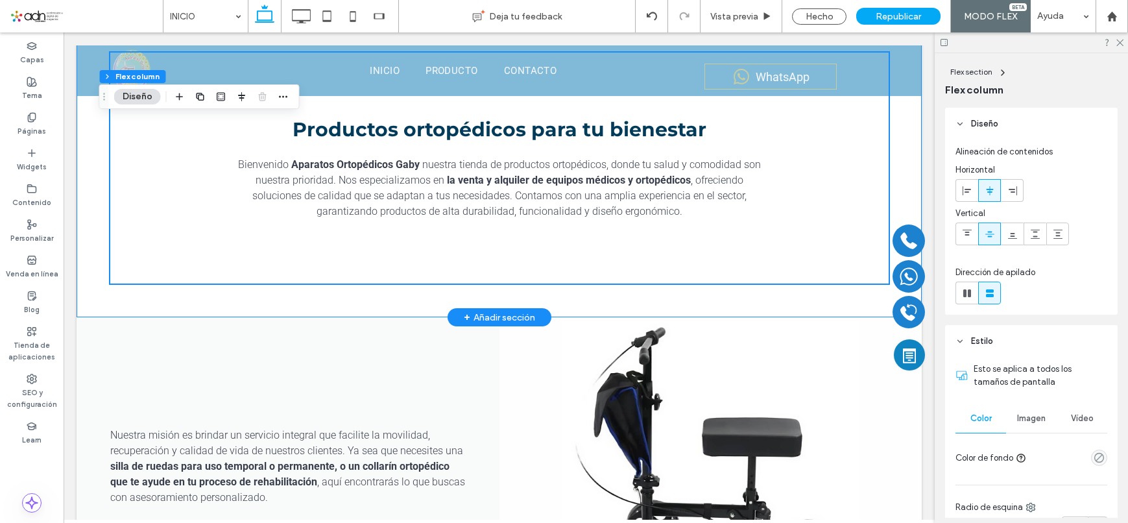
click at [90, 176] on div "Productos ortopédicos para tu bienestar Bienvenido Aparatos Ortopédicos Gaby nu…" at bounding box center [499, 168] width 845 height 298
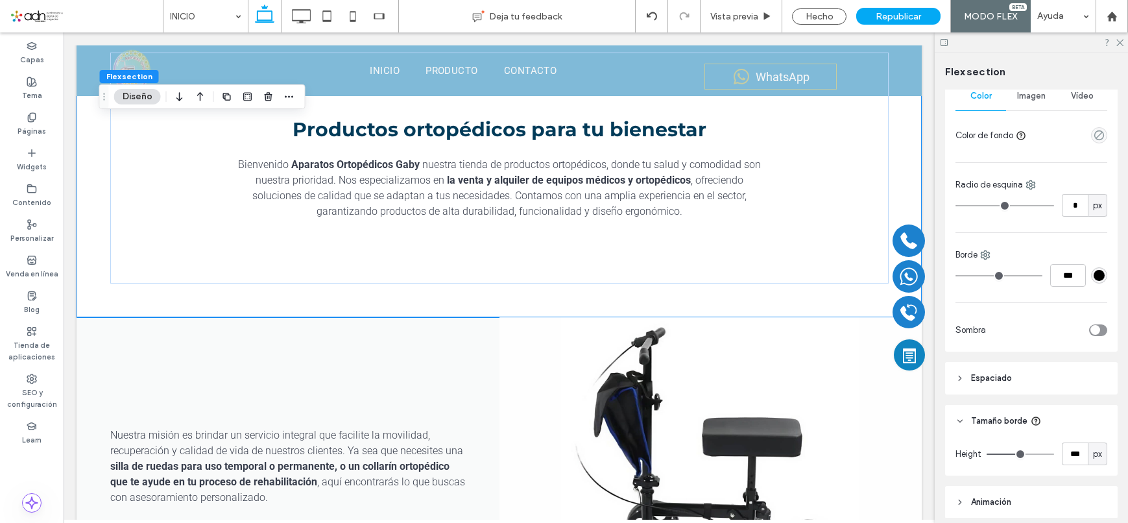
scroll to position [294, 0]
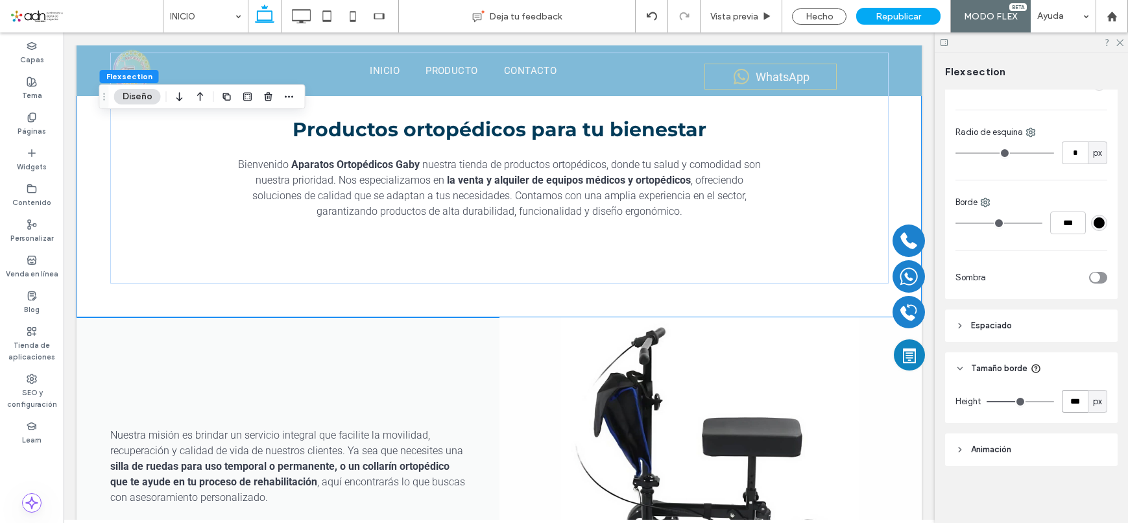
click at [1066, 405] on input "***" at bounding box center [1075, 401] width 26 height 23
click at [1063, 396] on input "***" at bounding box center [1075, 401] width 26 height 23
type input "***"
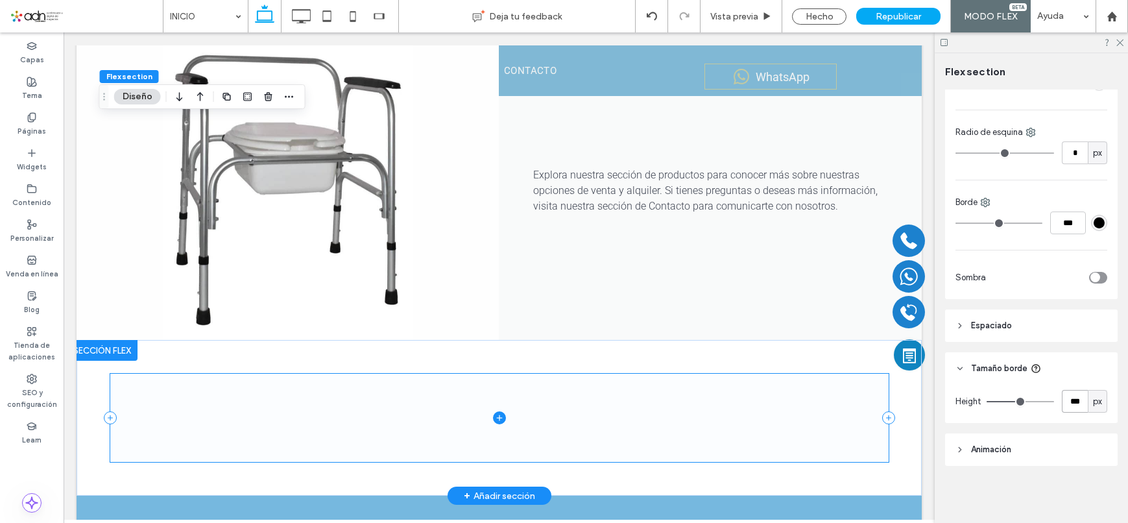
scroll to position [1233, 0]
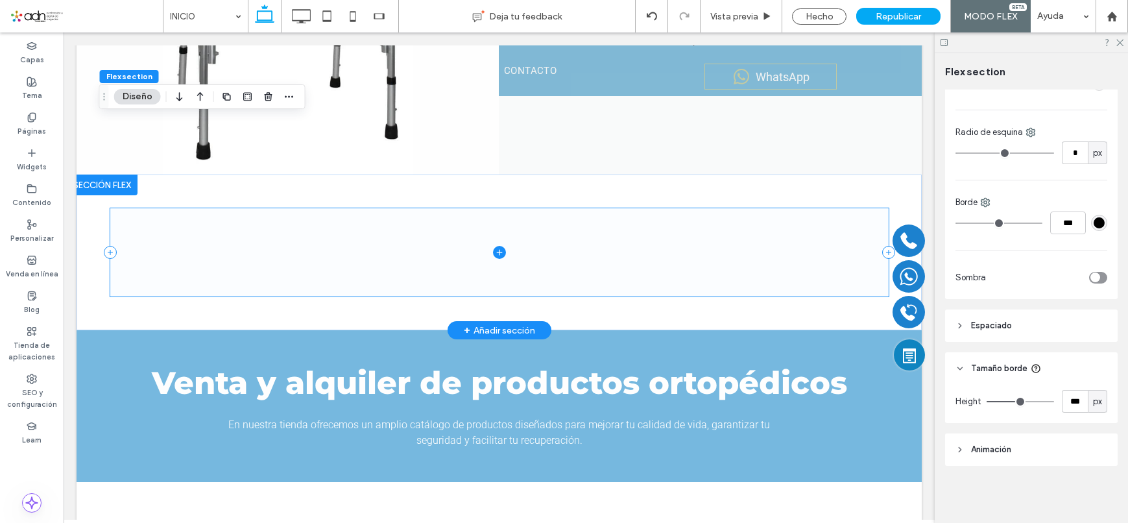
click at [576, 262] on span at bounding box center [499, 252] width 778 height 88
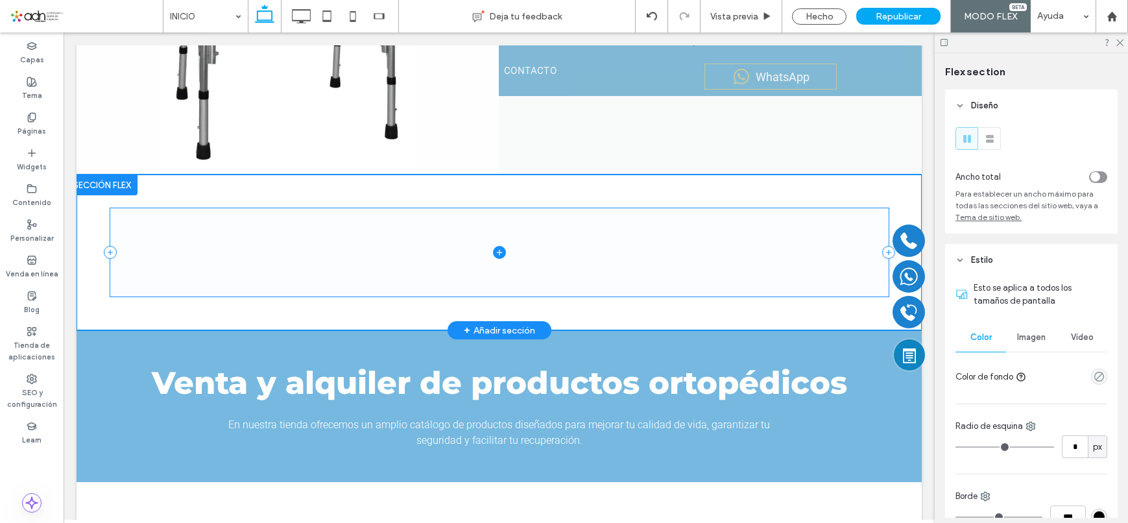
click at [567, 259] on span at bounding box center [499, 252] width 778 height 88
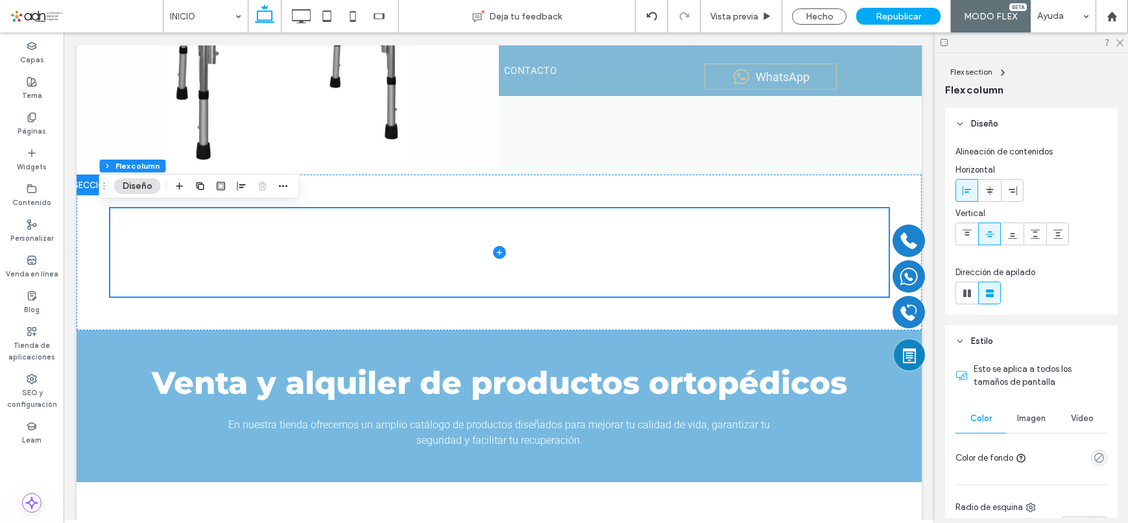
drag, startPoint x: 27, startPoint y: 466, endPoint x: 42, endPoint y: 466, distance: 15.6
click at [27, 466] on div "Capas Tema Páginas Widgets Contenido Personalizar Venda en línea Blog Tienda de…" at bounding box center [32, 277] width 64 height 490
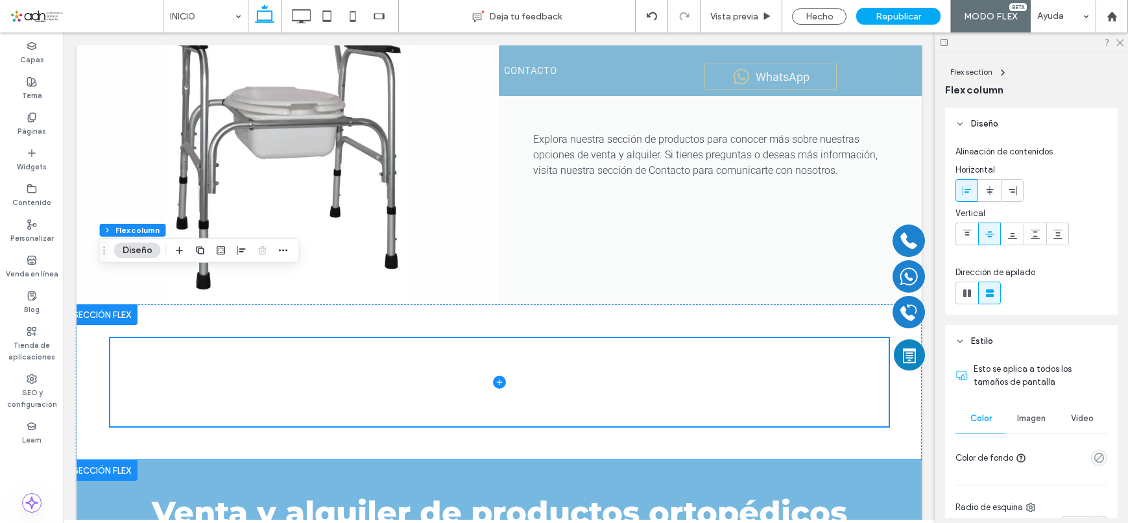
scroll to position [1297, 0]
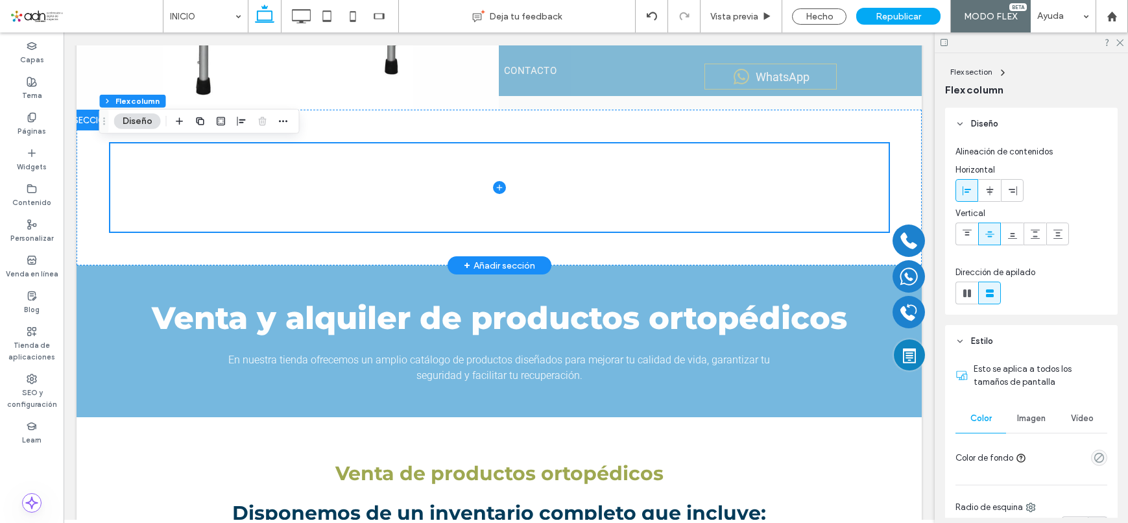
click at [86, 123] on div at bounding box center [102, 120] width 71 height 21
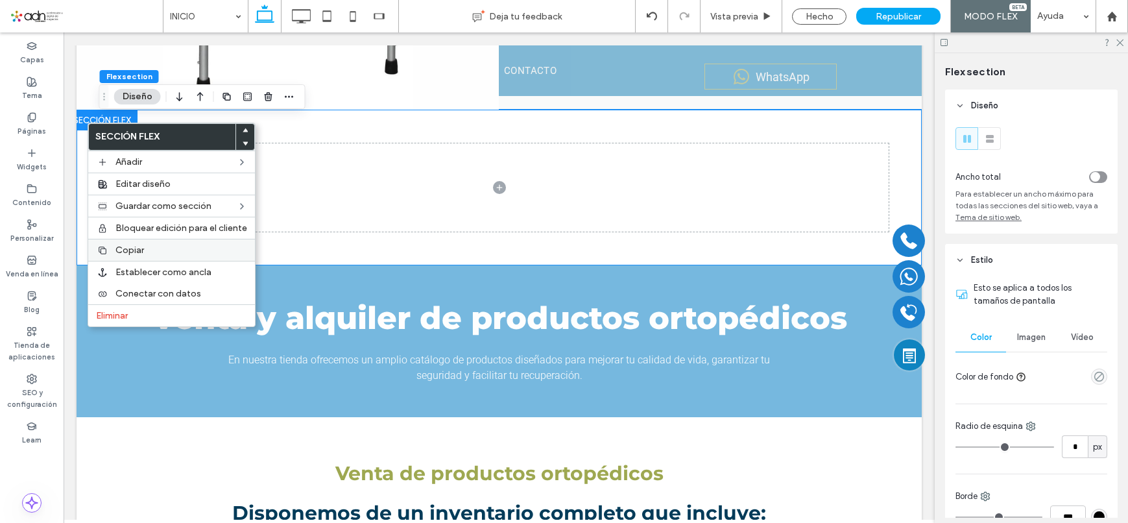
click at [153, 249] on label "Copiar" at bounding box center [181, 250] width 132 height 11
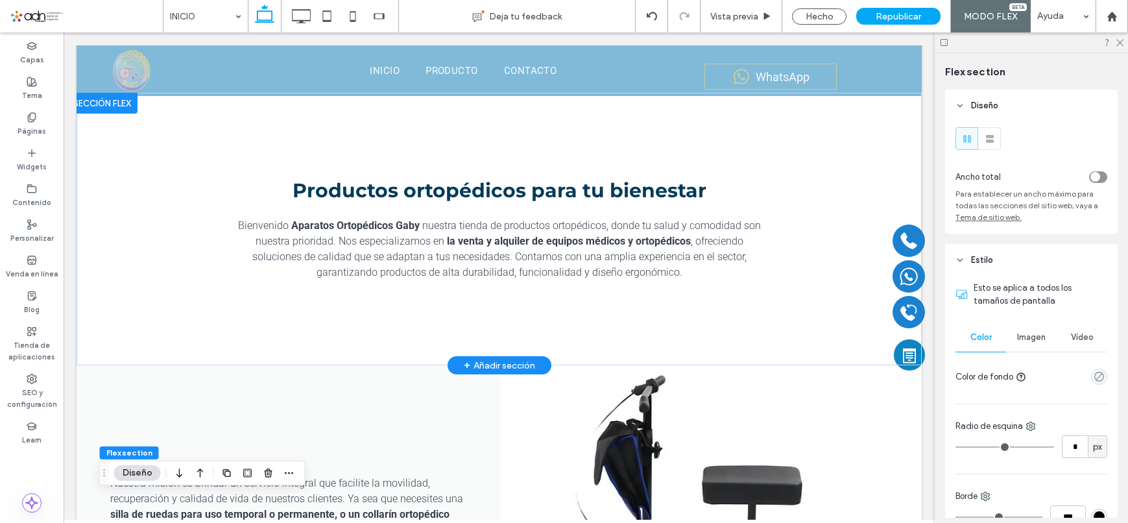
scroll to position [324, 0]
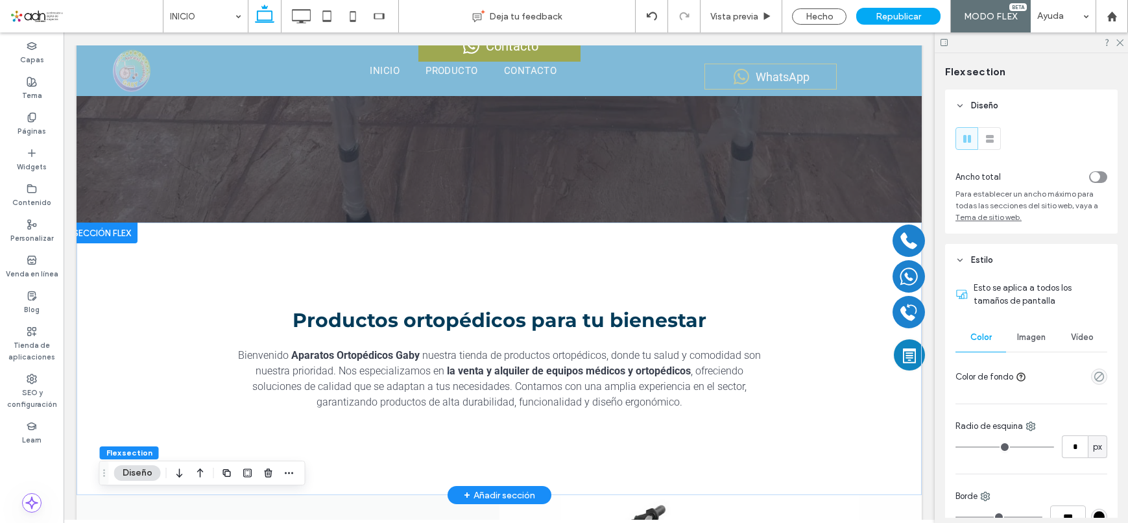
click at [93, 228] on div at bounding box center [102, 233] width 71 height 21
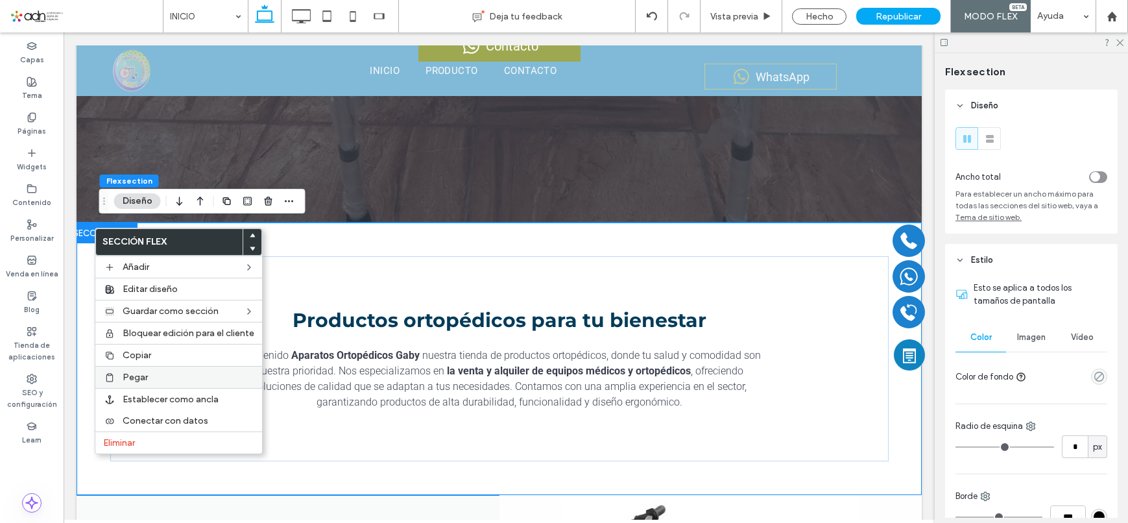
click at [171, 376] on label "Pegar" at bounding box center [189, 377] width 132 height 11
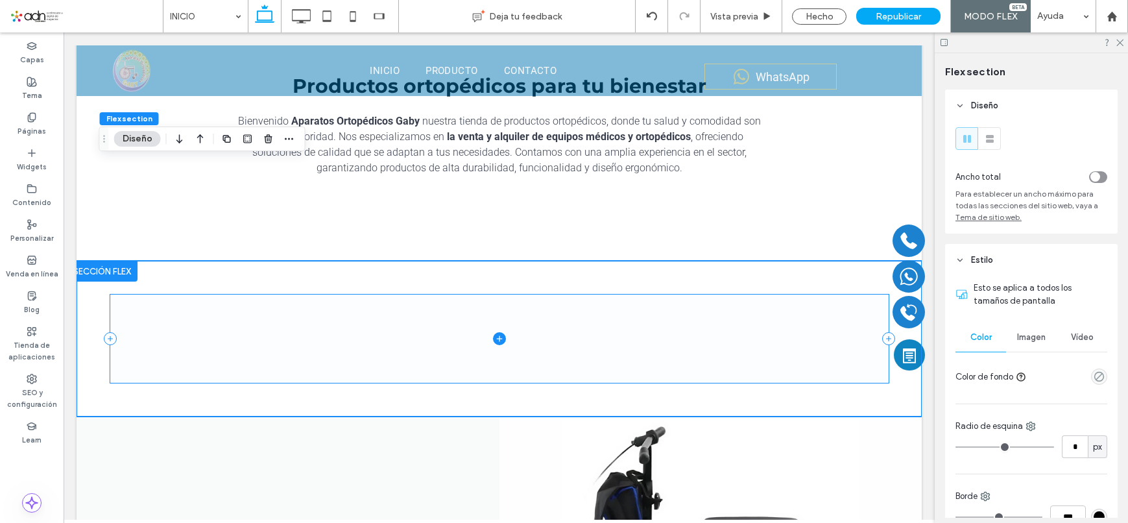
scroll to position [650, 0]
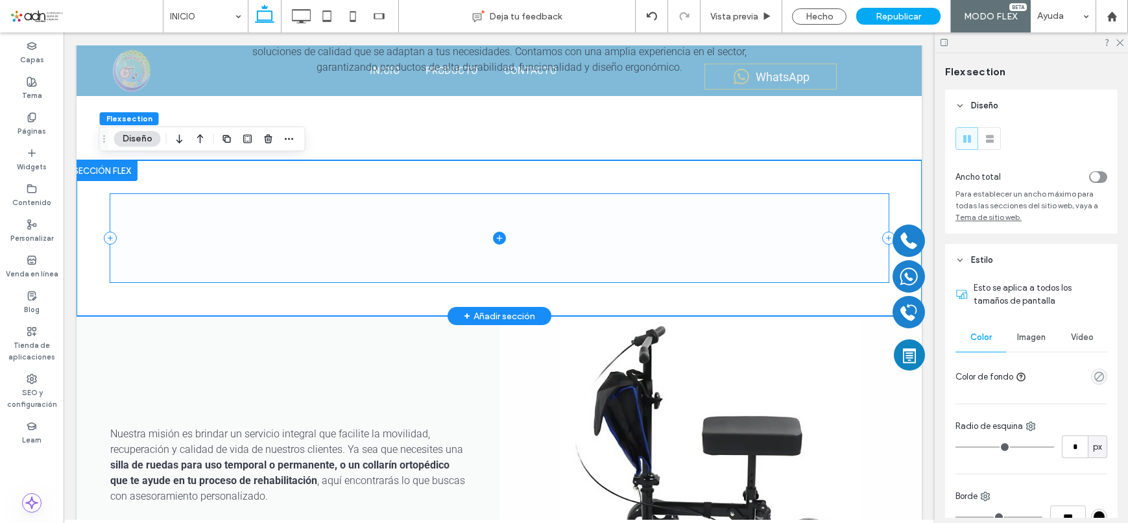
click at [636, 228] on span at bounding box center [499, 238] width 778 height 88
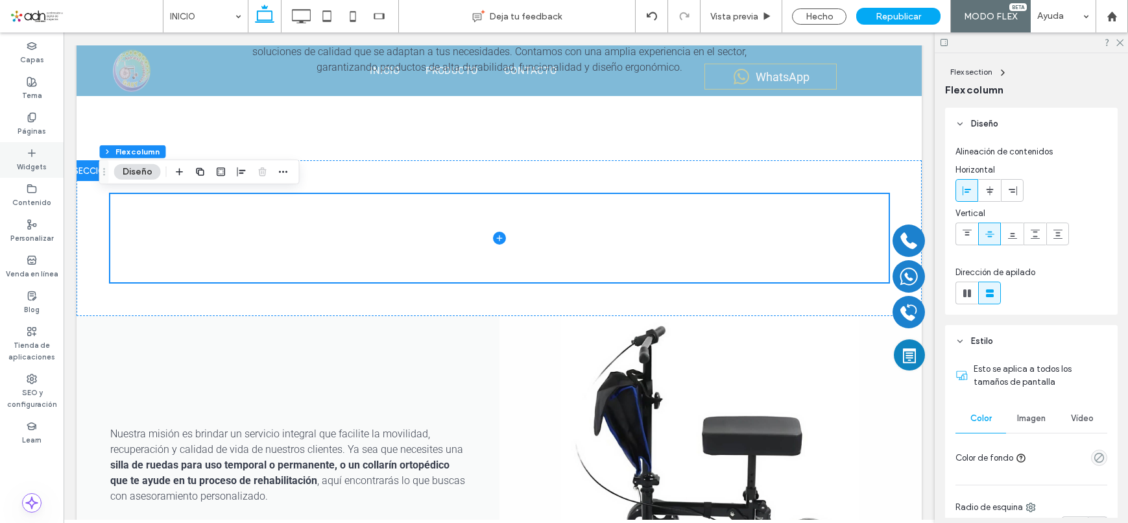
click at [22, 161] on label "Widgets" at bounding box center [32, 165] width 30 height 14
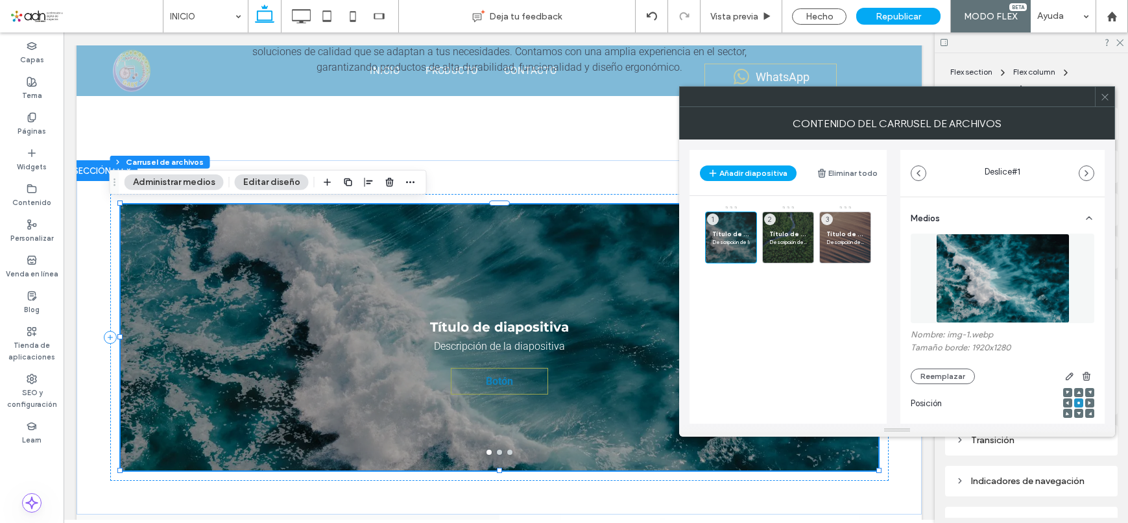
drag, startPoint x: 1057, startPoint y: 333, endPoint x: 696, endPoint y: 345, distance: 361.5
click at [696, 345] on main "Título de diapositiva Descripción de la diapositiva 1 Título de diapositiva Des…" at bounding box center [788, 337] width 197 height 283
click at [1111, 100] on div at bounding box center [1104, 96] width 19 height 19
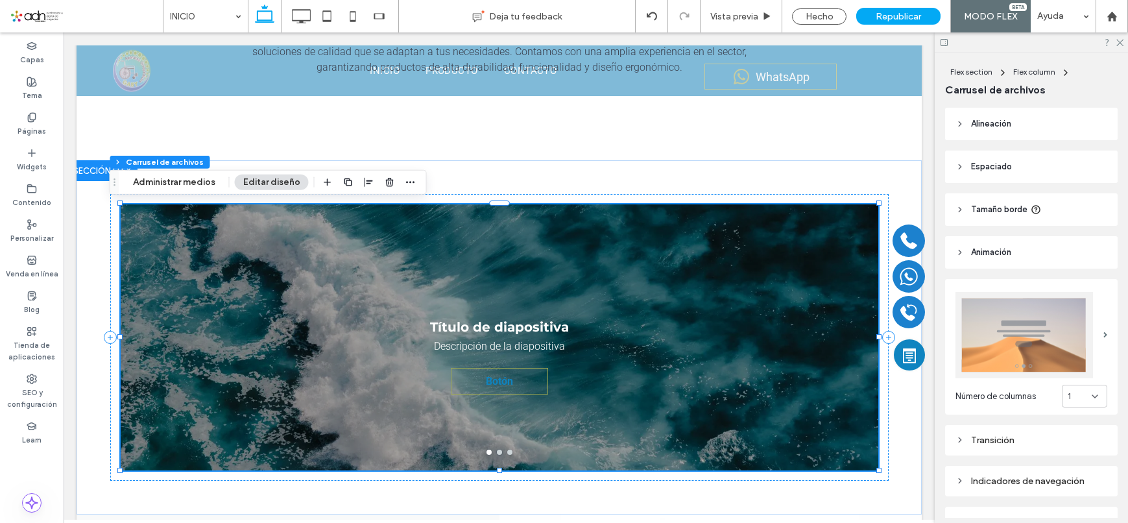
scroll to position [189, 0]
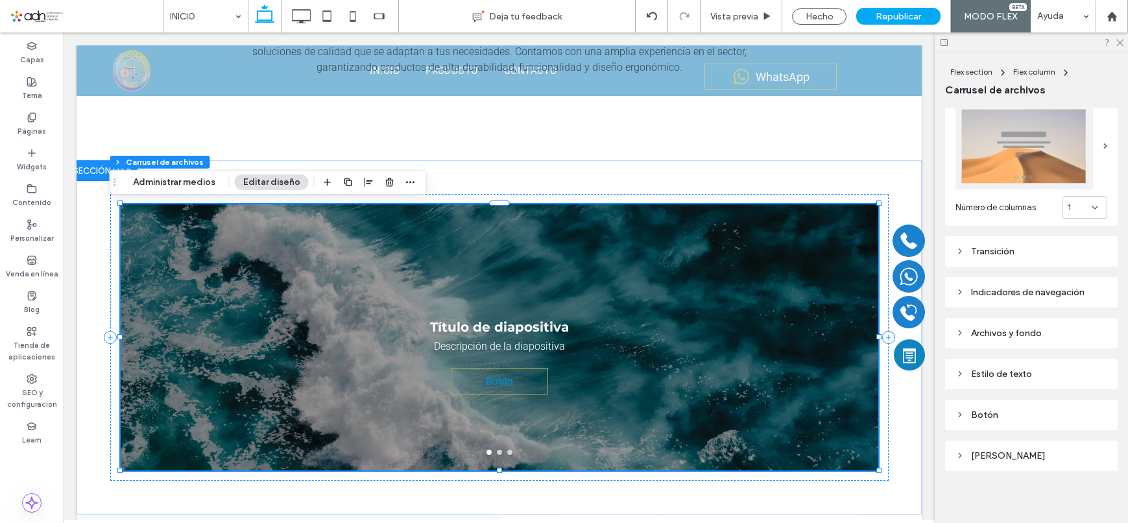
click at [1065, 214] on section "Número de columnas 1" at bounding box center [1032, 207] width 152 height 23
click at [1072, 196] on div "1" at bounding box center [1084, 207] width 45 height 23
click at [1075, 266] on div "3" at bounding box center [1077, 270] width 44 height 23
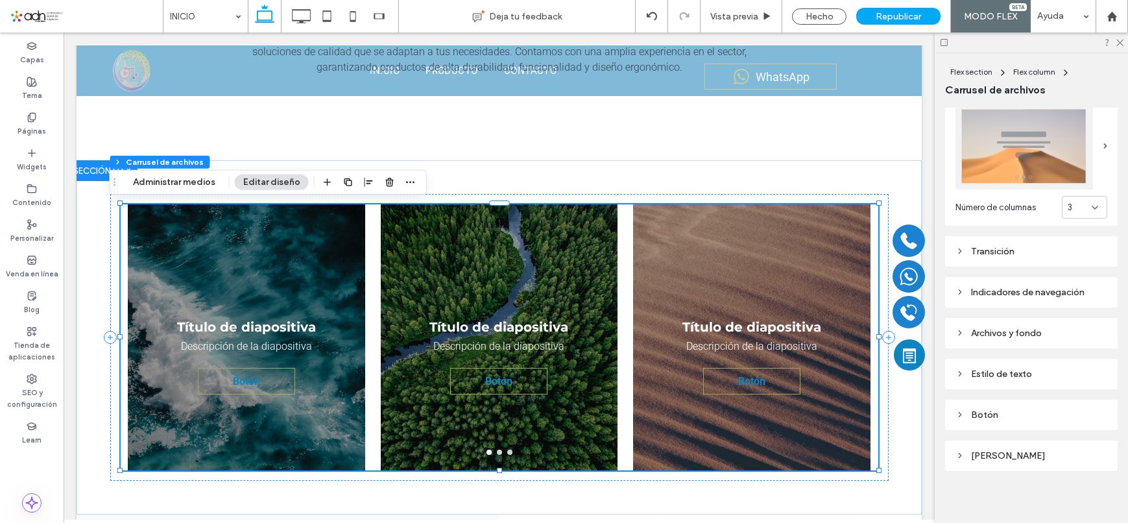
click at [1024, 330] on div "Archivos y fondo" at bounding box center [1032, 333] width 152 height 11
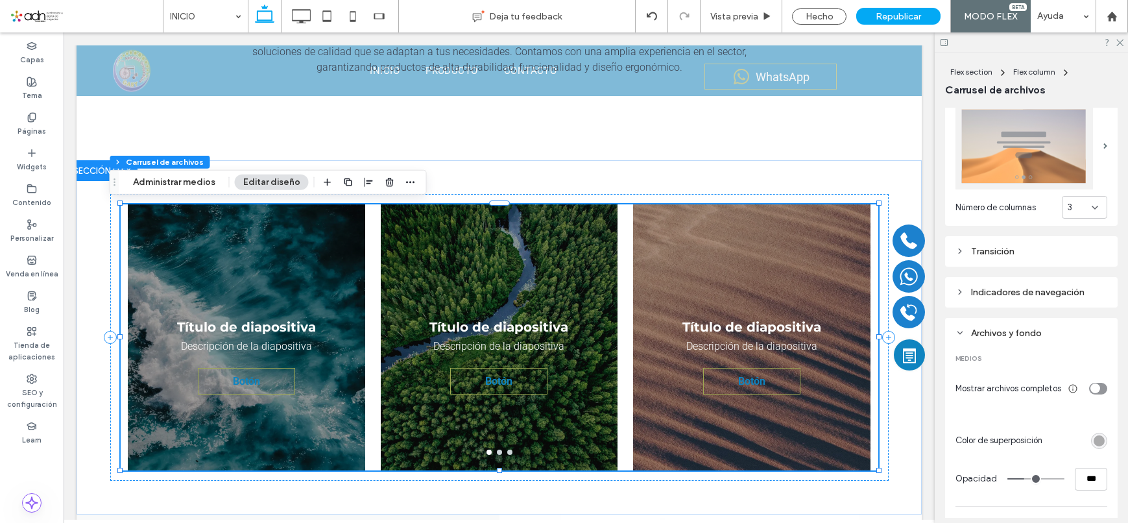
scroll to position [383, 0]
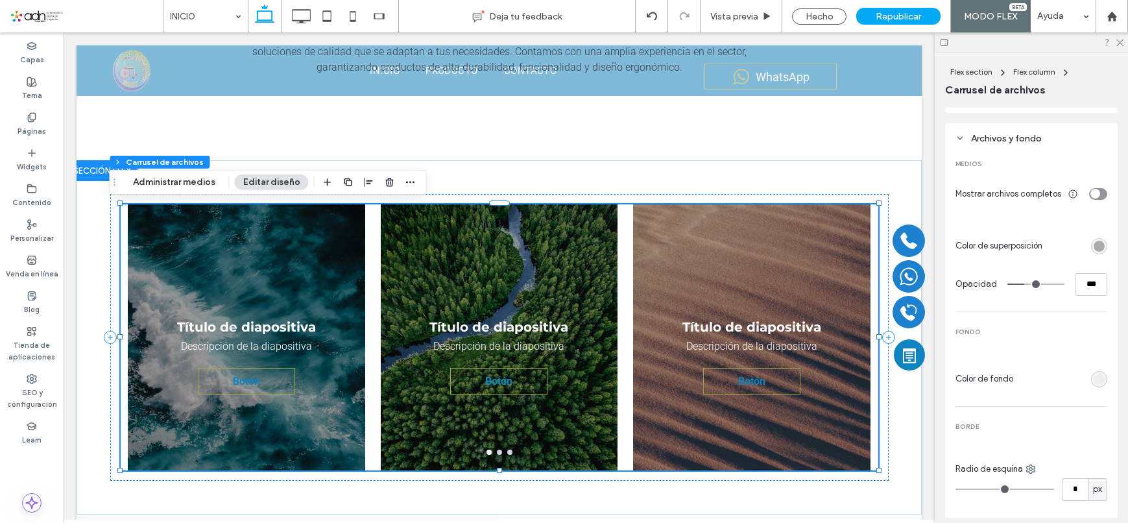
click at [1091, 246] on div "rgba(0, 0, 0, 0.3)" at bounding box center [1099, 246] width 16 height 16
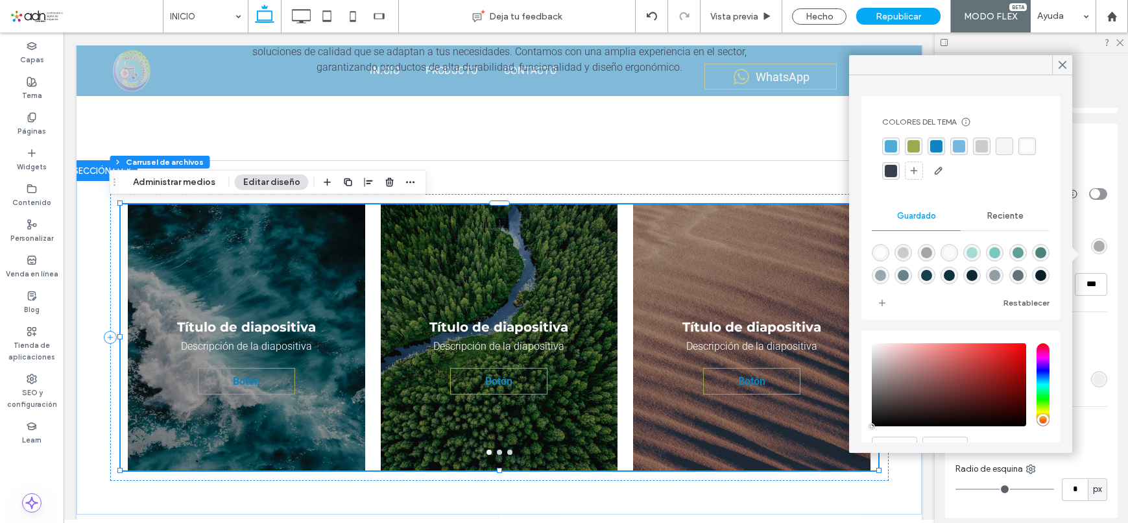
click at [1021, 152] on div "rgba(254,254,254,1)" at bounding box center [1027, 146] width 12 height 12
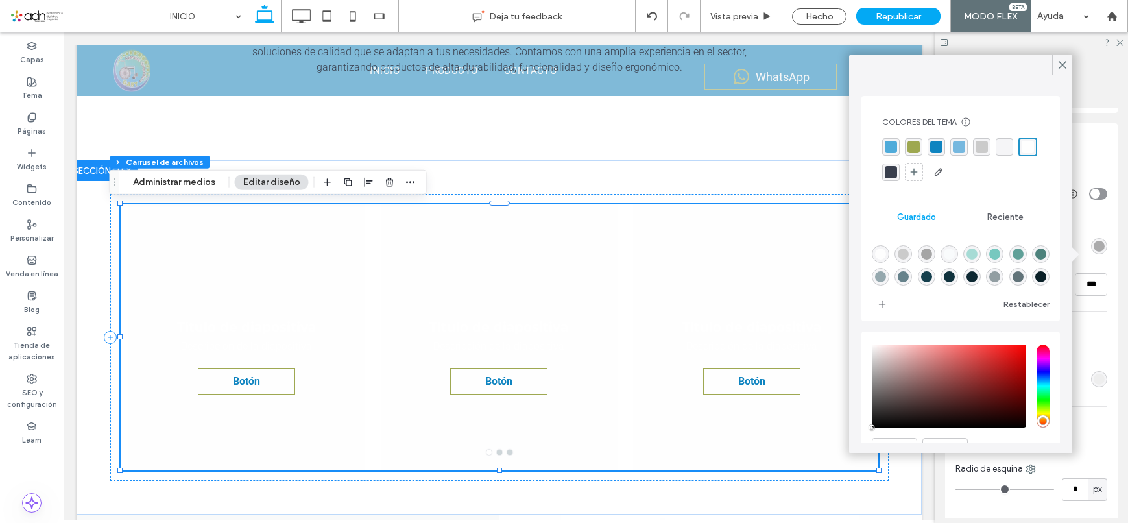
type input "***"
type input "****"
click at [1063, 60] on icon at bounding box center [1063, 65] width 12 height 12
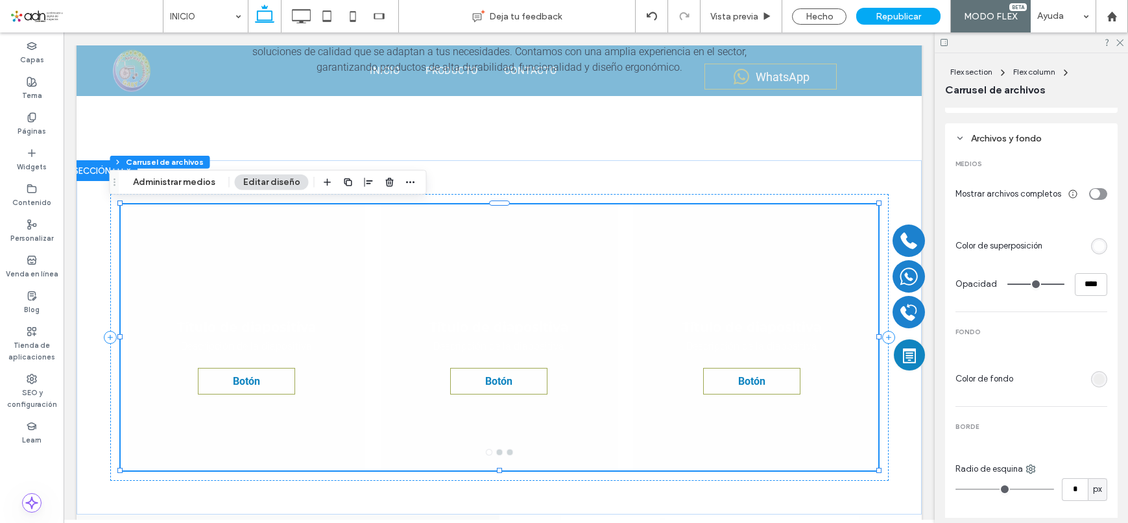
click at [1101, 250] on div "Archivos y fondo MEDIOS Mostrar archivos completos Color de superposición Opaci…" at bounding box center [1031, 354] width 173 height 463
click at [1094, 252] on div "rgb(254, 254, 254)" at bounding box center [1099, 246] width 11 height 11
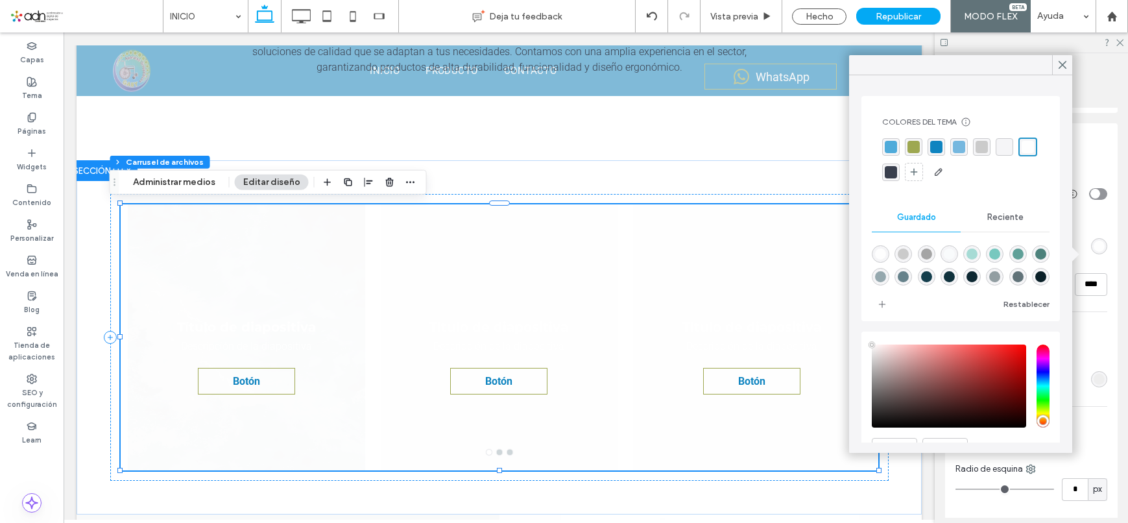
type input "****"
click at [998, 217] on span "Reciente" at bounding box center [1005, 217] width 36 height 10
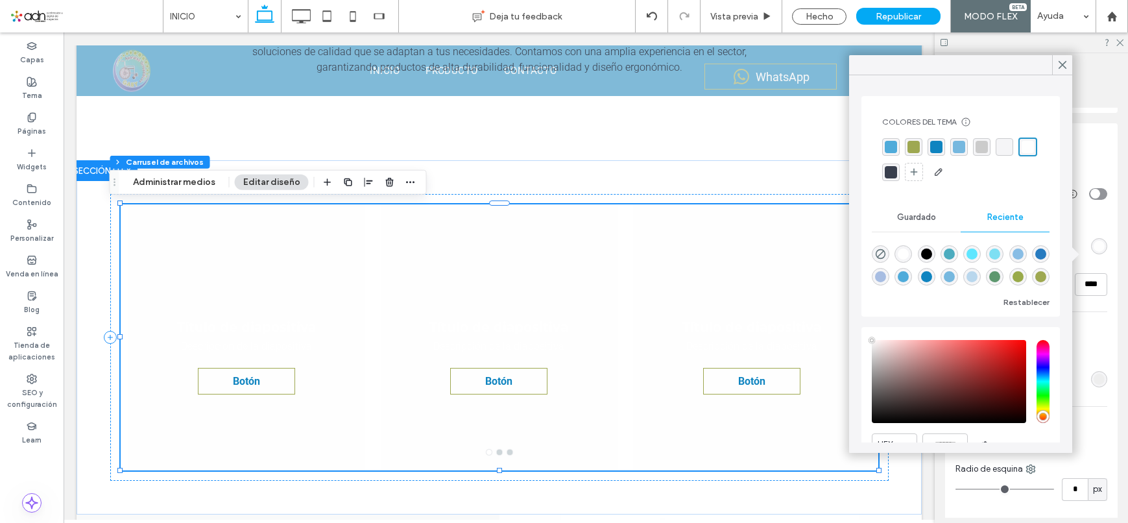
click at [883, 249] on use "rgba(0, 0, 0, 0)" at bounding box center [881, 254] width 10 height 10
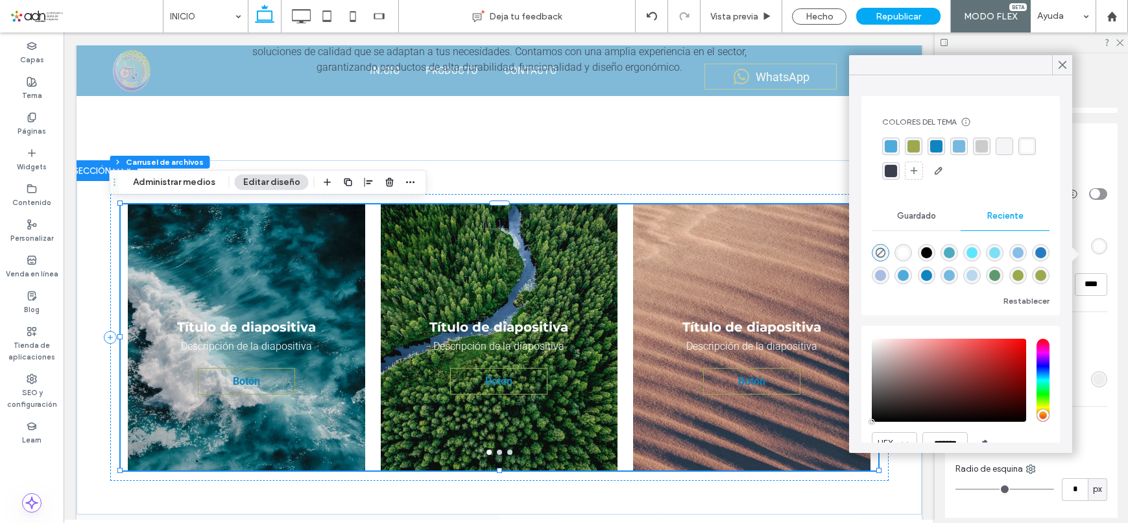
type input "*******"
type input "*"
type input "**"
type input "*"
type input "**"
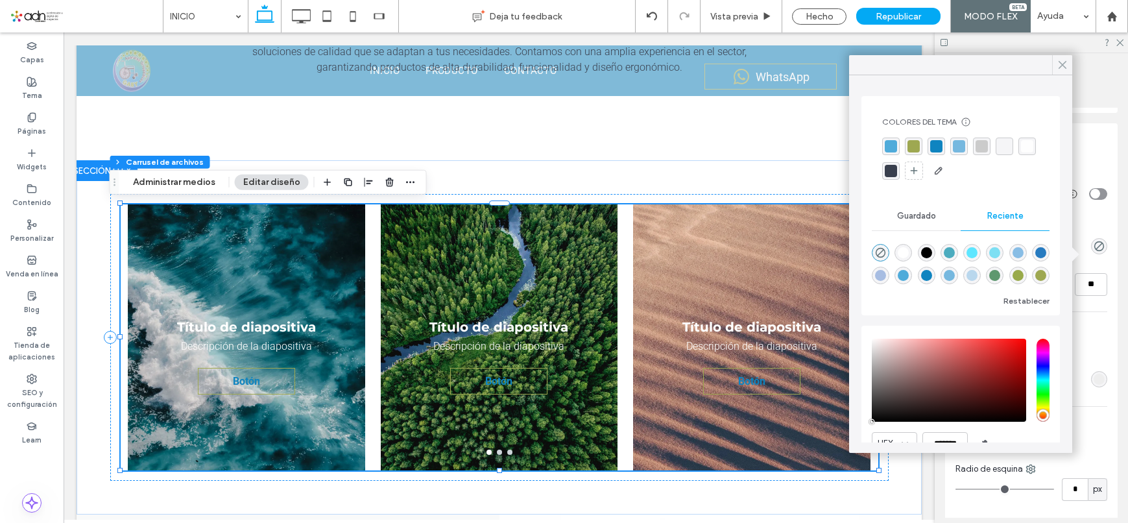
click at [1066, 62] on use at bounding box center [1062, 65] width 6 height 7
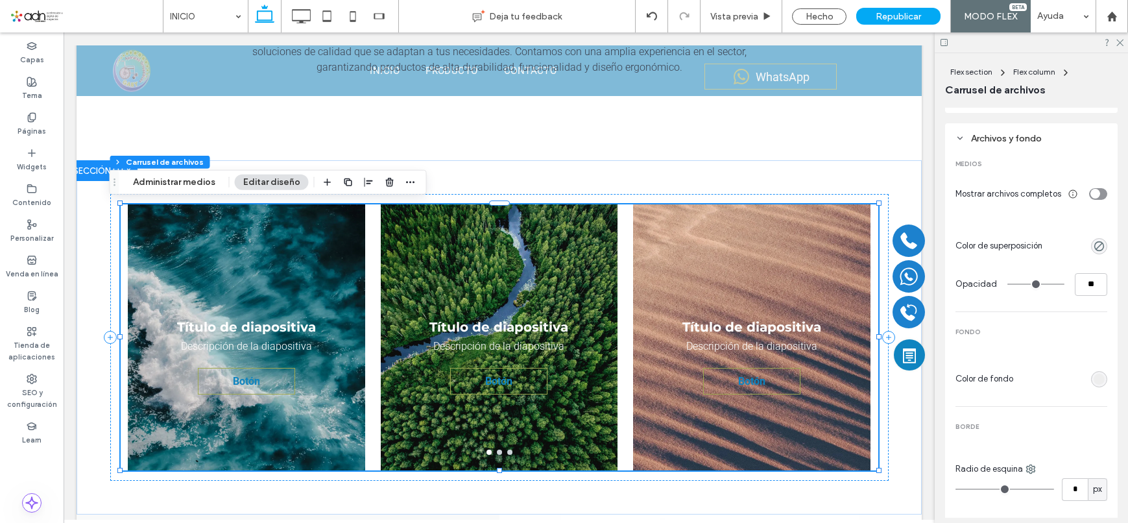
click at [1096, 385] on div "rgb(238, 238, 238)" at bounding box center [1099, 379] width 11 height 11
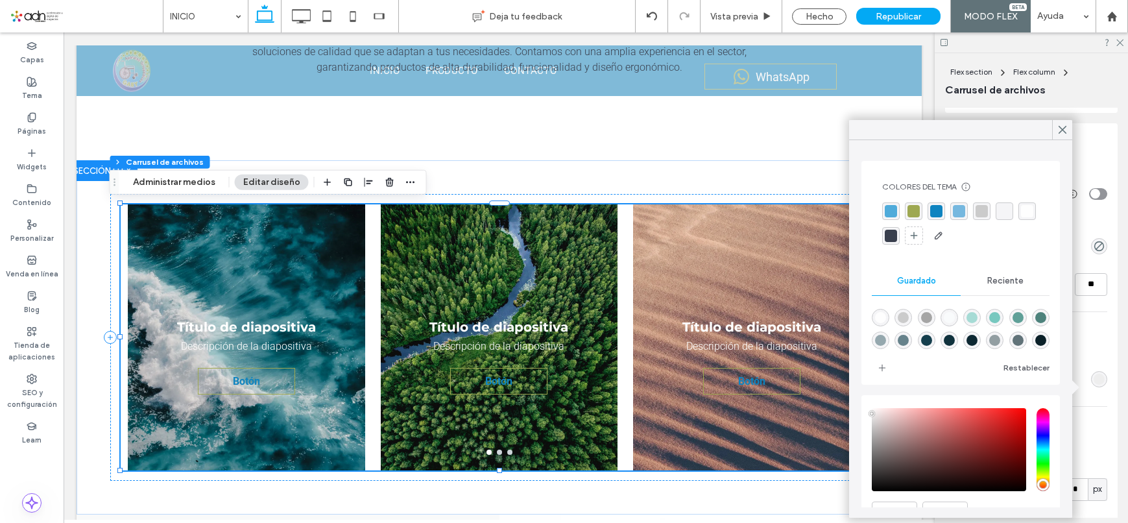
click at [1003, 282] on span "Reciente" at bounding box center [1005, 281] width 36 height 10
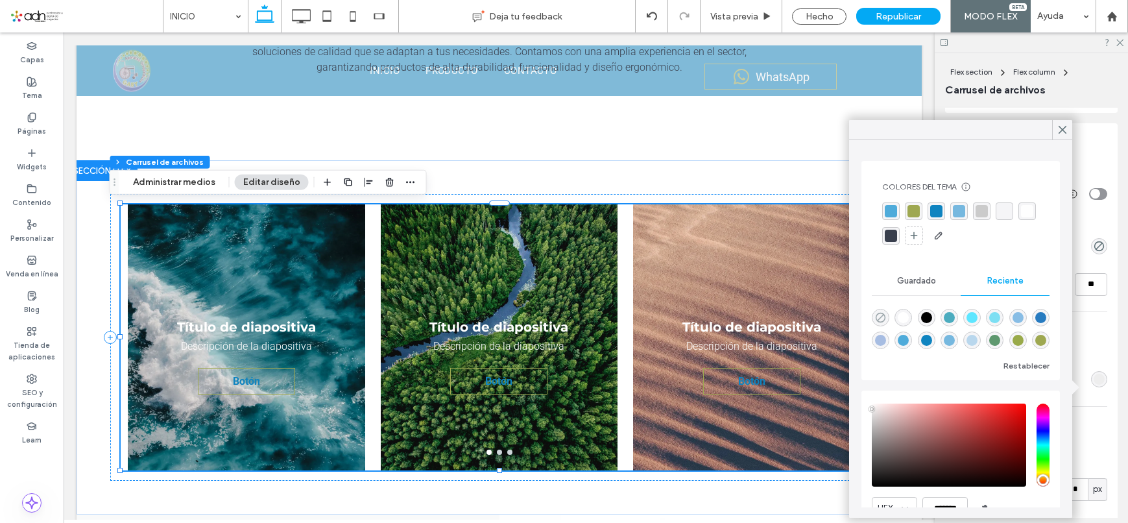
click at [880, 317] on use "rgba(0, 0, 0, 0)" at bounding box center [881, 318] width 10 height 10
type input "*******"
type input "*"
type input "**"
click at [1062, 125] on icon at bounding box center [1063, 130] width 12 height 12
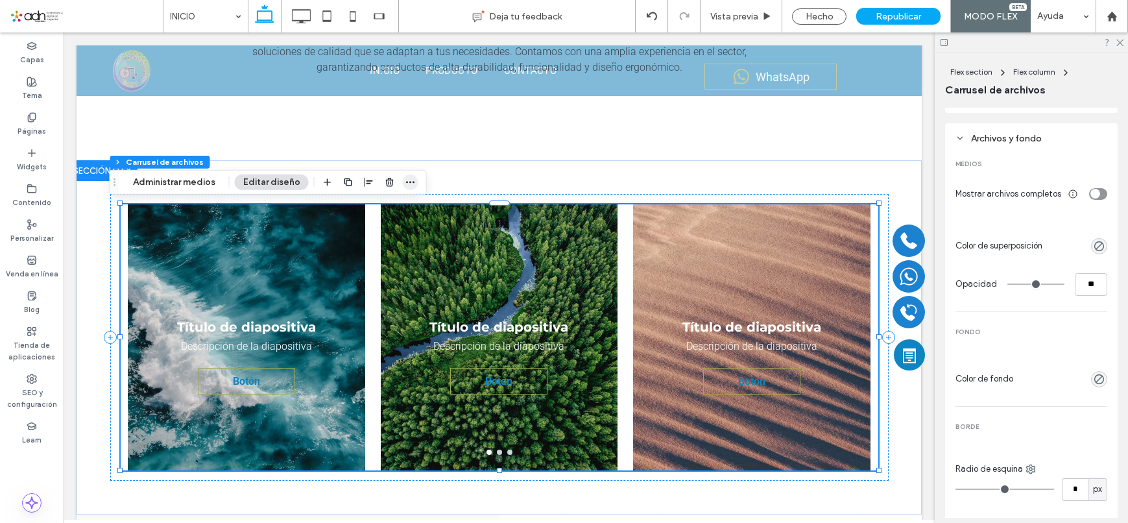
click at [410, 179] on icon "button" at bounding box center [410, 182] width 10 height 10
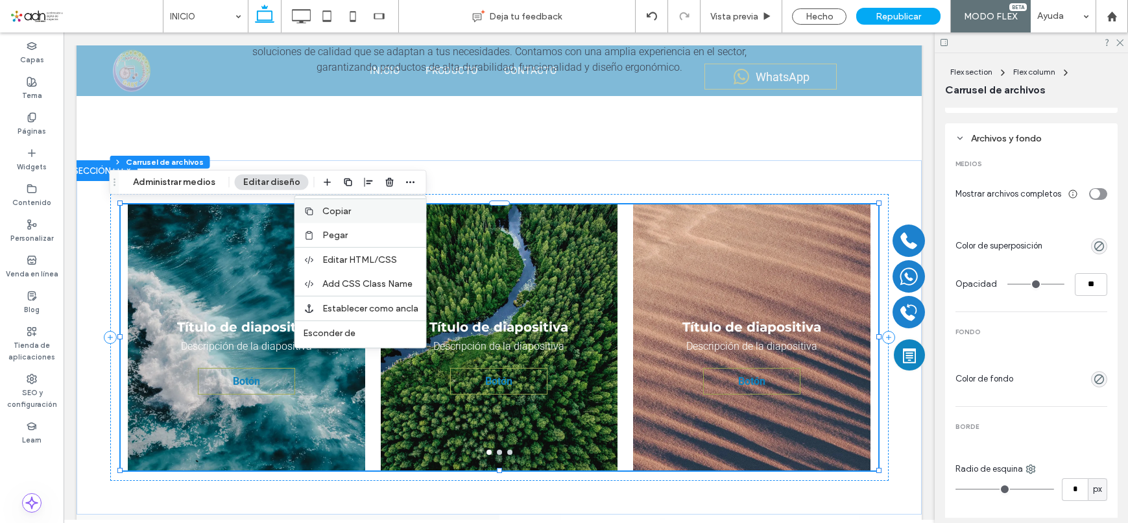
click at [350, 214] on label "Copiar" at bounding box center [370, 211] width 96 height 11
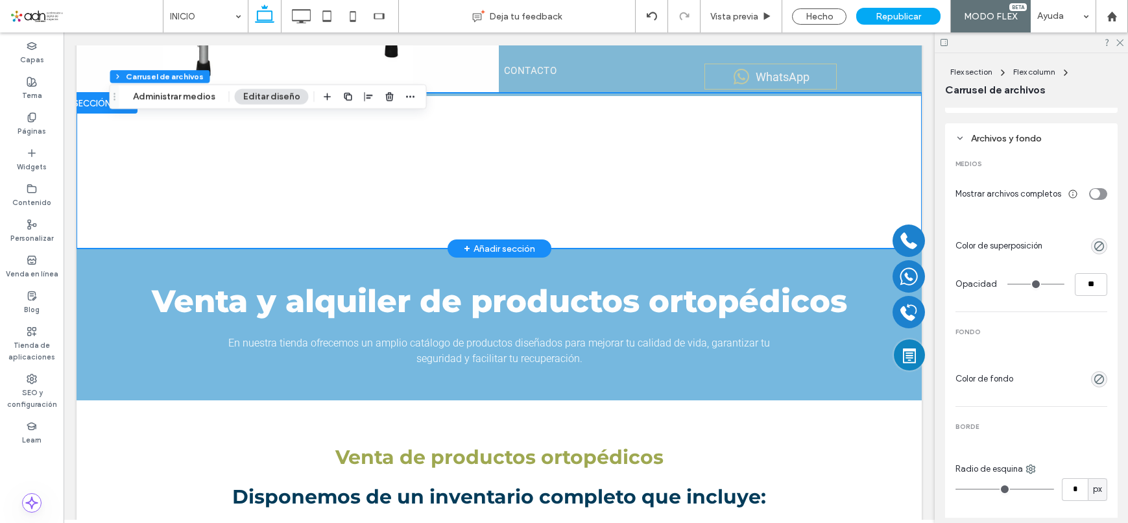
scroll to position [1688, 0]
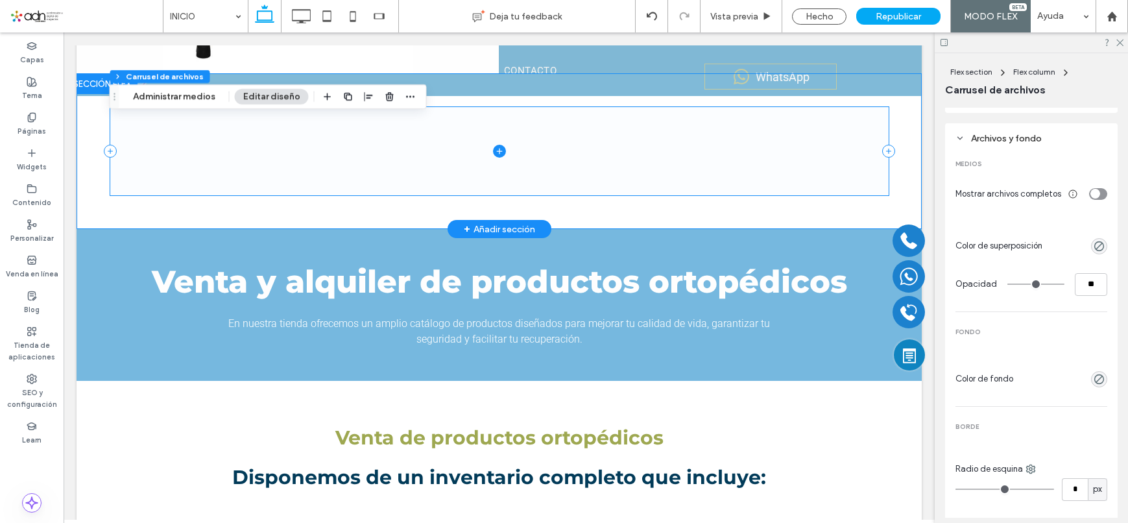
click at [419, 155] on span at bounding box center [499, 151] width 778 height 88
click at [409, 152] on span at bounding box center [499, 151] width 778 height 88
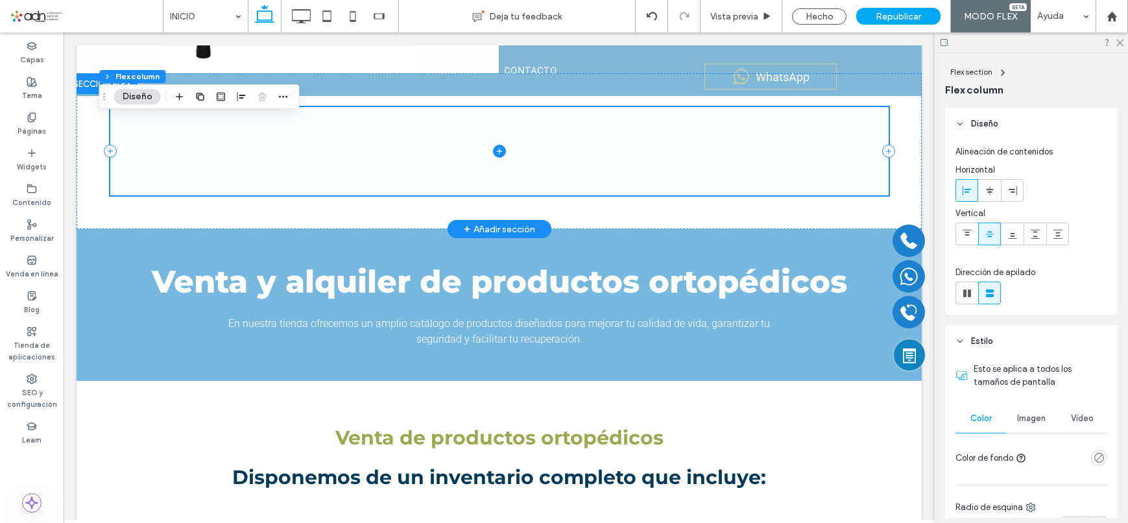
scroll to position [0, 0]
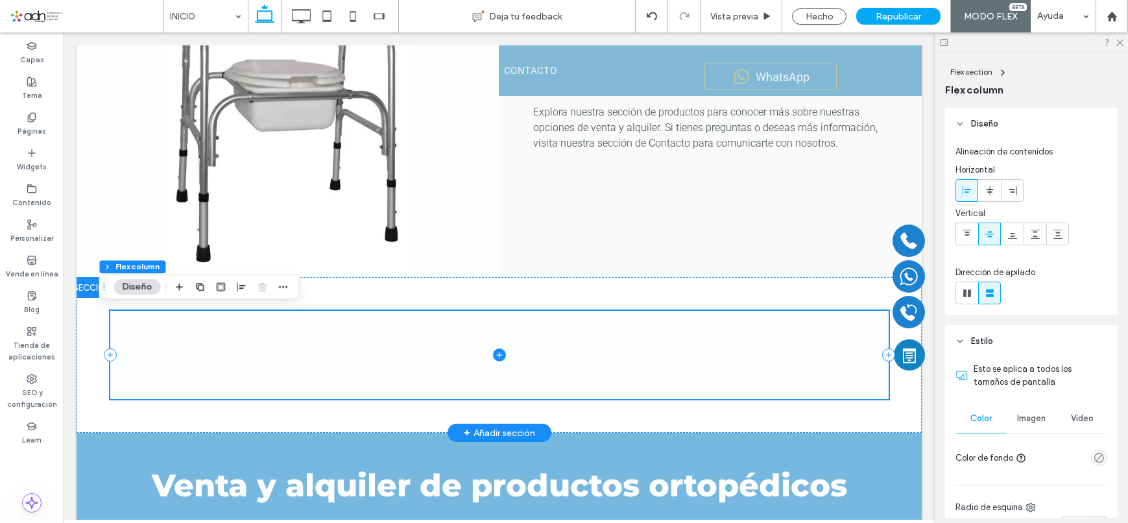
click at [322, 343] on span at bounding box center [499, 355] width 778 height 88
click at [306, 335] on span at bounding box center [499, 355] width 778 height 88
click at [304, 325] on span at bounding box center [499, 355] width 778 height 88
click at [284, 283] on icon "button" at bounding box center [283, 287] width 10 height 10
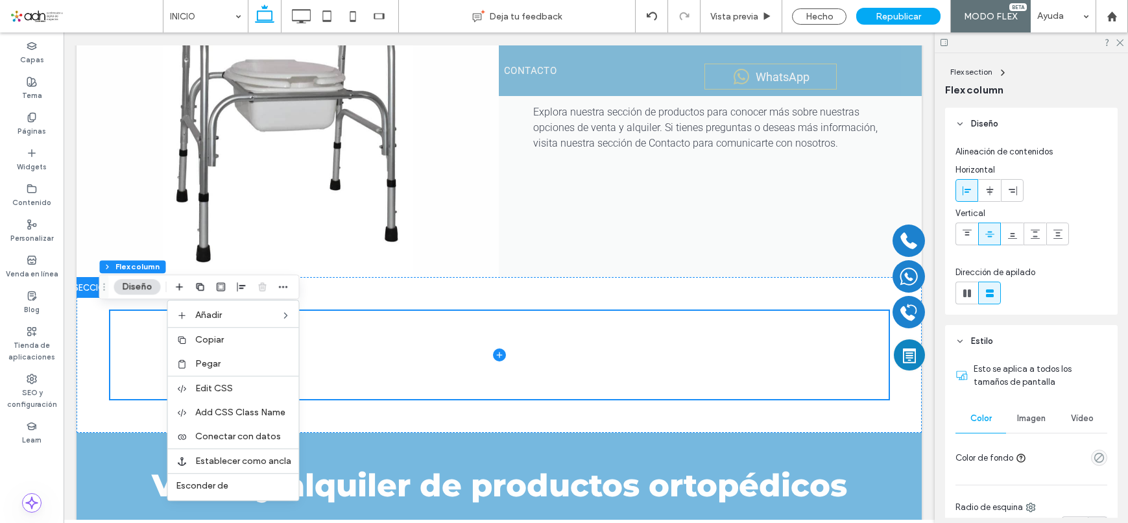
drag, startPoint x: 276, startPoint y: 363, endPoint x: 745, endPoint y: 319, distance: 471.0
click at [276, 363] on label "Pegar" at bounding box center [243, 363] width 96 height 11
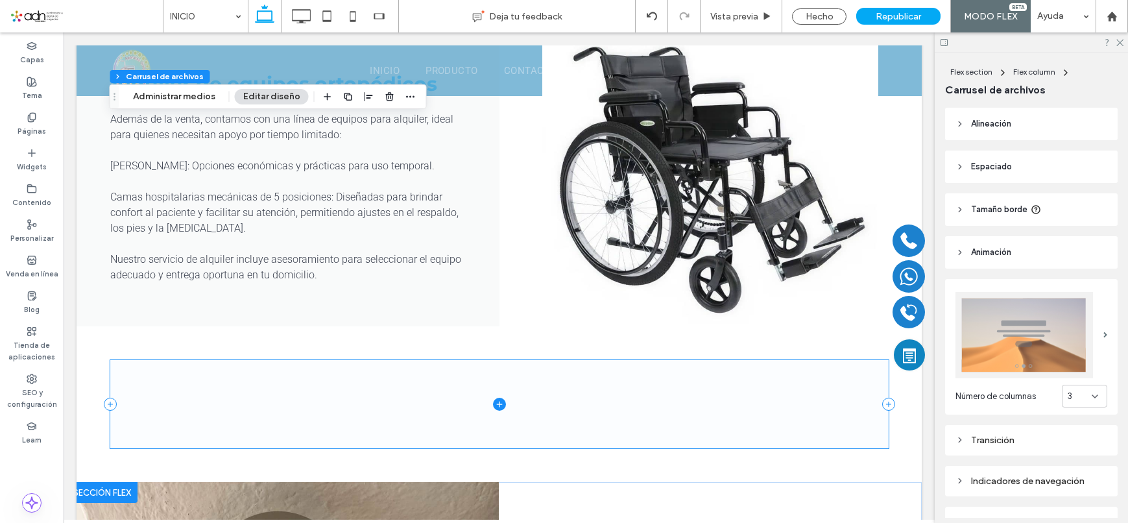
scroll to position [3050, 0]
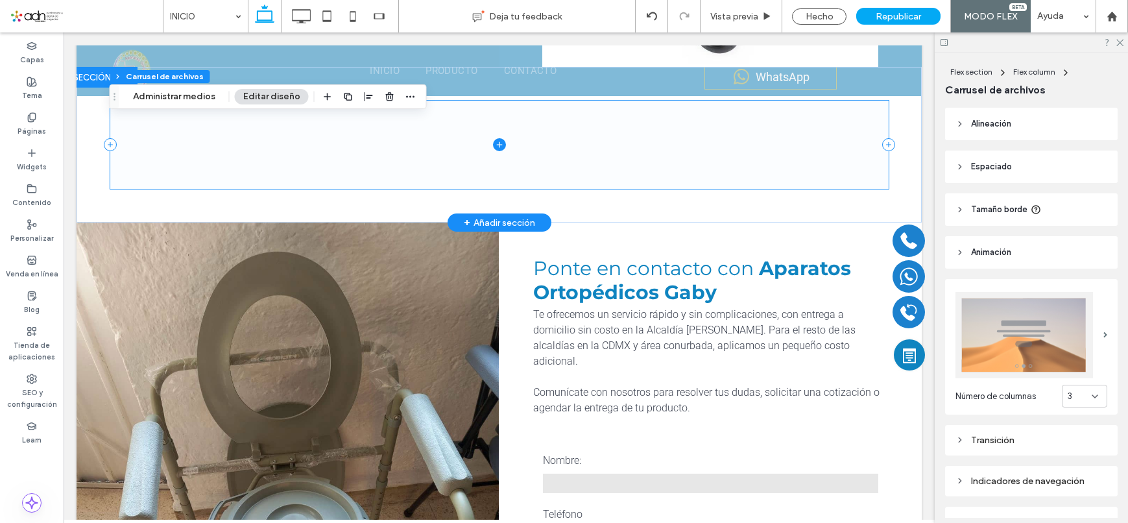
click at [564, 155] on span at bounding box center [499, 145] width 778 height 88
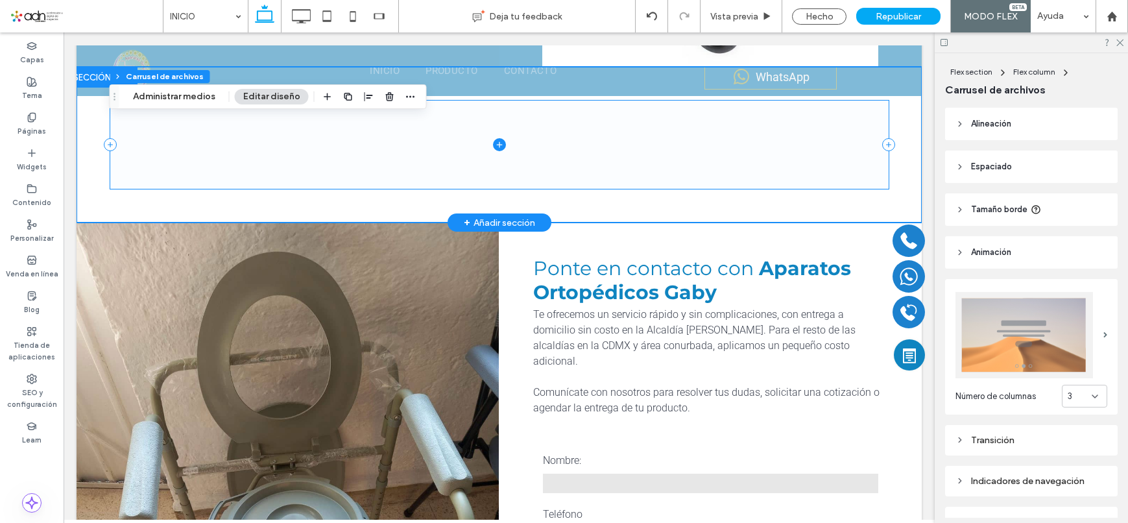
click at [553, 155] on span at bounding box center [499, 145] width 778 height 88
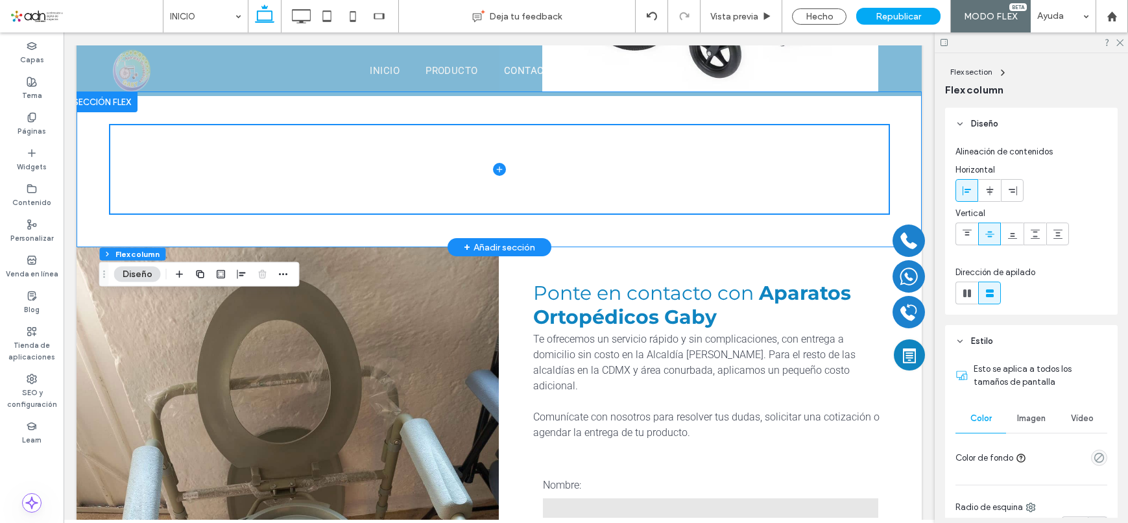
scroll to position [2856, 0]
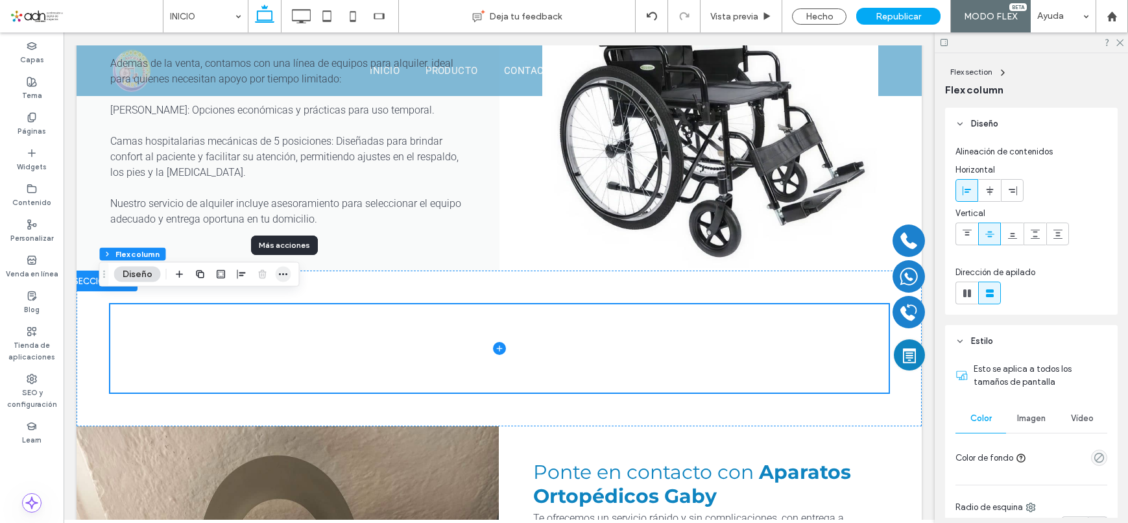
click at [282, 271] on icon "button" at bounding box center [283, 274] width 10 height 10
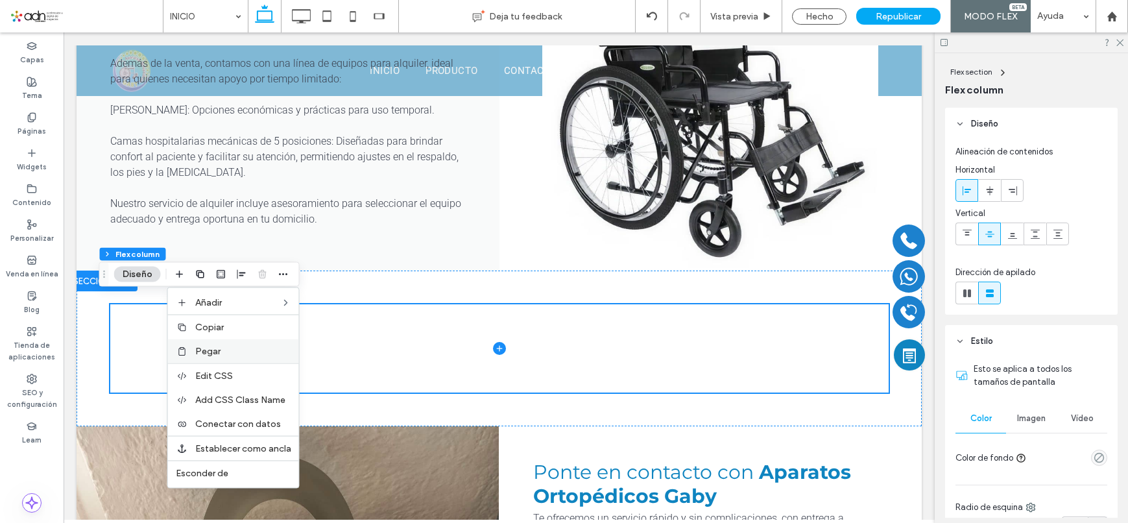
click at [271, 343] on div "Pegar" at bounding box center [233, 351] width 131 height 24
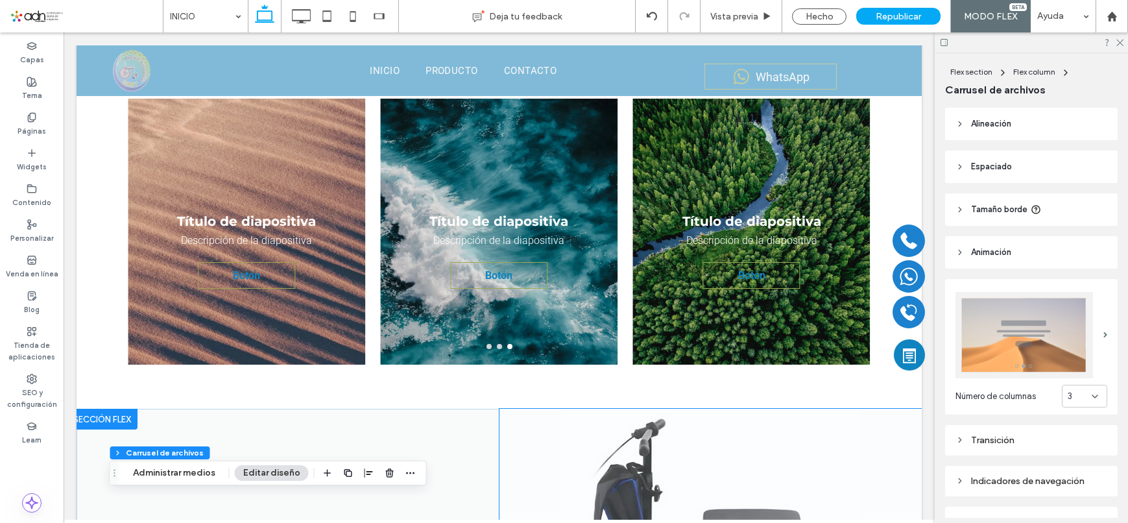
scroll to position [520, 0]
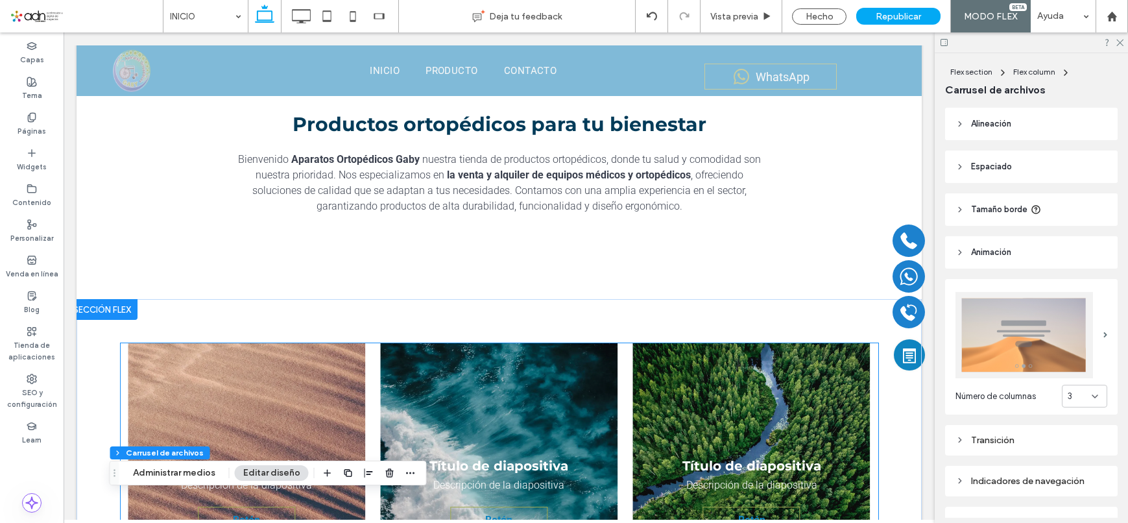
click at [551, 373] on div at bounding box center [498, 476] width 237 height 266
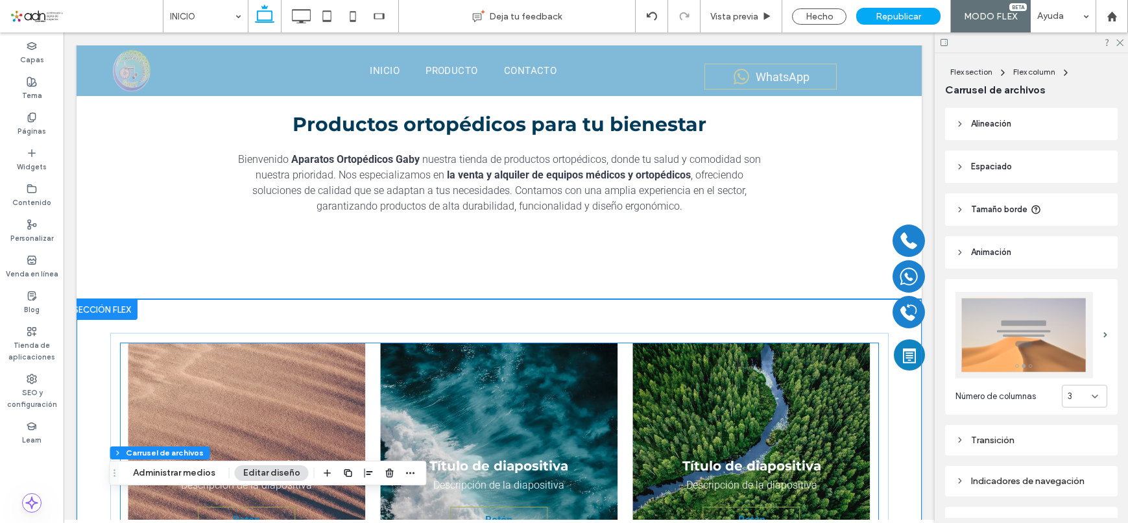
scroll to position [653, 0]
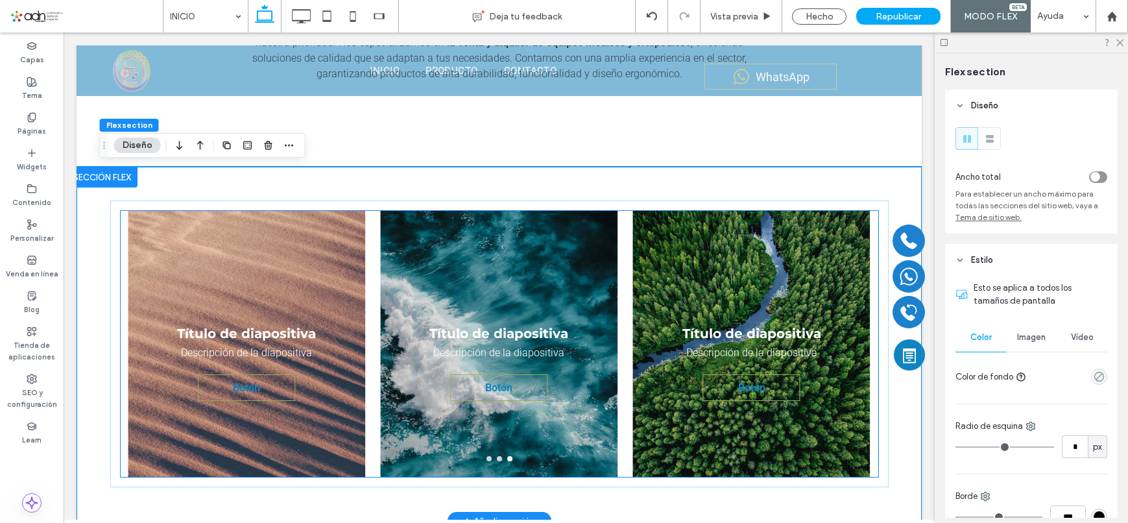
click at [553, 311] on div "Título de diapositiva Descripción de la diapositiva Botón Botón" at bounding box center [498, 352] width 237 height 204
